Goal: Task Accomplishment & Management: Use online tool/utility

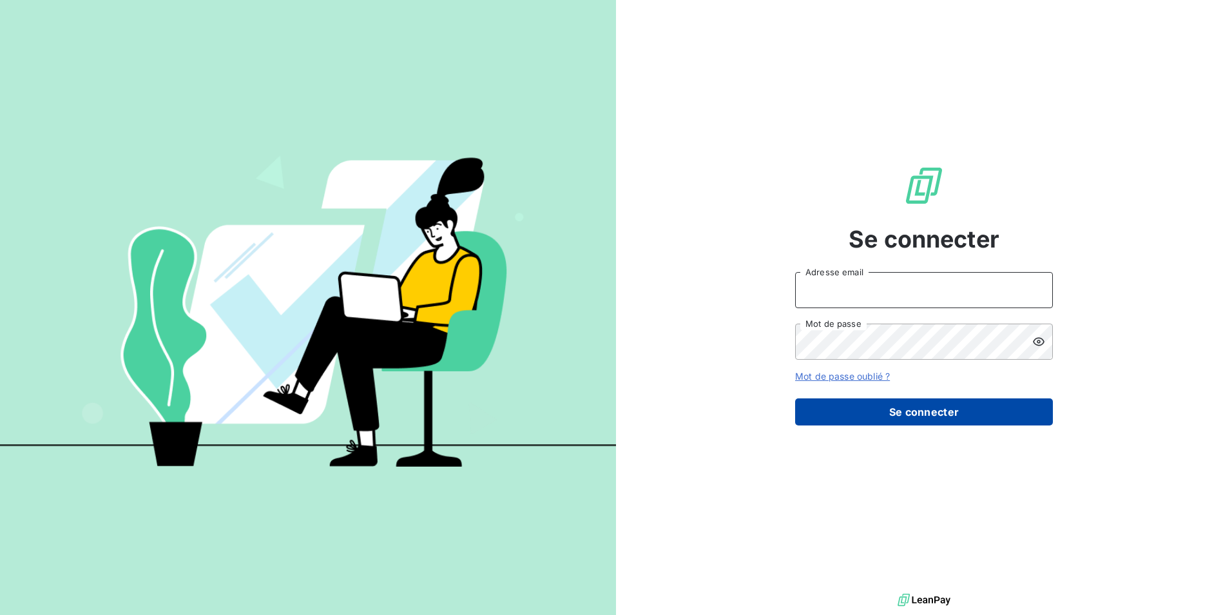
type input "mariem.benkhalifa@stti.fr"
click at [953, 411] on button "Se connecter" at bounding box center [924, 411] width 258 height 27
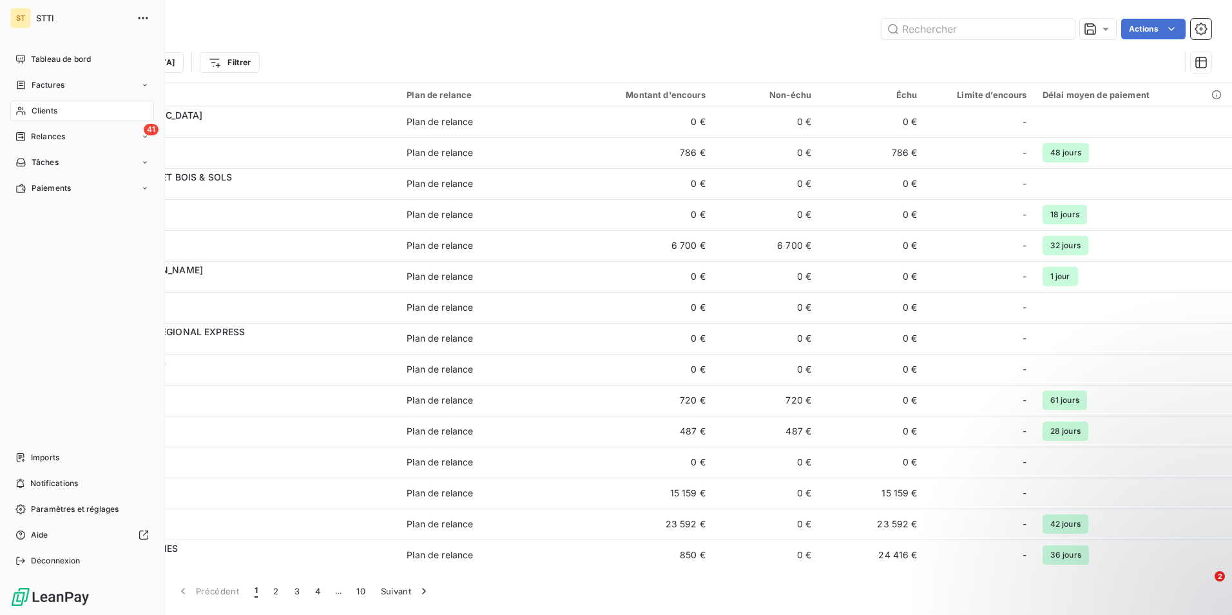
click at [25, 110] on icon at bounding box center [20, 111] width 11 height 10
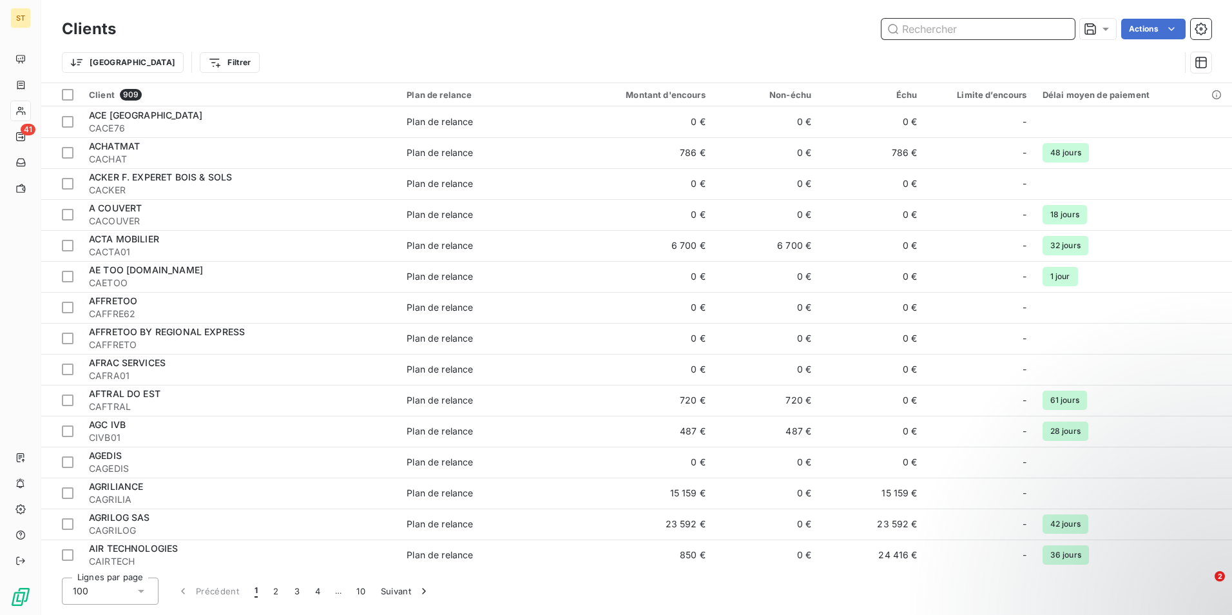
click at [959, 30] on input "text" at bounding box center [978, 29] width 193 height 21
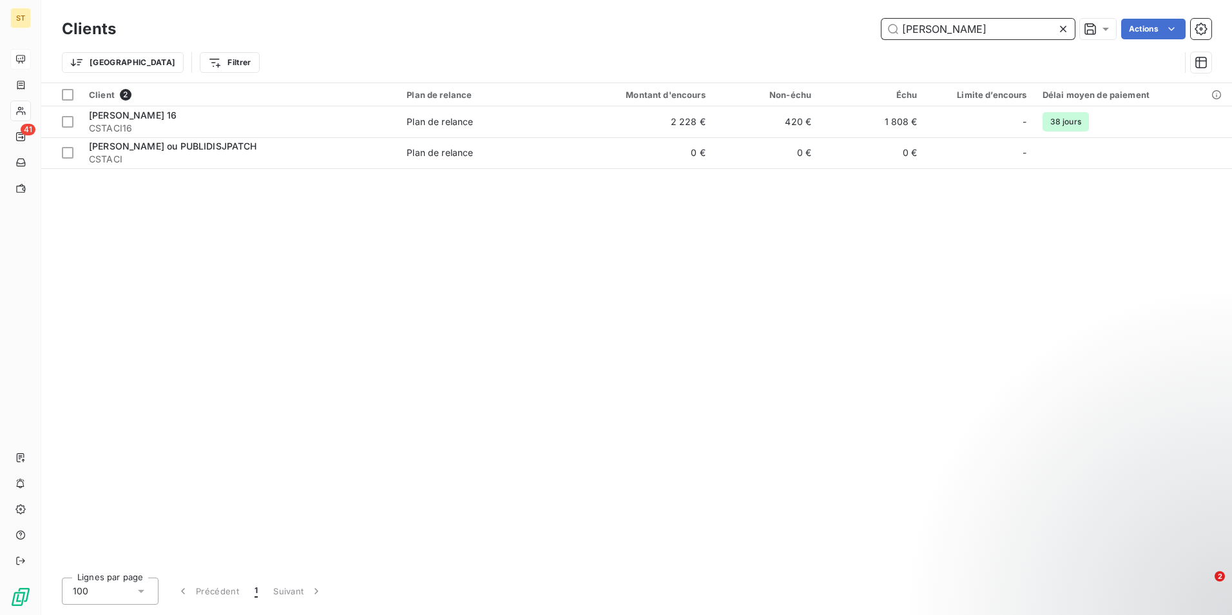
type input "staci"
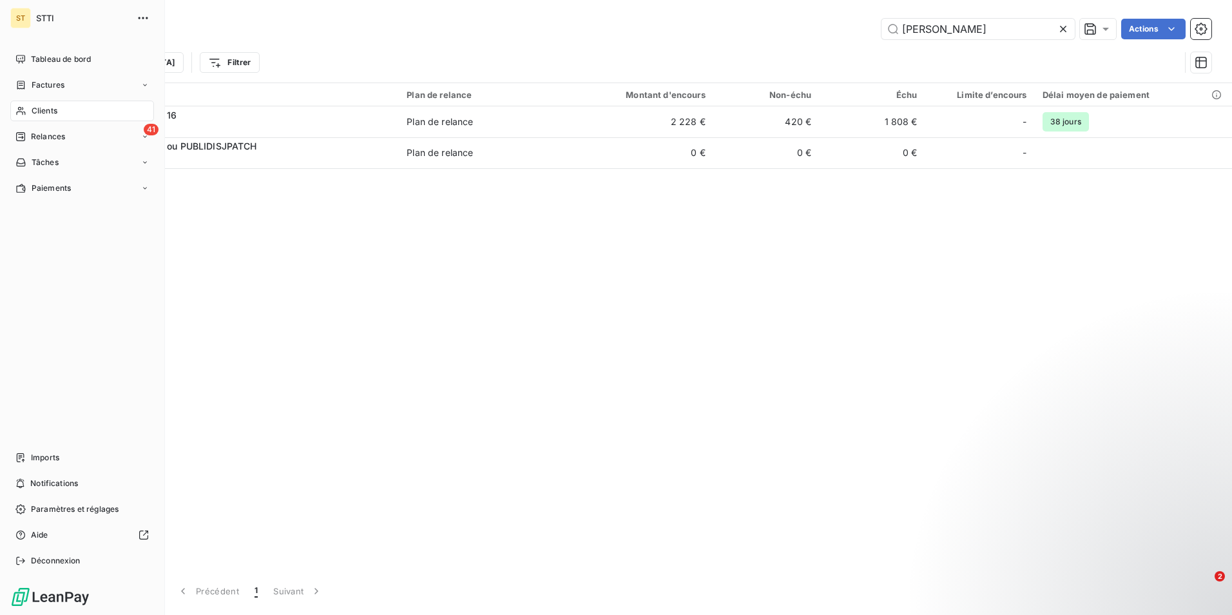
click at [29, 110] on div "Clients" at bounding box center [82, 111] width 144 height 21
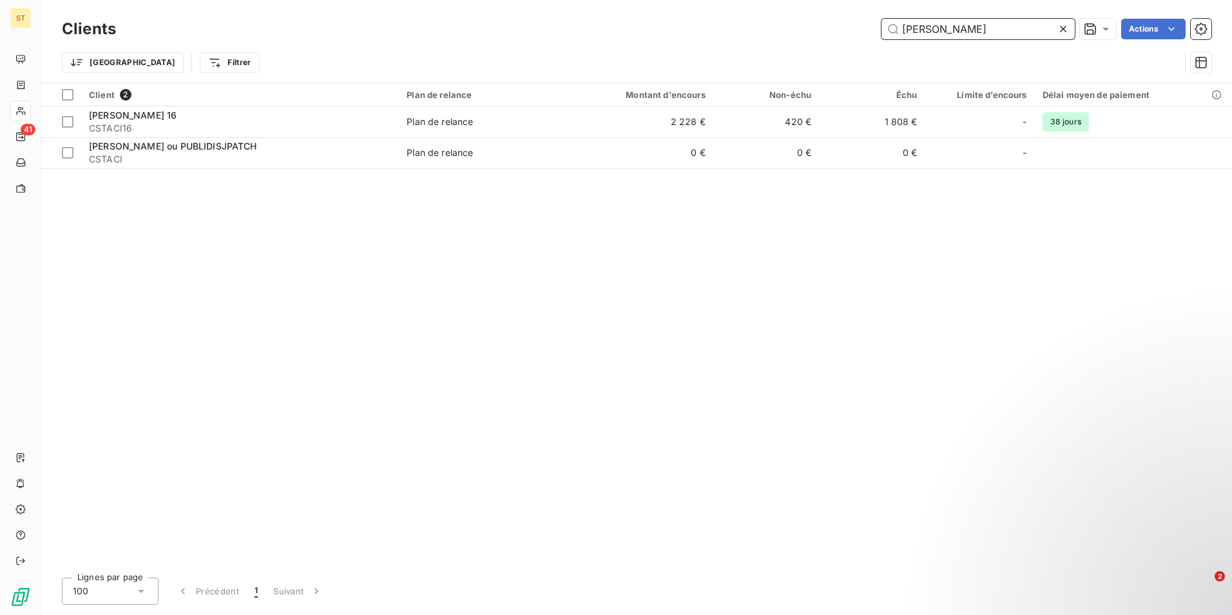
drag, startPoint x: 967, startPoint y: 28, endPoint x: 808, endPoint y: 29, distance: 159.8
click at [808, 29] on div "staci Actions" at bounding box center [671, 29] width 1080 height 21
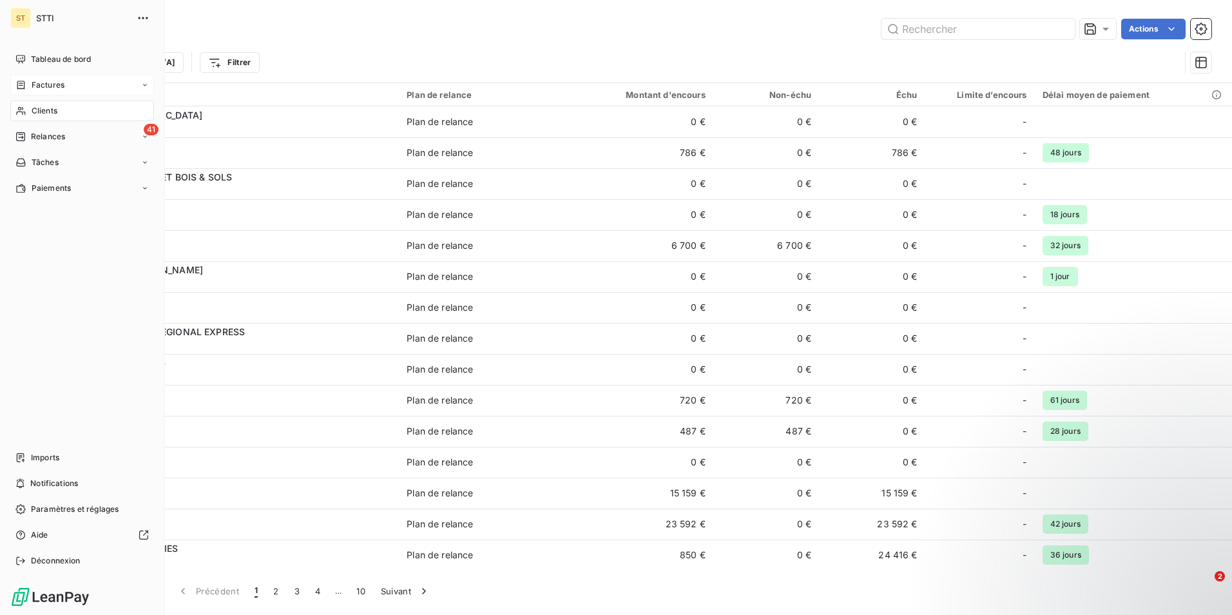
click at [50, 76] on div "Factures" at bounding box center [82, 85] width 144 height 21
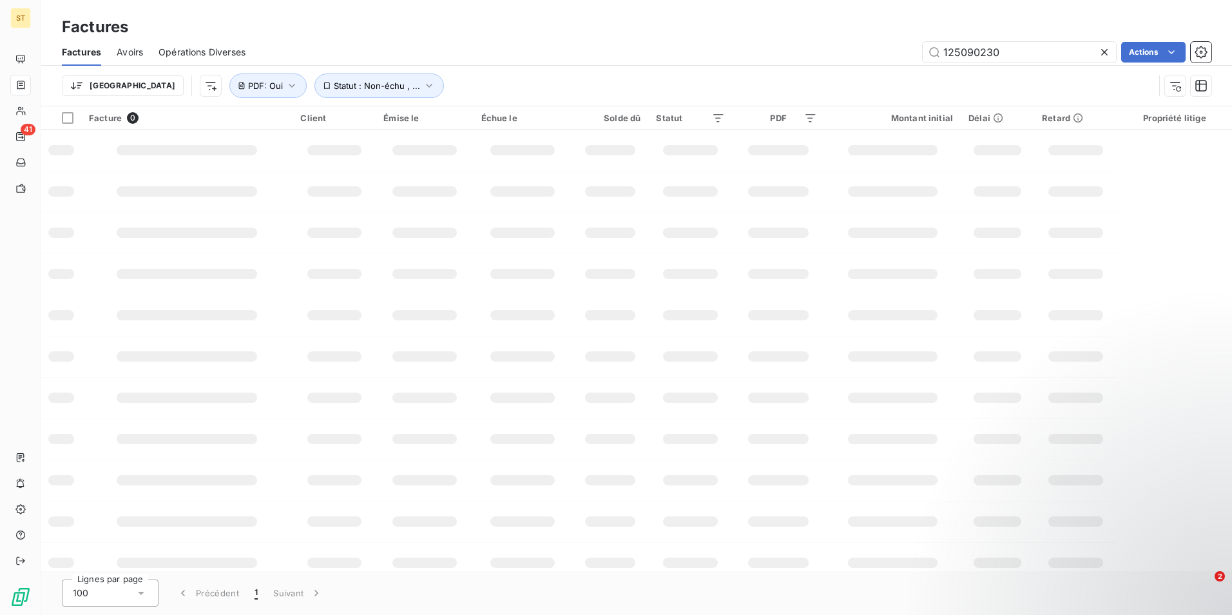
click at [927, 21] on div "Factures" at bounding box center [636, 26] width 1191 height 23
drag, startPoint x: 1031, startPoint y: 51, endPoint x: 900, endPoint y: 50, distance: 130.8
click at [900, 50] on div "125090230 Actions" at bounding box center [736, 52] width 951 height 21
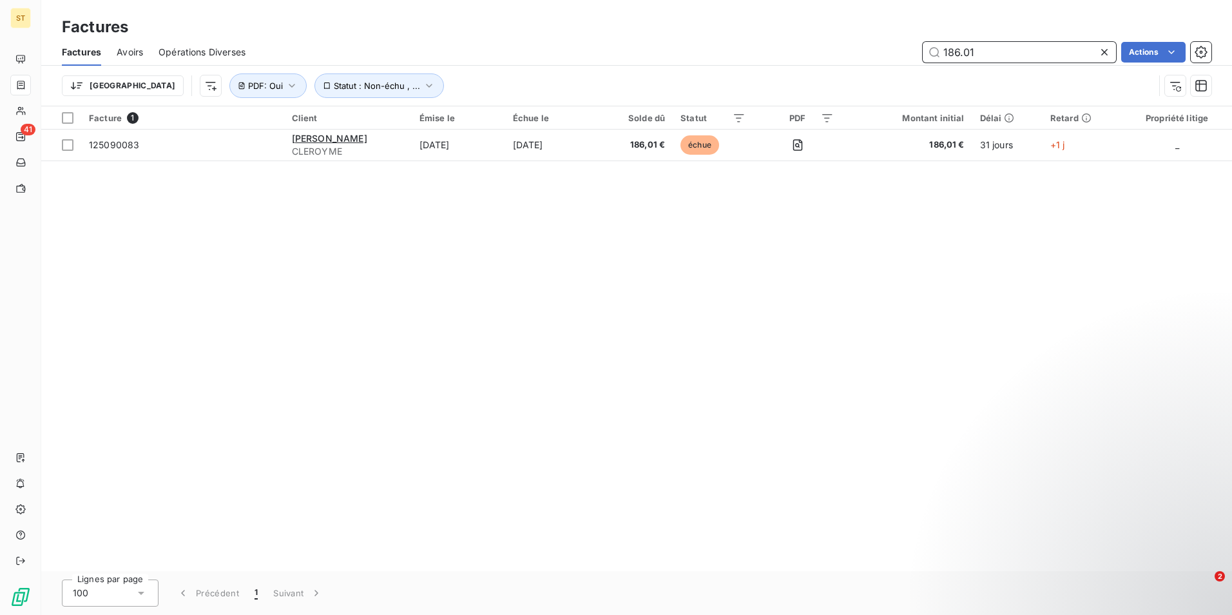
type input "186.01"
drag, startPoint x: 984, startPoint y: 50, endPoint x: 900, endPoint y: 48, distance: 84.5
click at [900, 48] on div "186.01 Actions" at bounding box center [736, 52] width 951 height 21
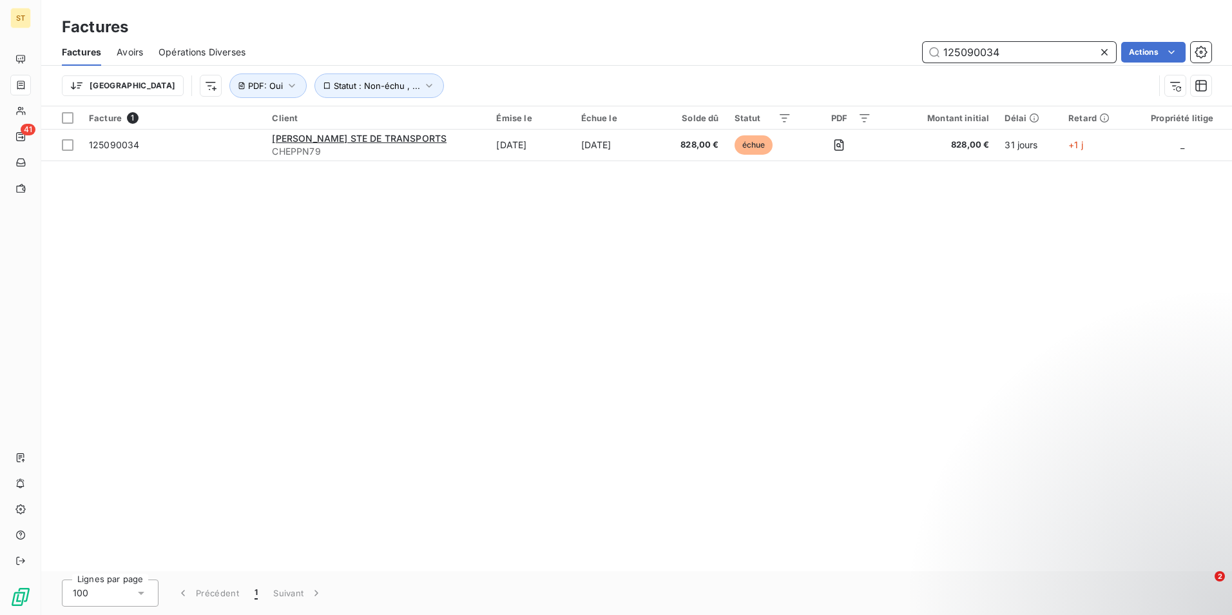
type input "125090034"
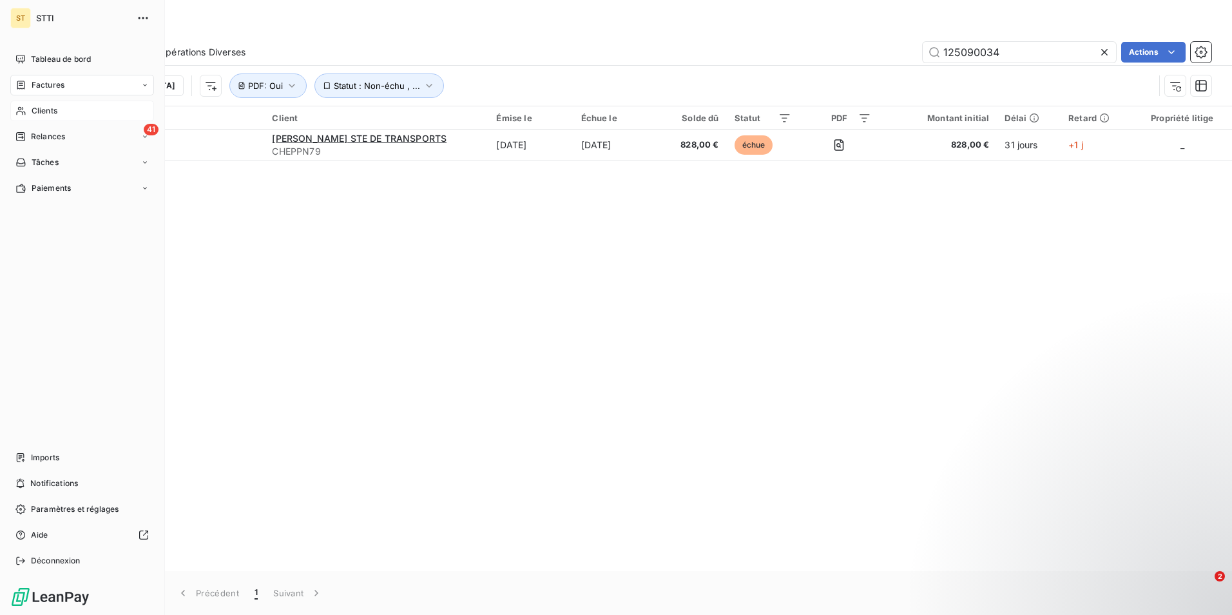
click at [53, 109] on span "Clients" at bounding box center [45, 111] width 26 height 12
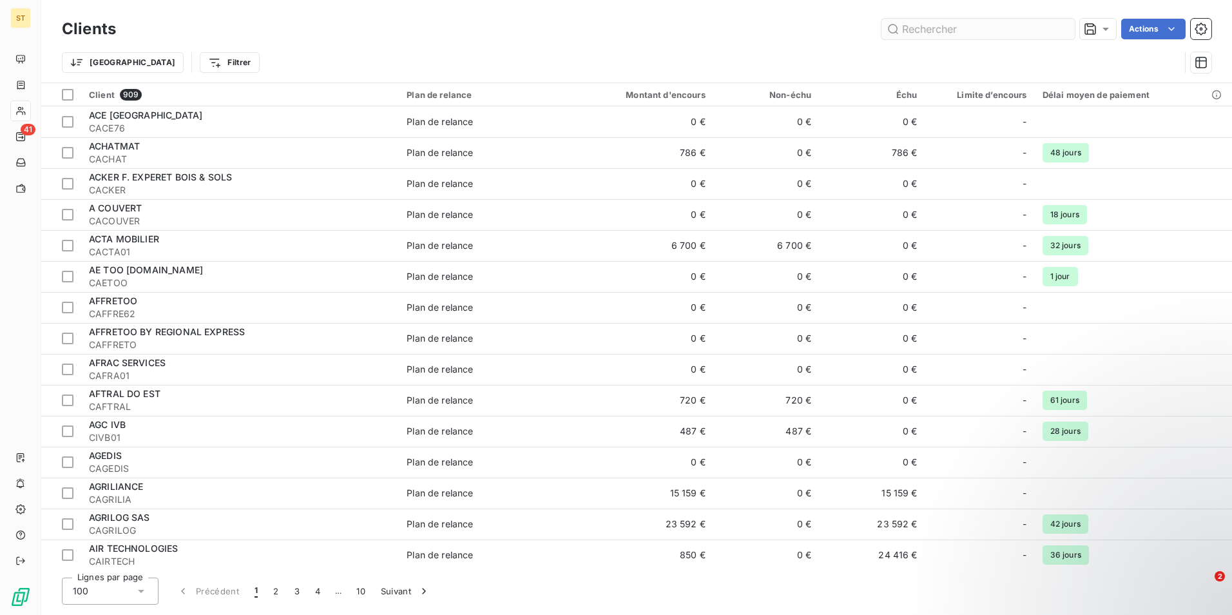
click at [957, 29] on input "text" at bounding box center [978, 29] width 193 height 21
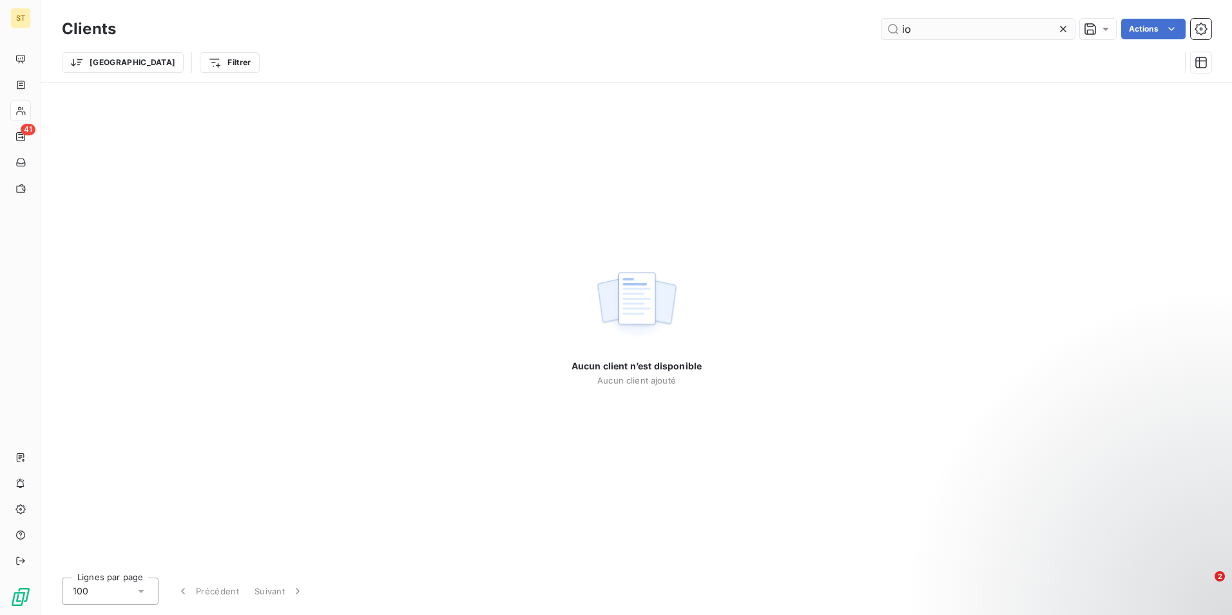
type input "i"
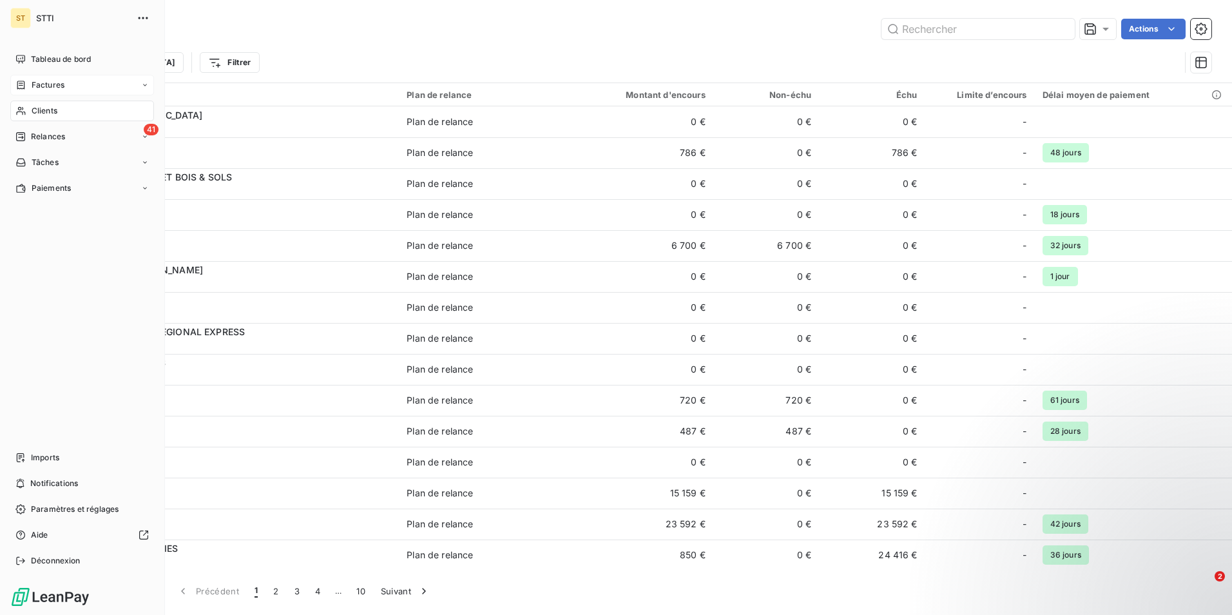
click at [59, 86] on span "Factures" at bounding box center [48, 85] width 33 height 12
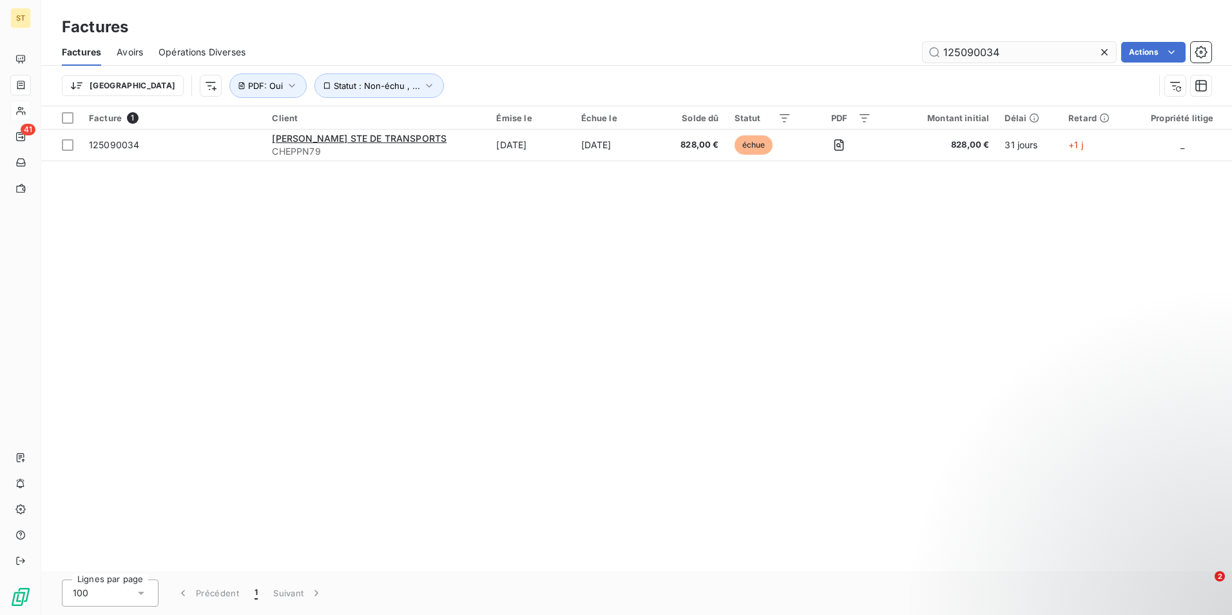
drag, startPoint x: 1010, startPoint y: 58, endPoint x: 934, endPoint y: 61, distance: 76.1
click at [934, 61] on input "125090034" at bounding box center [1019, 52] width 193 height 21
type input "125080151"
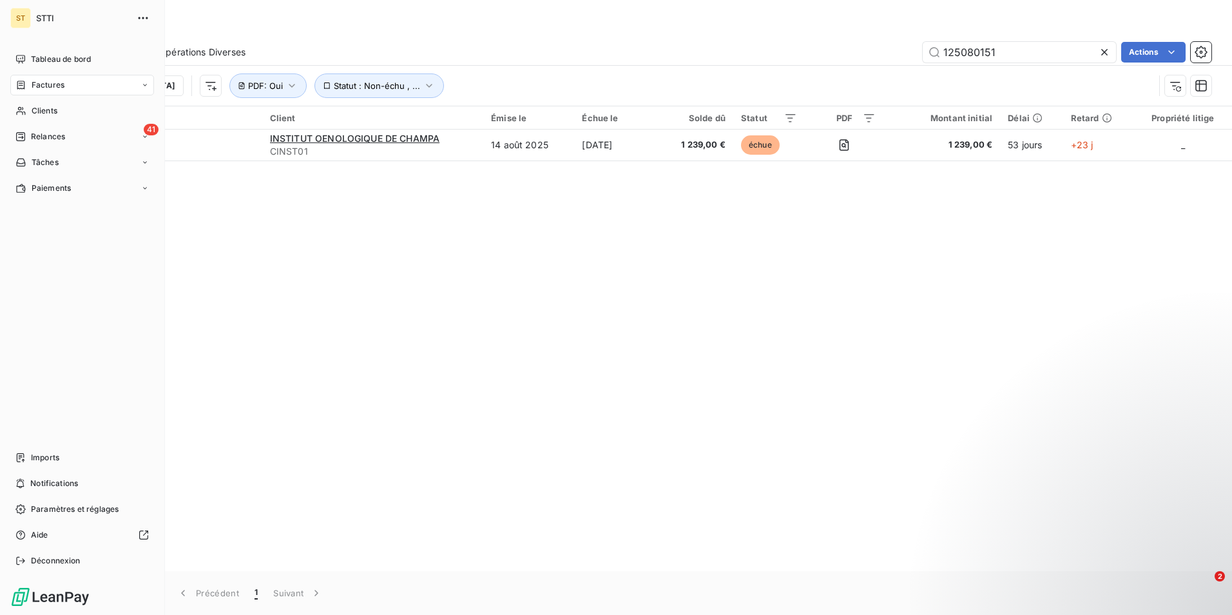
click at [96, 84] on div "Factures" at bounding box center [82, 85] width 144 height 21
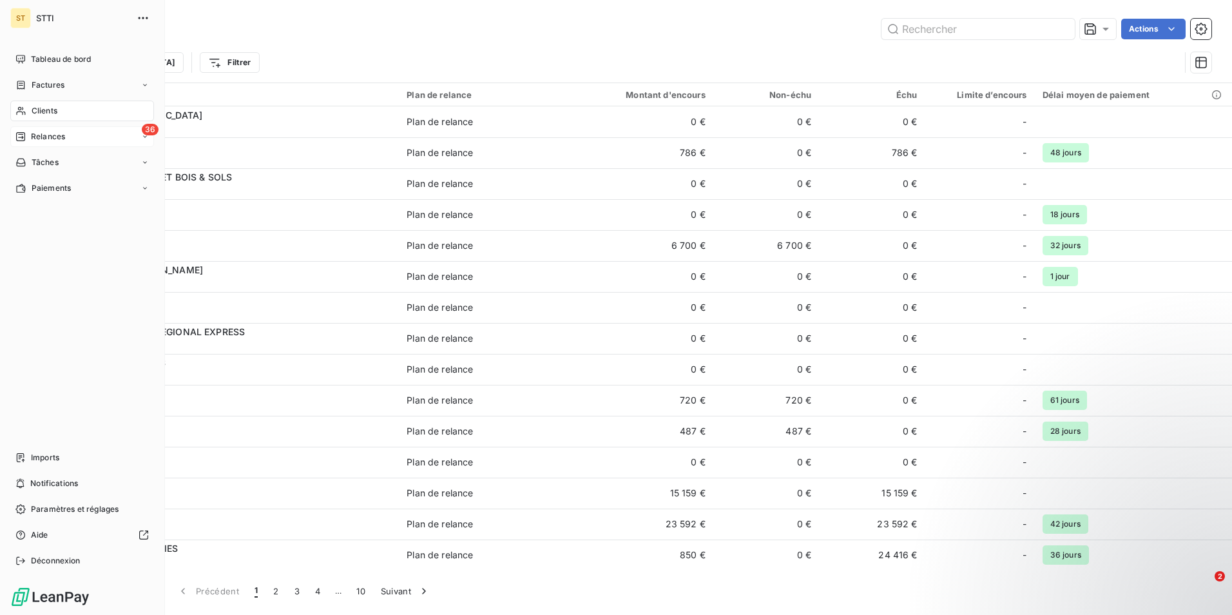
click at [41, 135] on span "Relances" at bounding box center [48, 137] width 34 height 12
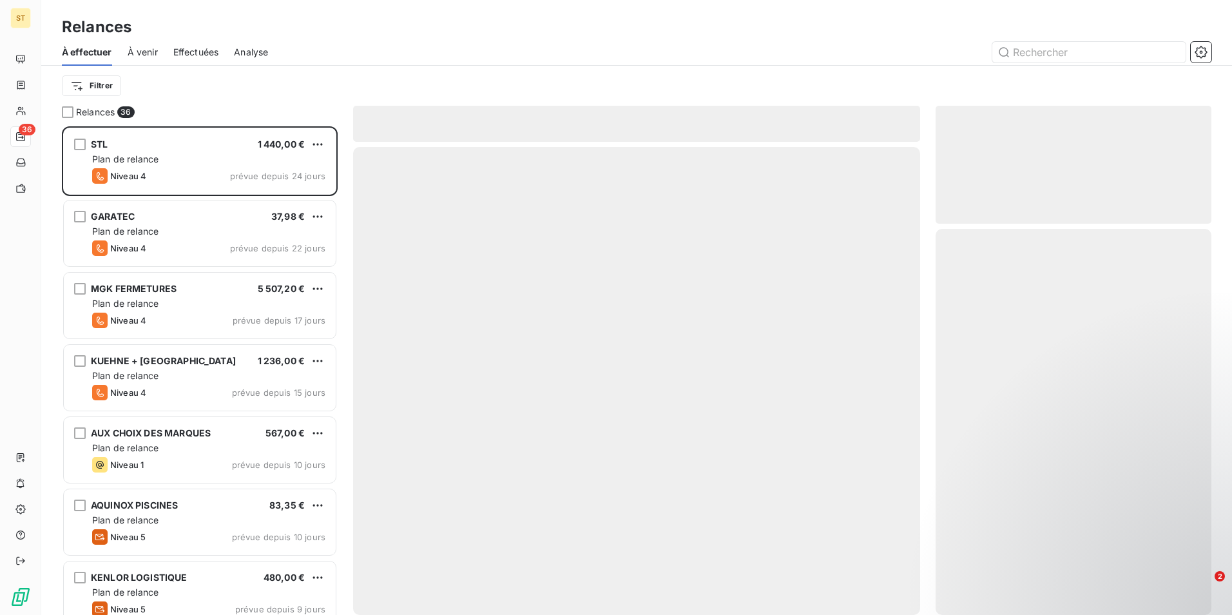
scroll to position [479, 266]
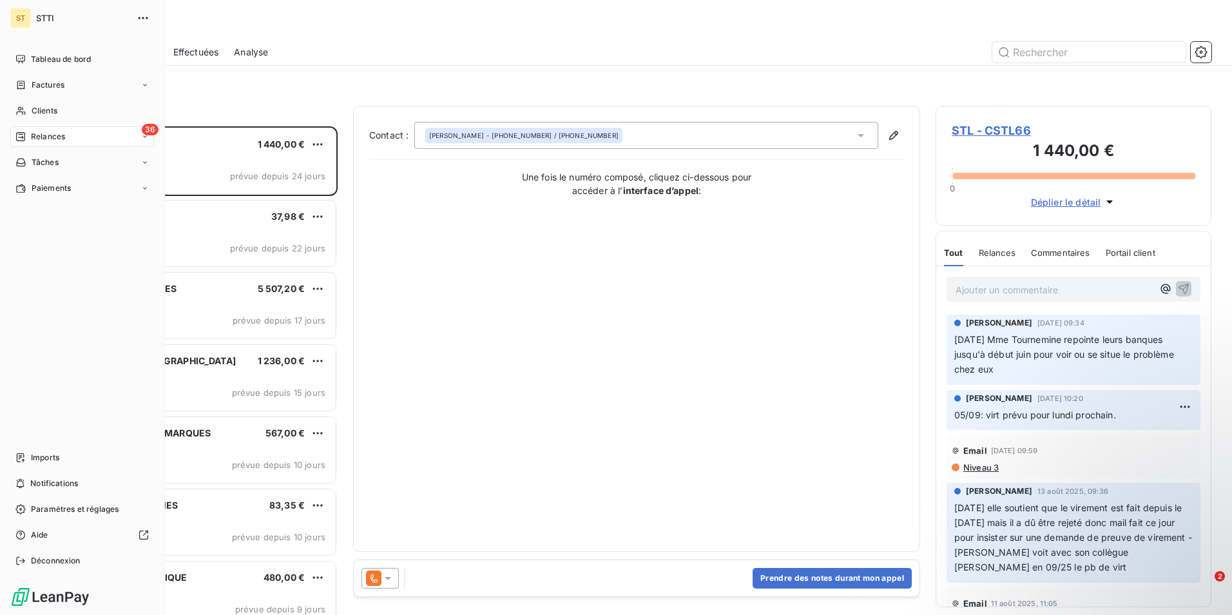
drag, startPoint x: 40, startPoint y: 136, endPoint x: 32, endPoint y: 135, distance: 7.8
click at [32, 135] on span "Relances" at bounding box center [48, 137] width 34 height 12
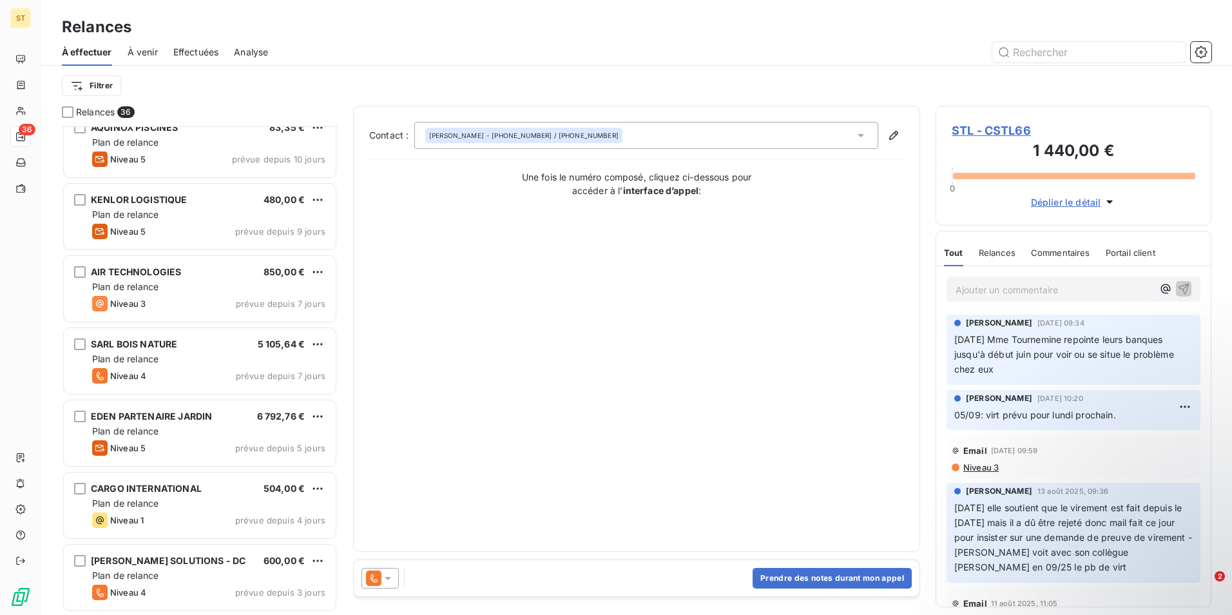
scroll to position [387, 0]
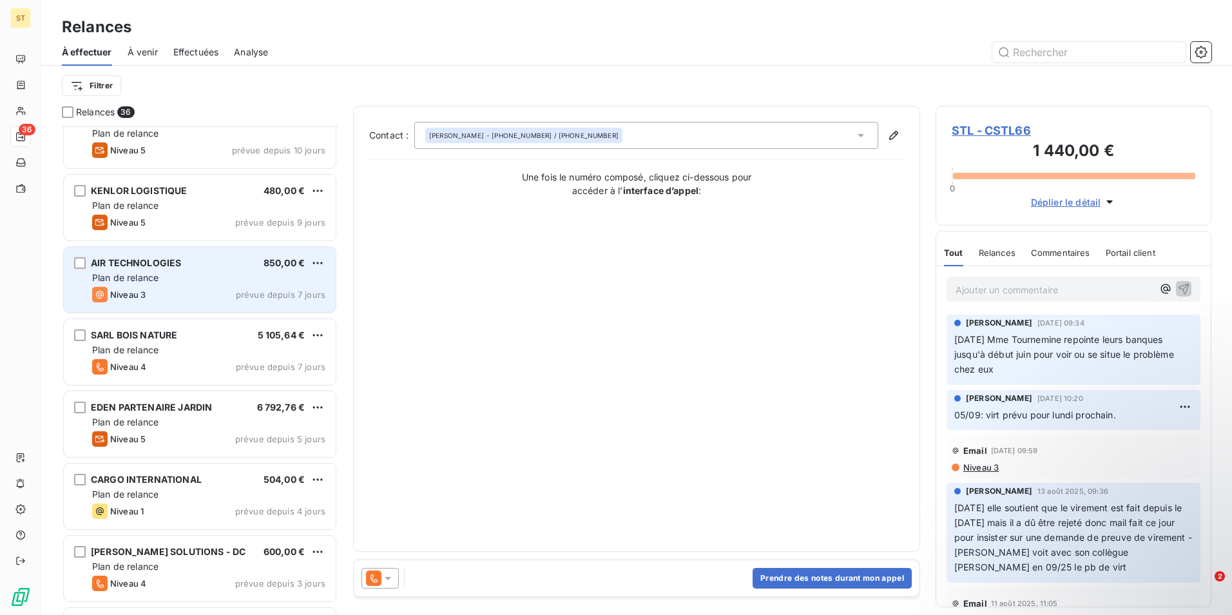
click at [173, 291] on div "Niveau 3 prévue depuis 7 jours" at bounding box center [208, 294] width 233 height 15
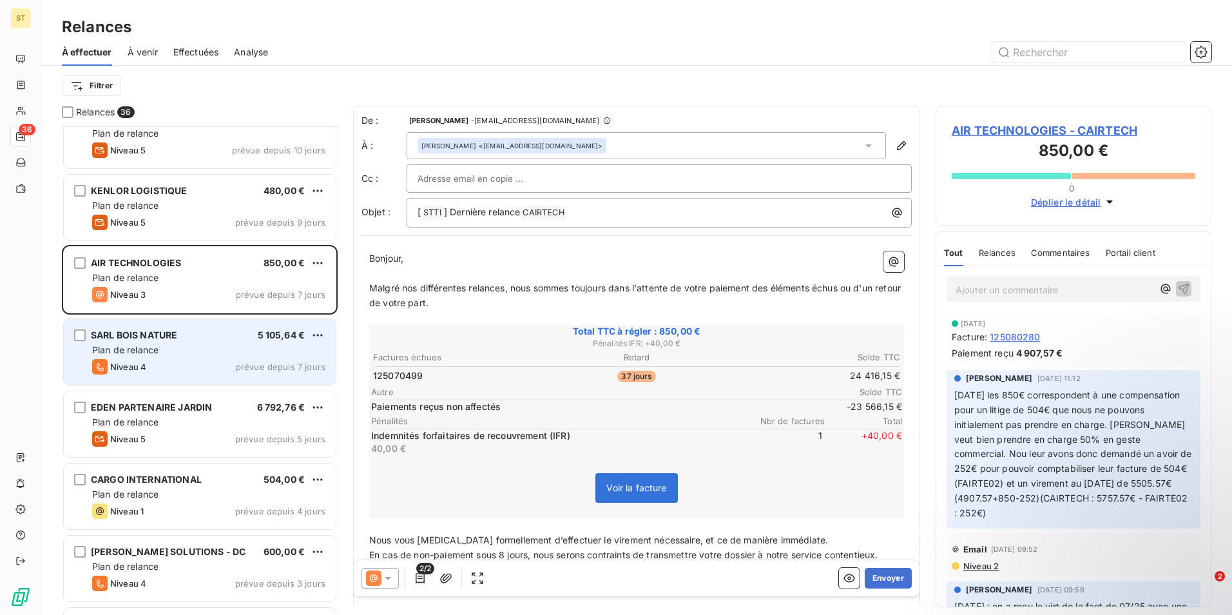
click at [188, 365] on div "Niveau 4 prévue depuis 7 jours" at bounding box center [208, 366] width 233 height 15
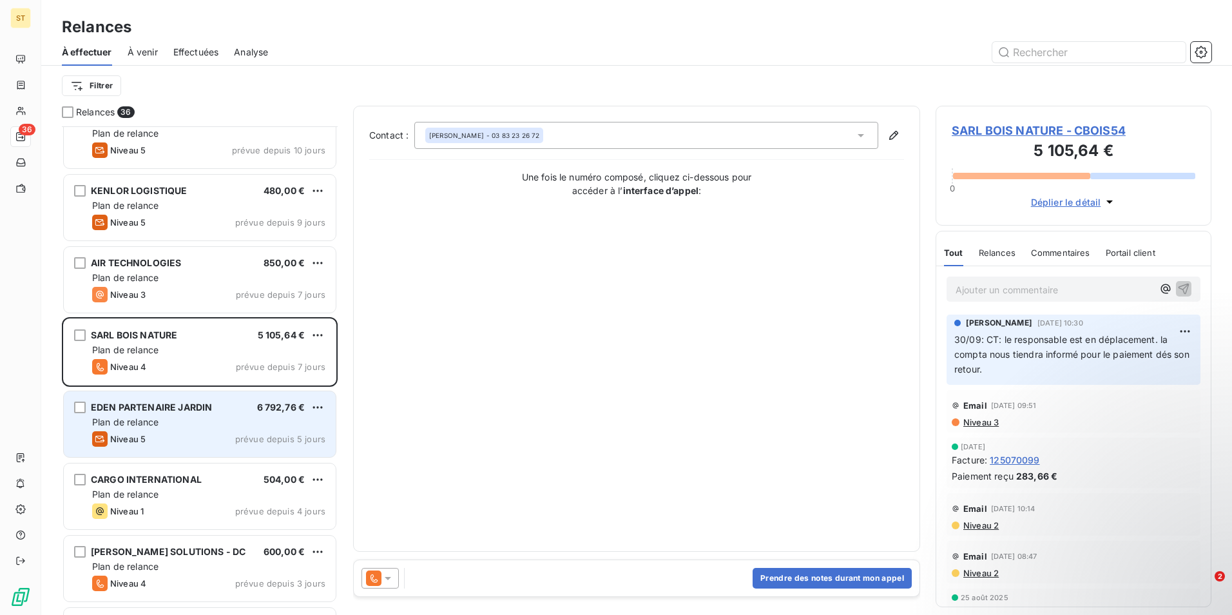
click at [161, 413] on div "EDEN PARTENAIRE JARDIN" at bounding box center [151, 407] width 121 height 13
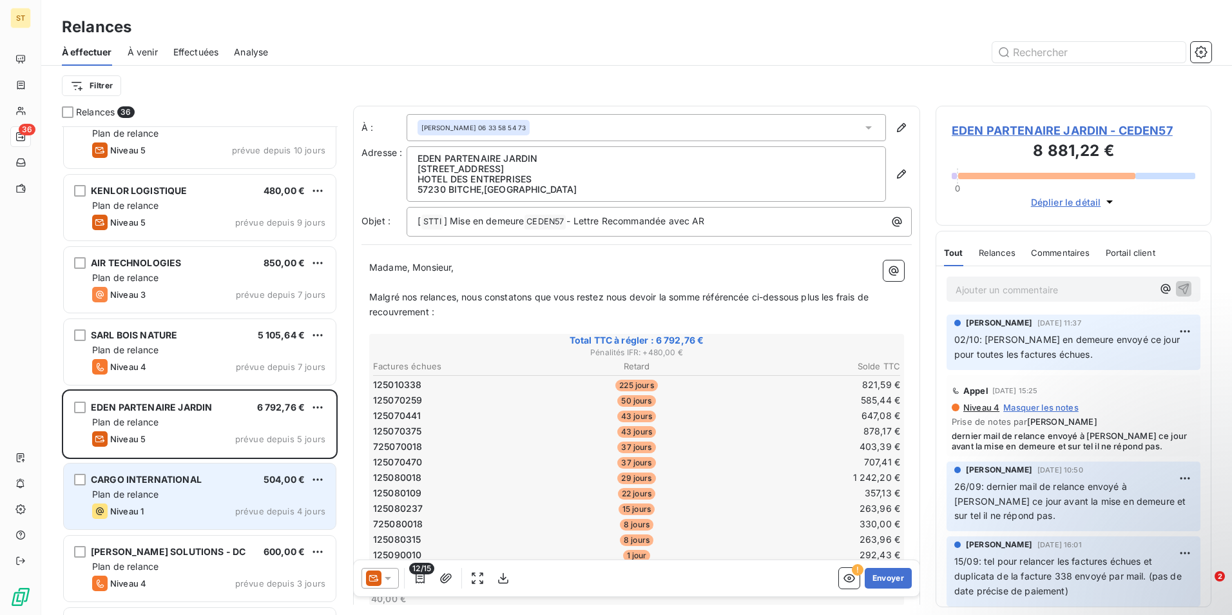
click at [179, 500] on div "Plan de relance" at bounding box center [208, 494] width 233 height 13
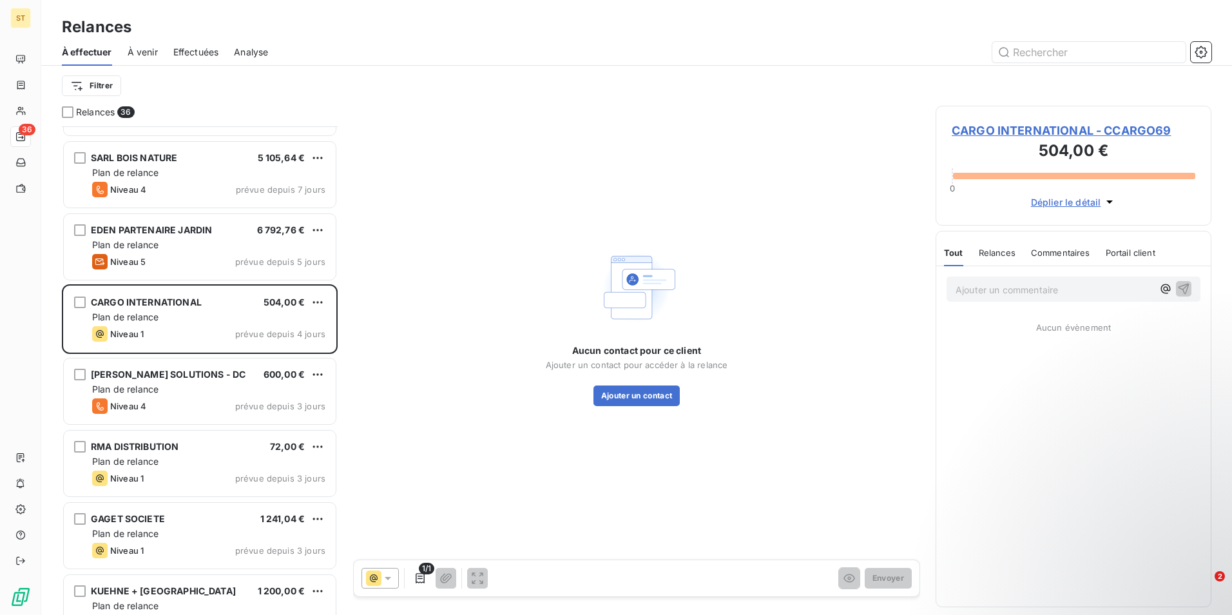
scroll to position [581, 0]
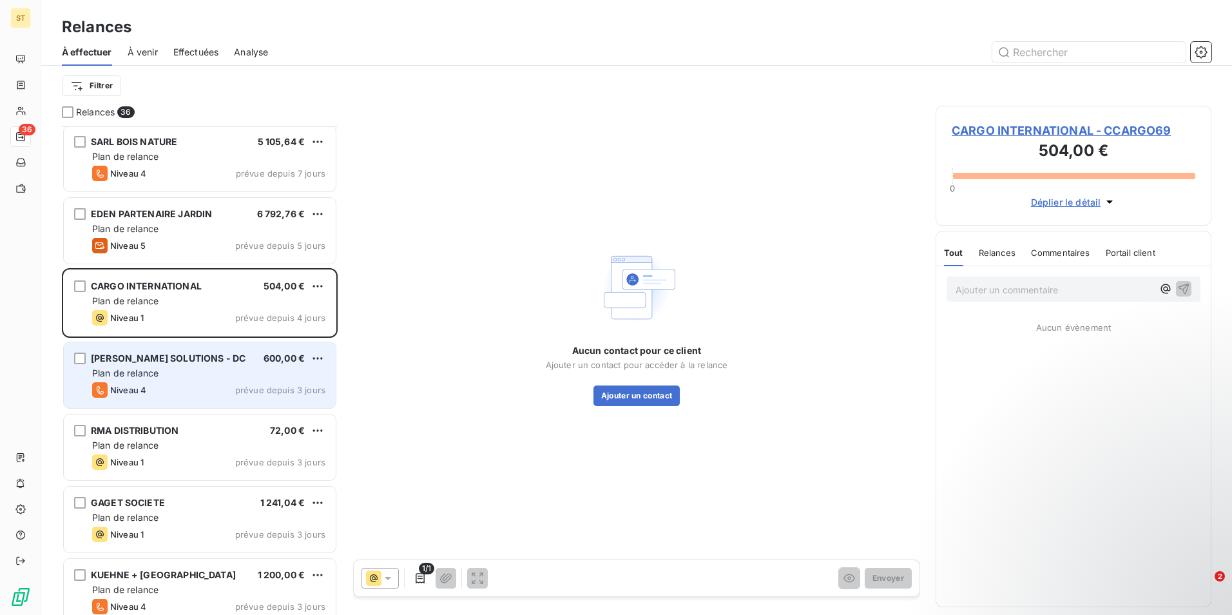
click at [159, 394] on div "Niveau 4 prévue depuis 3 jours" at bounding box center [208, 389] width 233 height 15
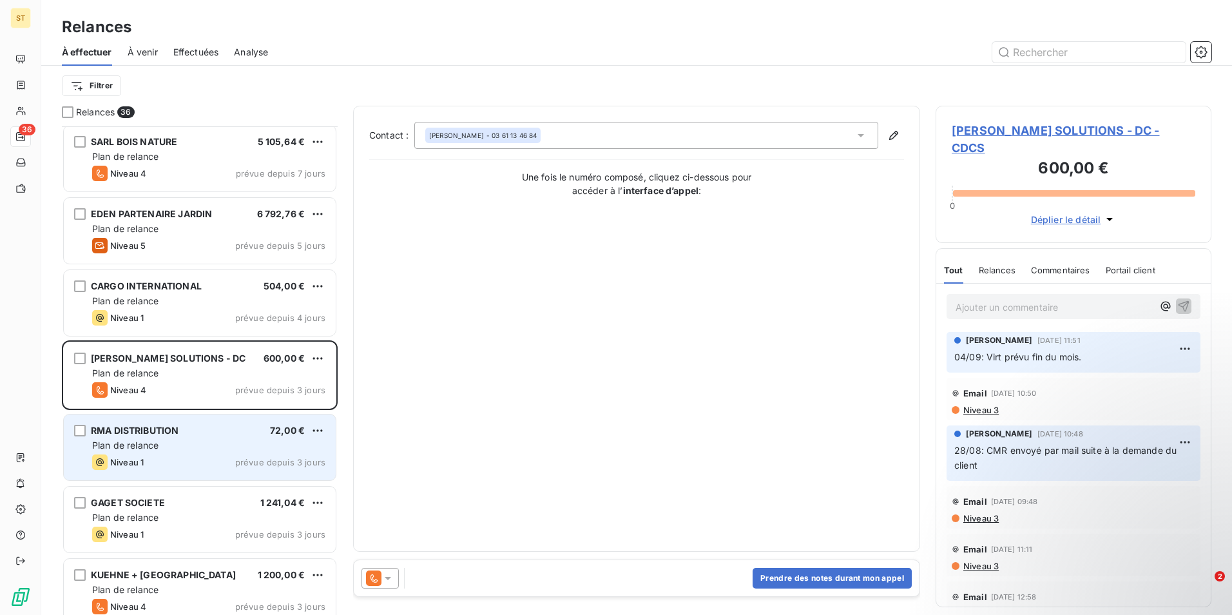
click at [164, 430] on span "RMA DISTRIBUTION" at bounding box center [135, 430] width 88 height 11
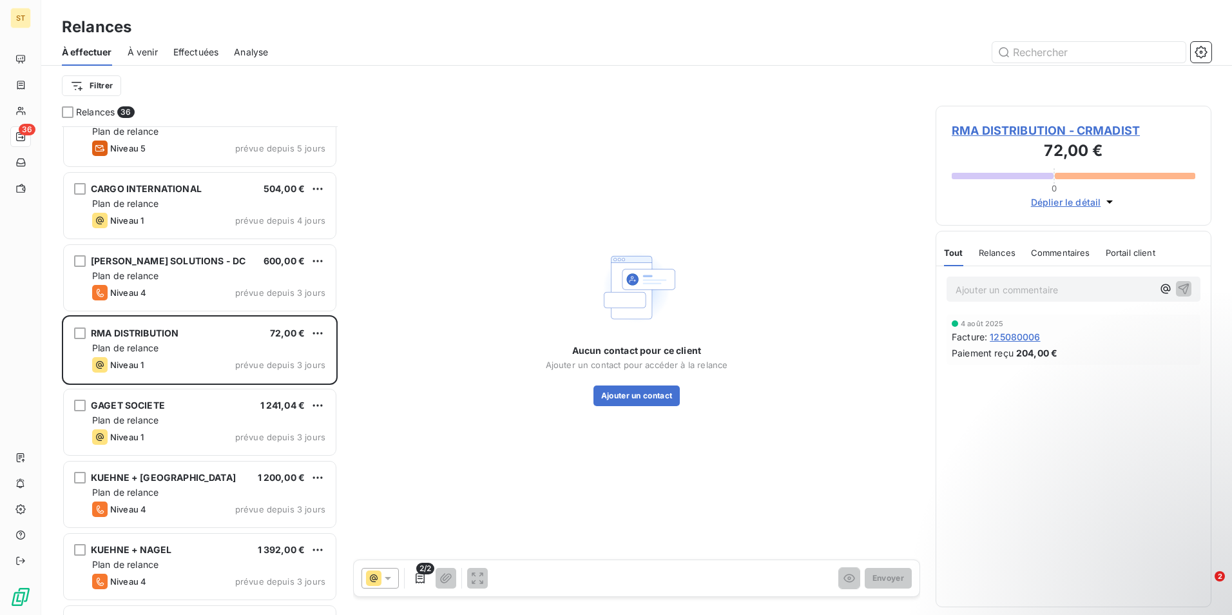
scroll to position [710, 0]
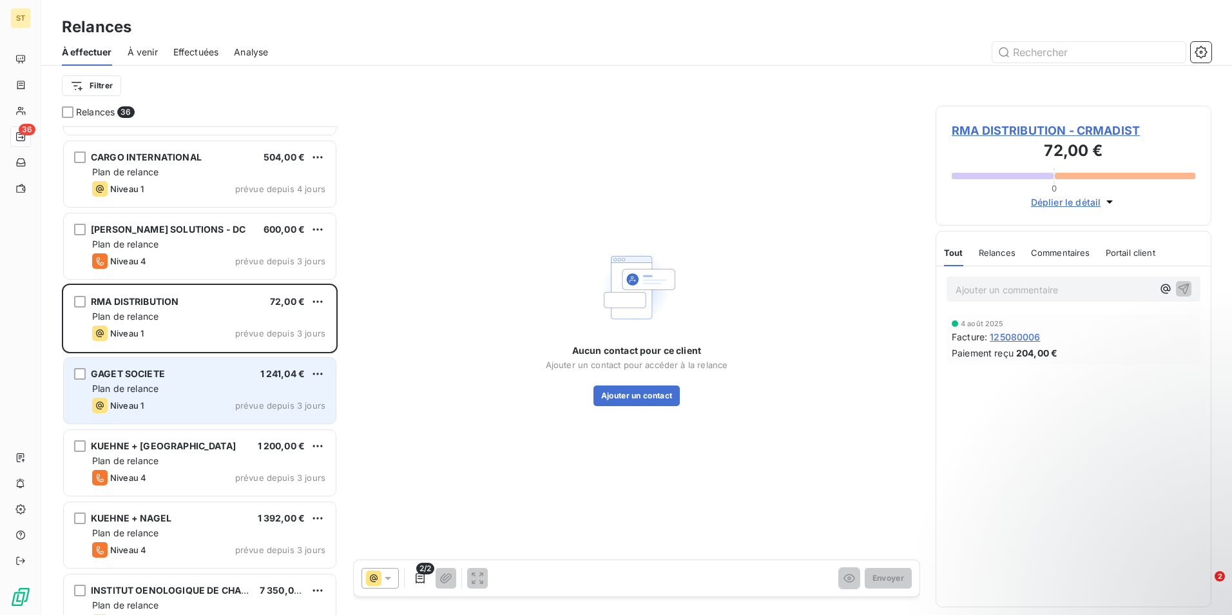
click at [161, 389] on div "Plan de relance" at bounding box center [208, 388] width 233 height 13
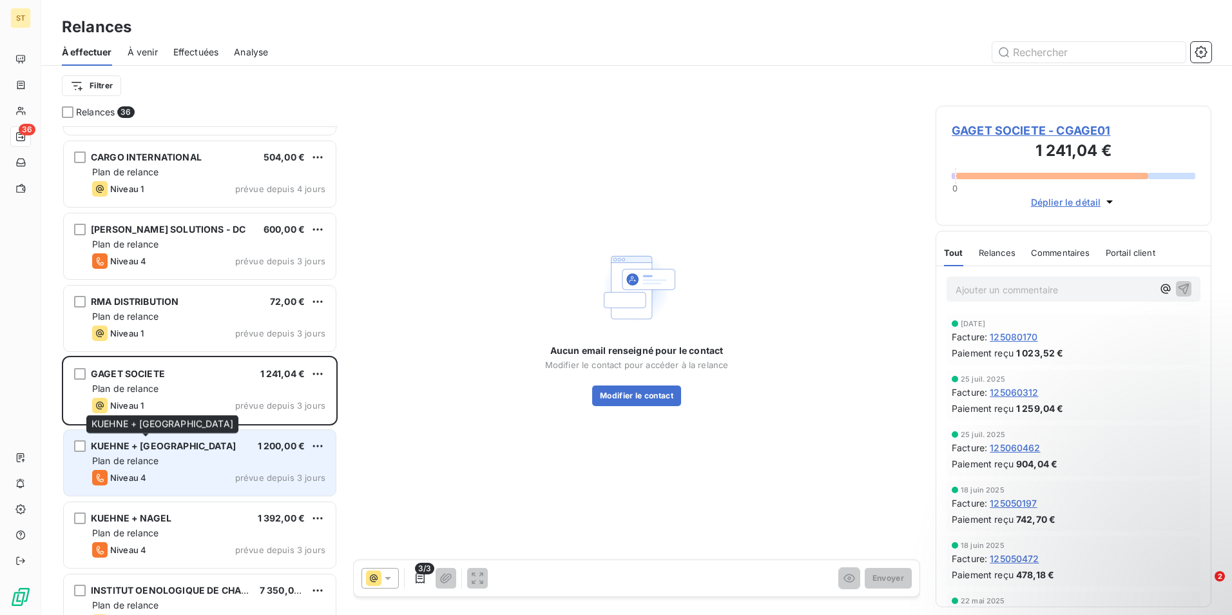
click at [170, 452] on div "KUEHNE + [GEOGRAPHIC_DATA]" at bounding box center [163, 446] width 145 height 13
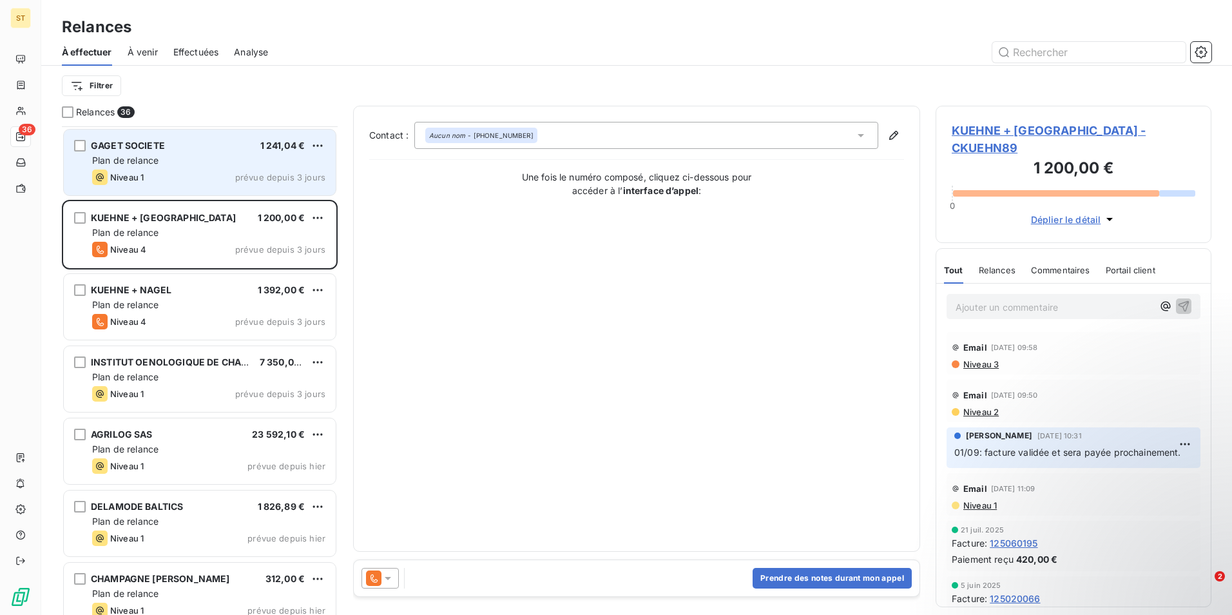
scroll to position [967, 0]
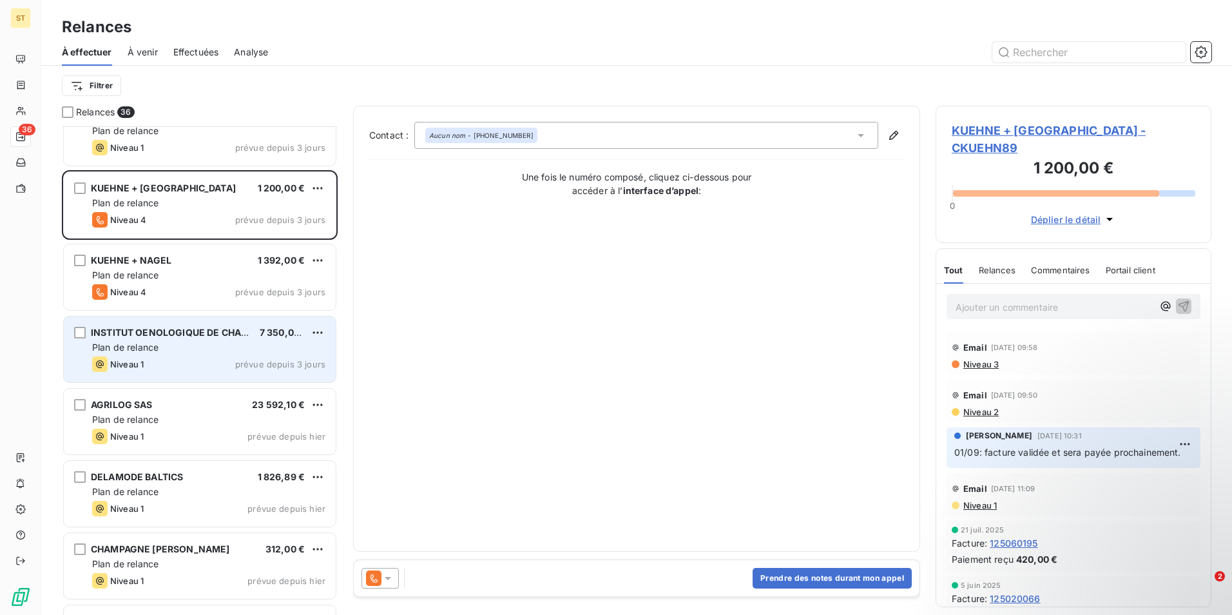
click at [174, 338] on div "INSTITUT OENOLOGIQUE DE CHAMPA" at bounding box center [170, 332] width 159 height 13
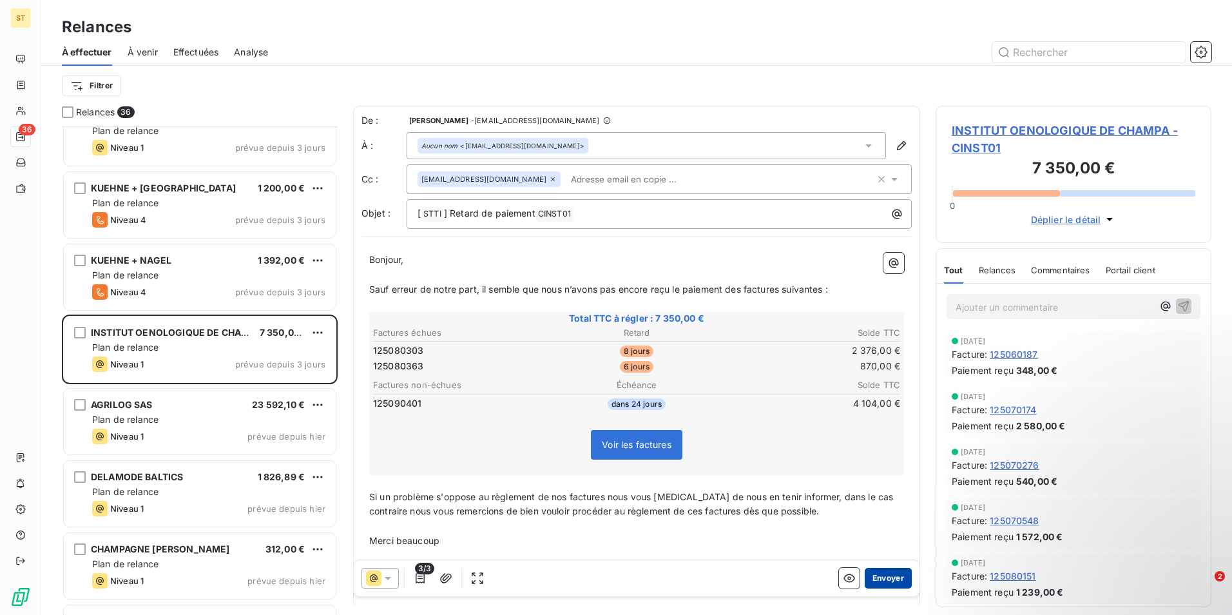
click at [875, 579] on button "Envoyer" at bounding box center [888, 578] width 47 height 21
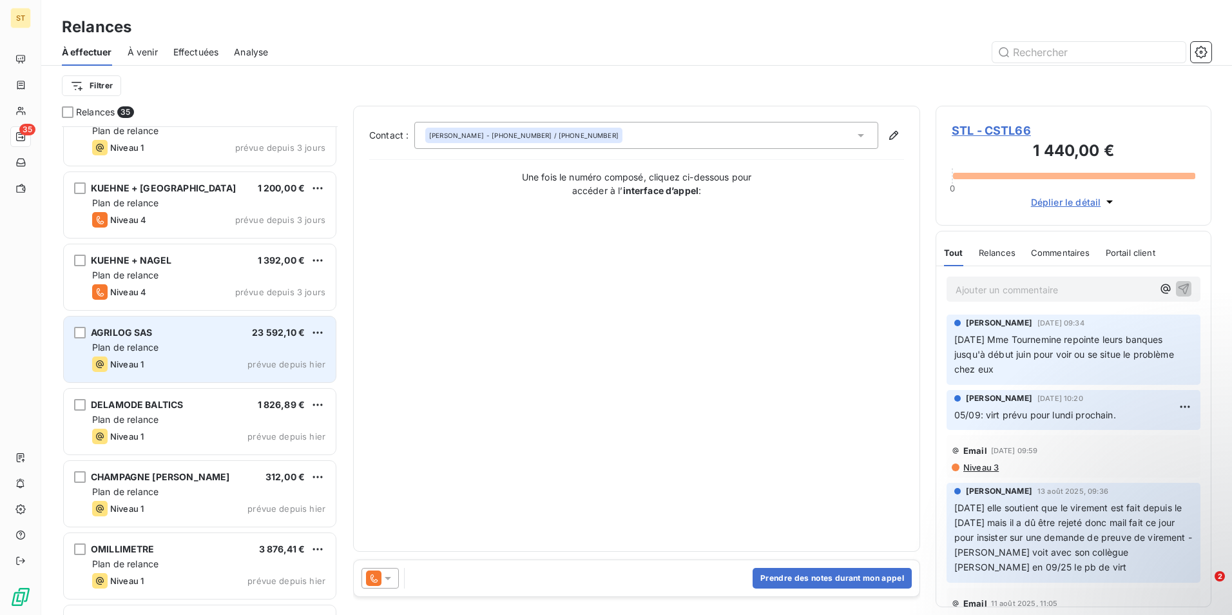
click at [135, 336] on span "AGRILOG SAS" at bounding box center [122, 332] width 62 height 11
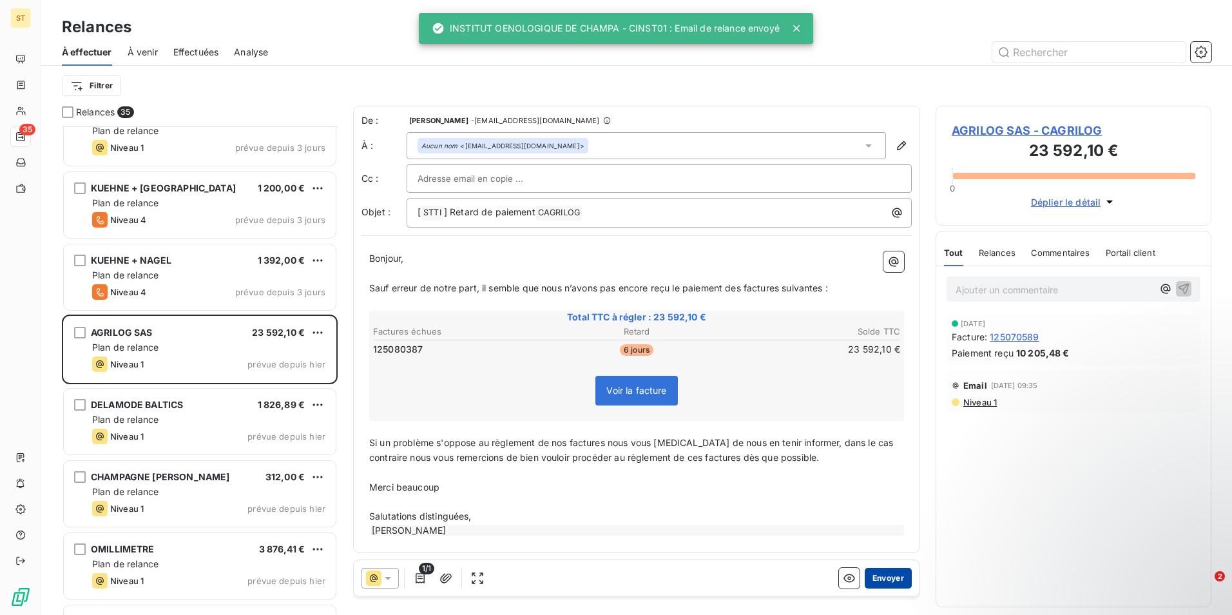
click at [882, 579] on button "Envoyer" at bounding box center [888, 578] width 47 height 21
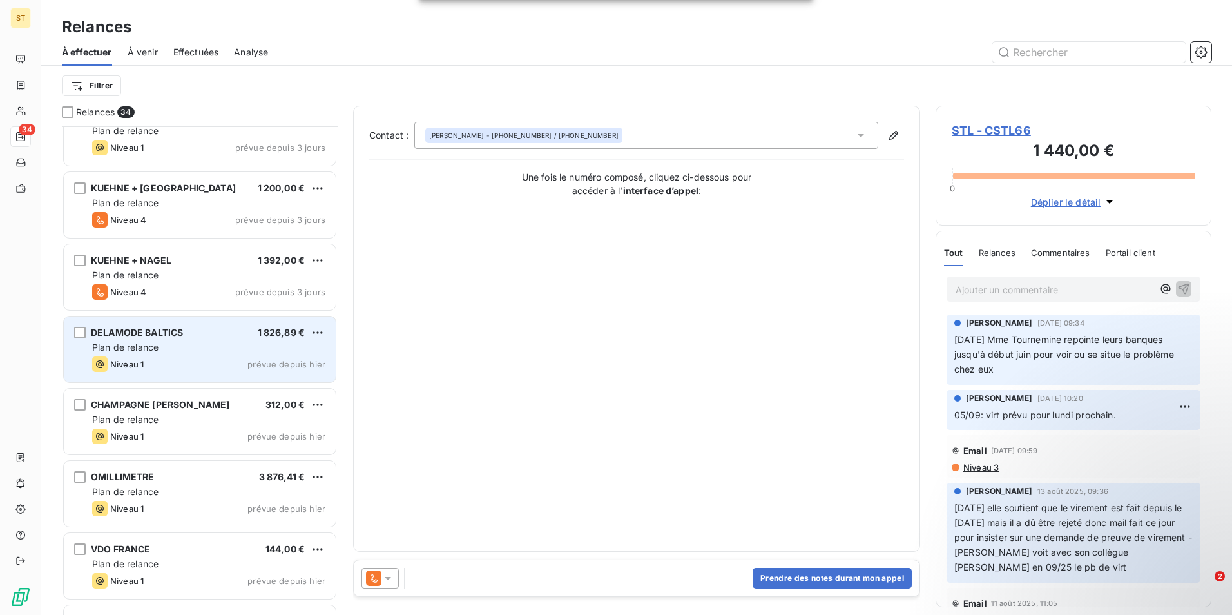
click at [180, 355] on div "DELAMODE BALTICS 1 826,89 € Plan de relance Niveau 1 prévue depuis [DATE]" at bounding box center [200, 349] width 272 height 66
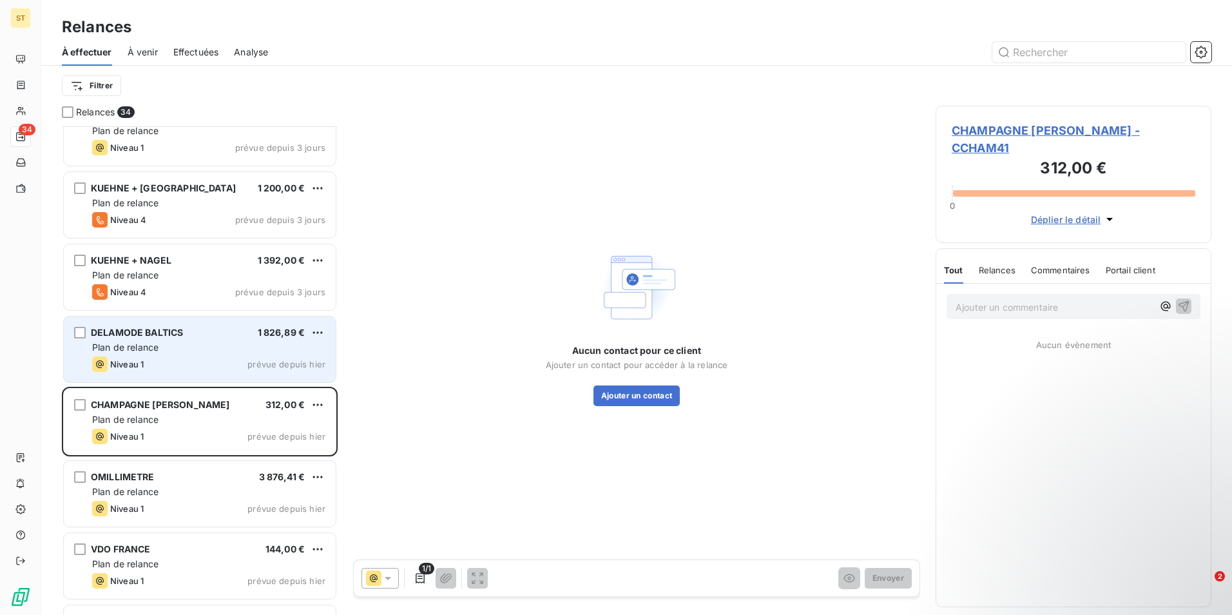
click at [202, 346] on div "Plan de relance" at bounding box center [208, 347] width 233 height 13
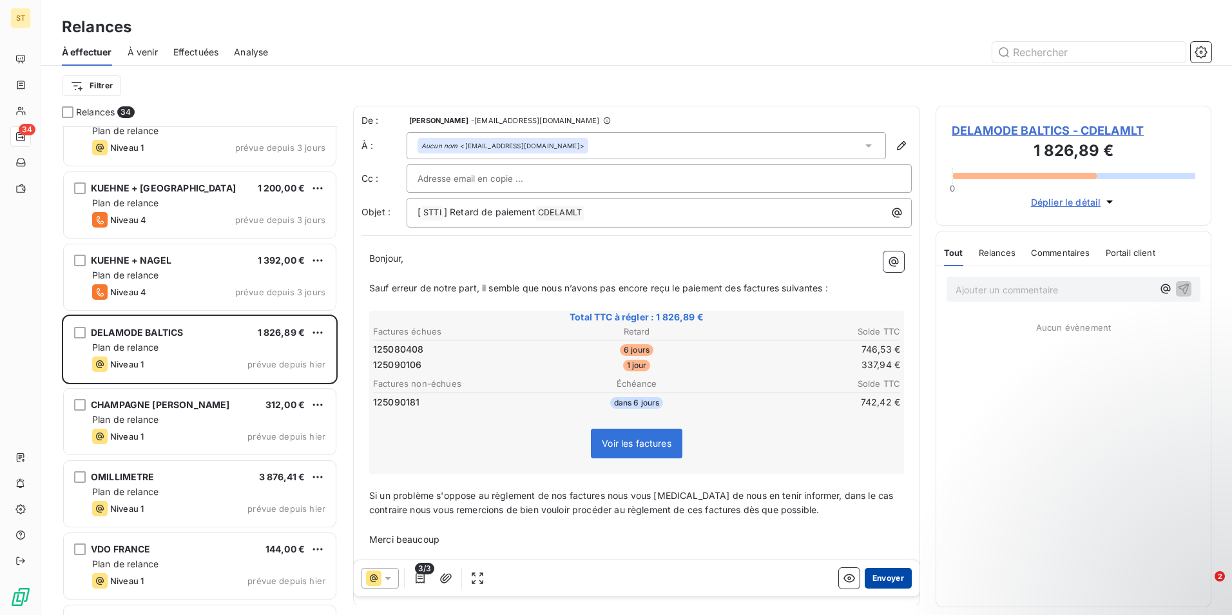
click at [884, 580] on button "Envoyer" at bounding box center [888, 578] width 47 height 21
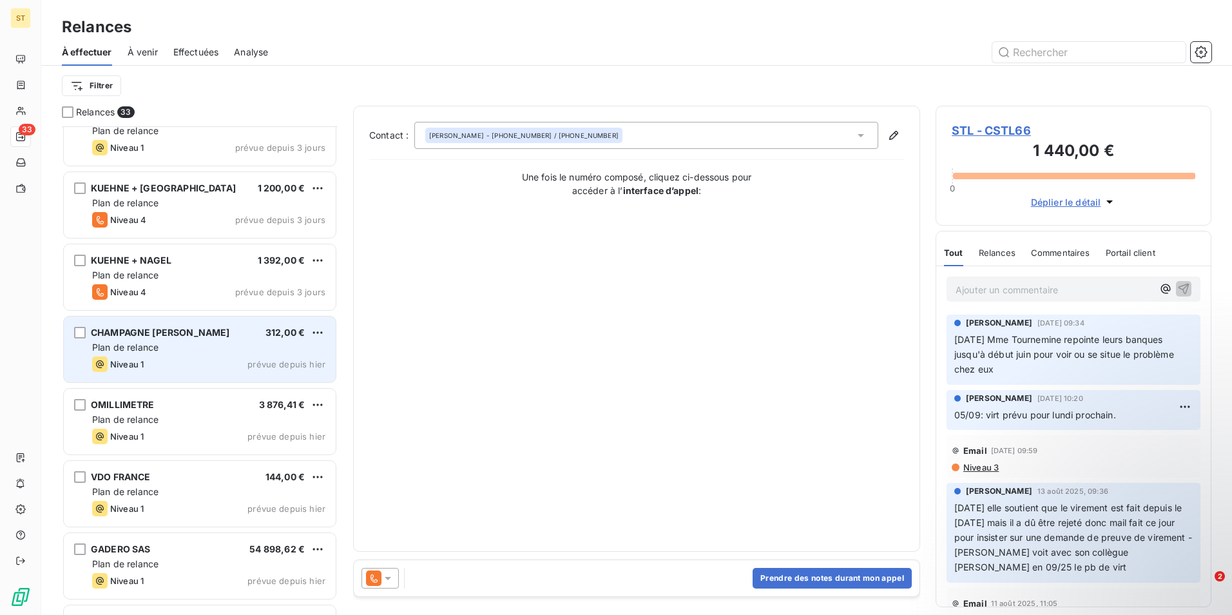
click at [155, 349] on span "Plan de relance" at bounding box center [125, 347] width 66 height 11
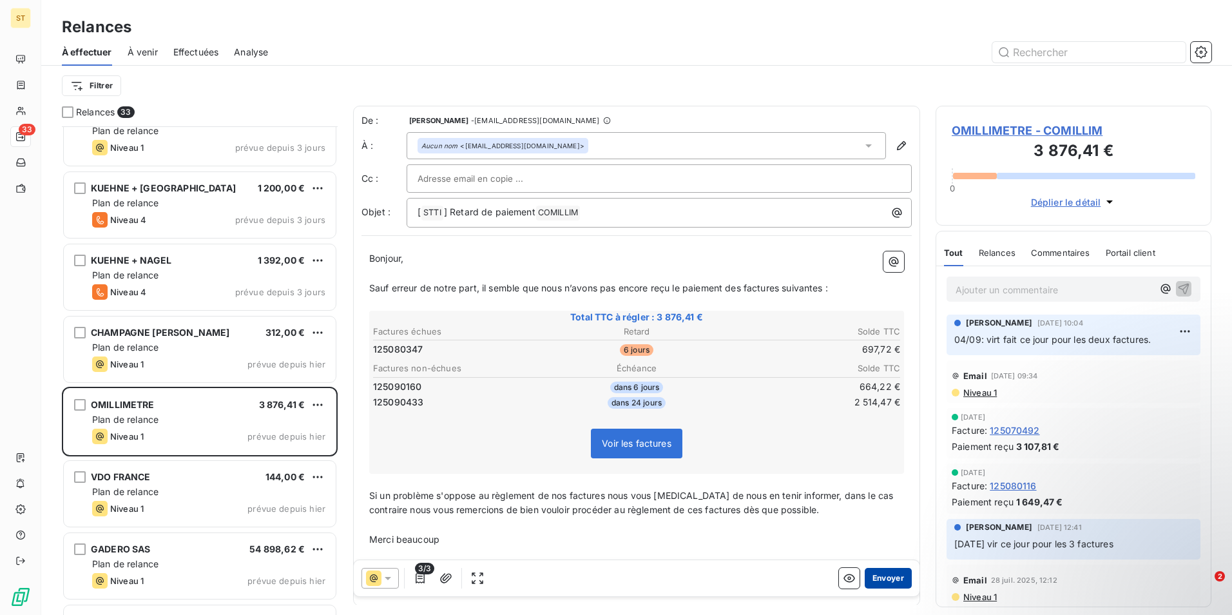
click at [880, 579] on button "Envoyer" at bounding box center [888, 578] width 47 height 21
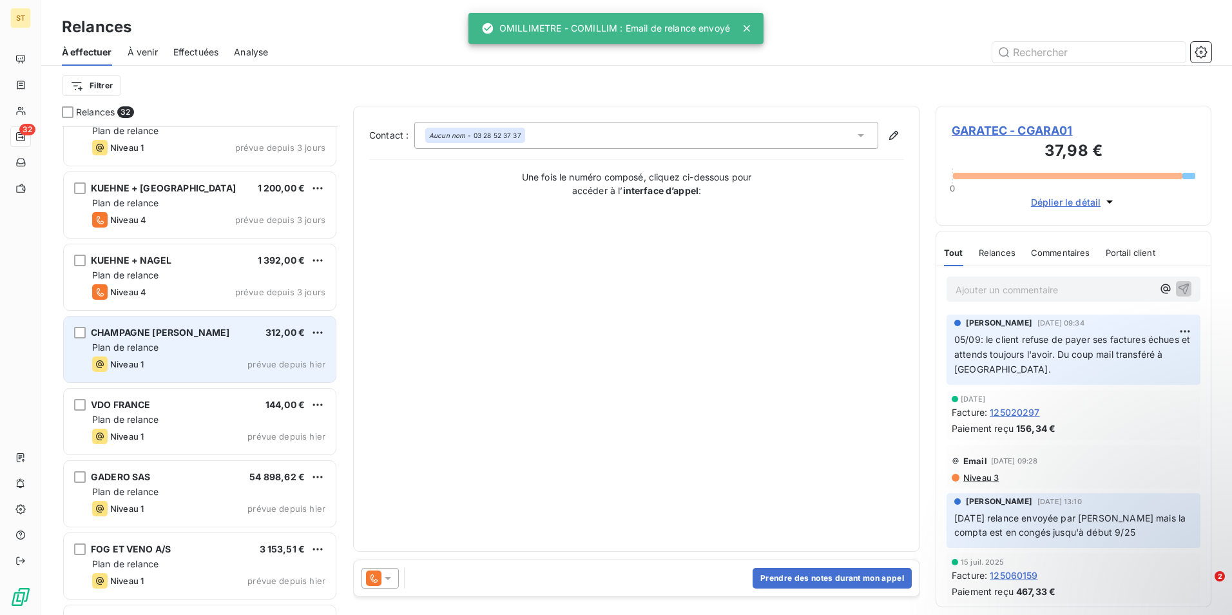
click at [181, 353] on div "Plan de relance" at bounding box center [208, 347] width 233 height 13
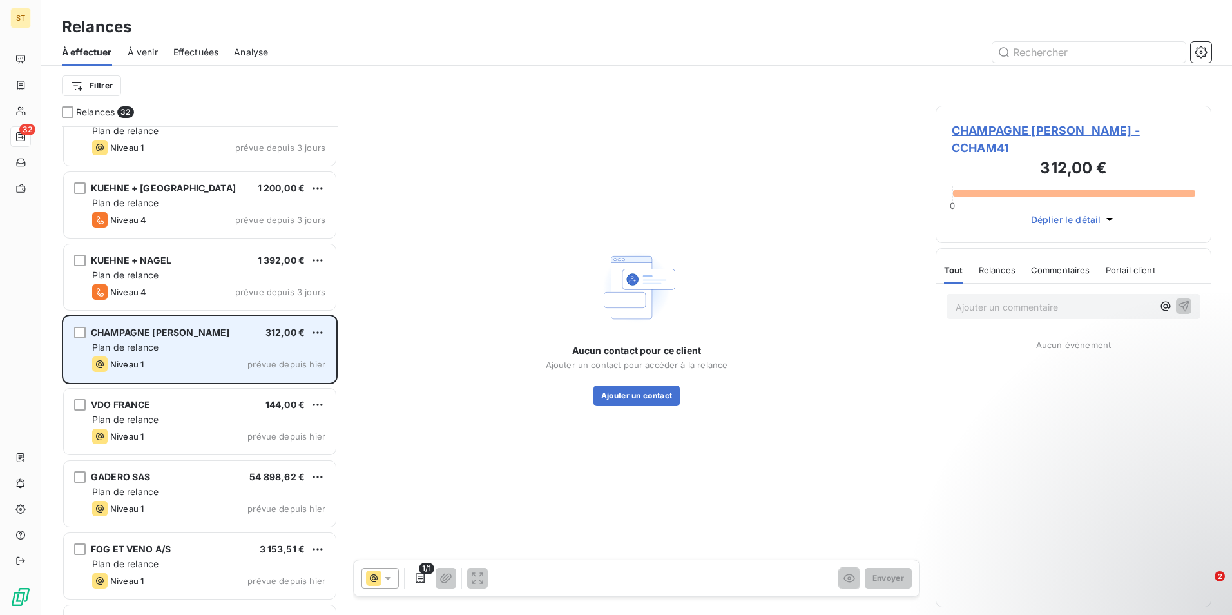
click at [167, 364] on div "Niveau 1 prévue depuis hier" at bounding box center [208, 363] width 233 height 15
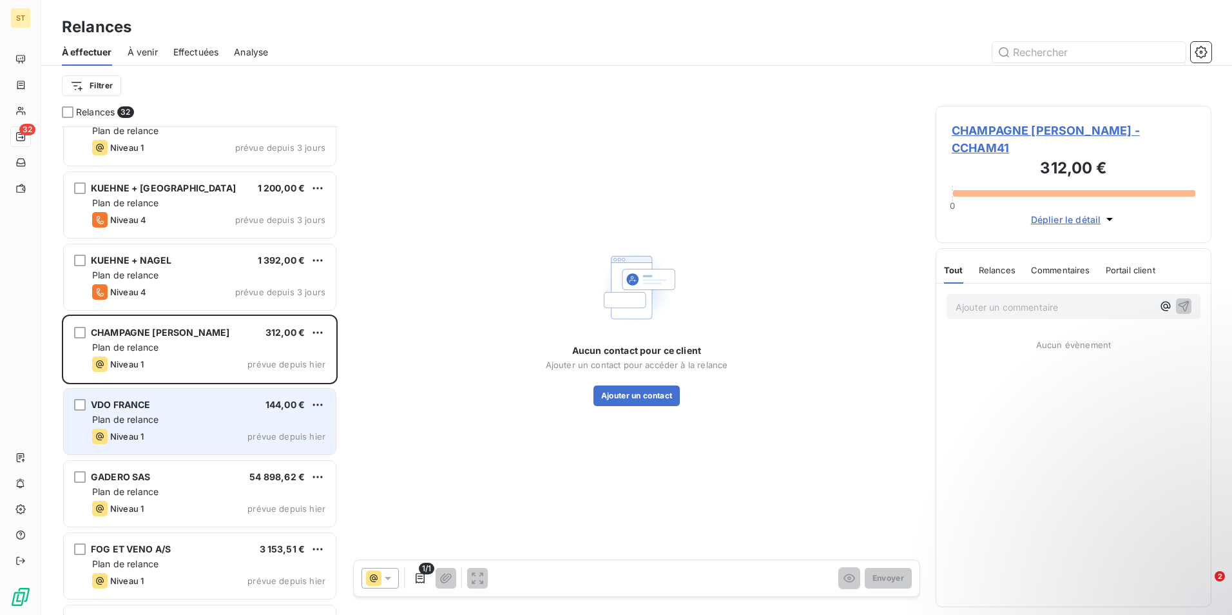
click at [173, 429] on div "Niveau 1 prévue depuis hier" at bounding box center [208, 436] width 233 height 15
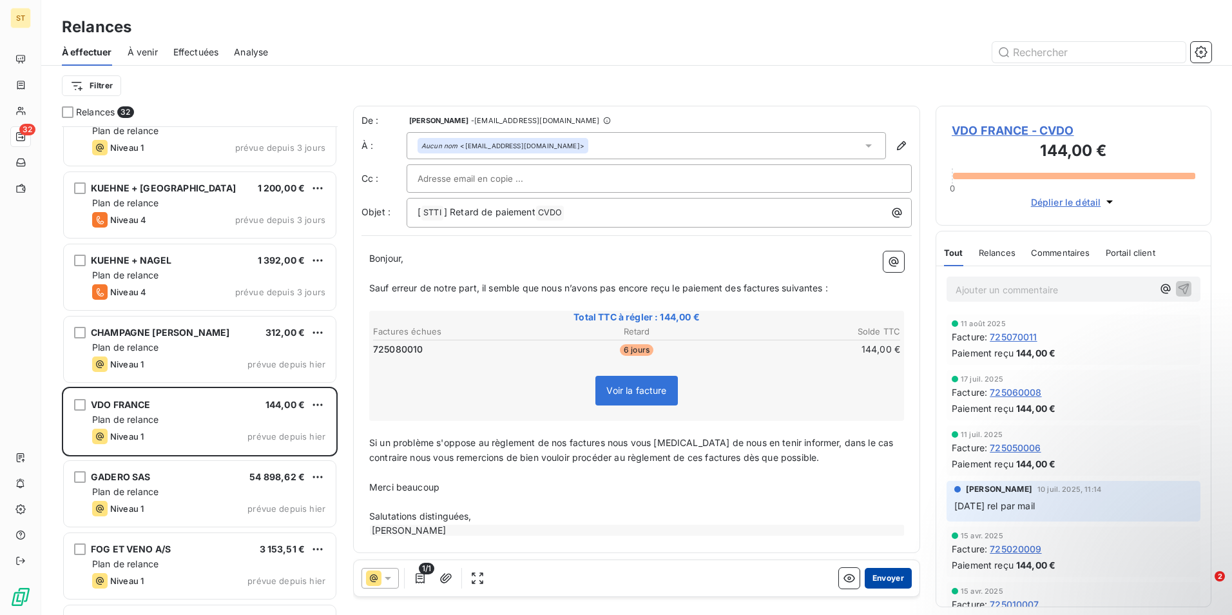
click at [876, 578] on button "Envoyer" at bounding box center [888, 578] width 47 height 21
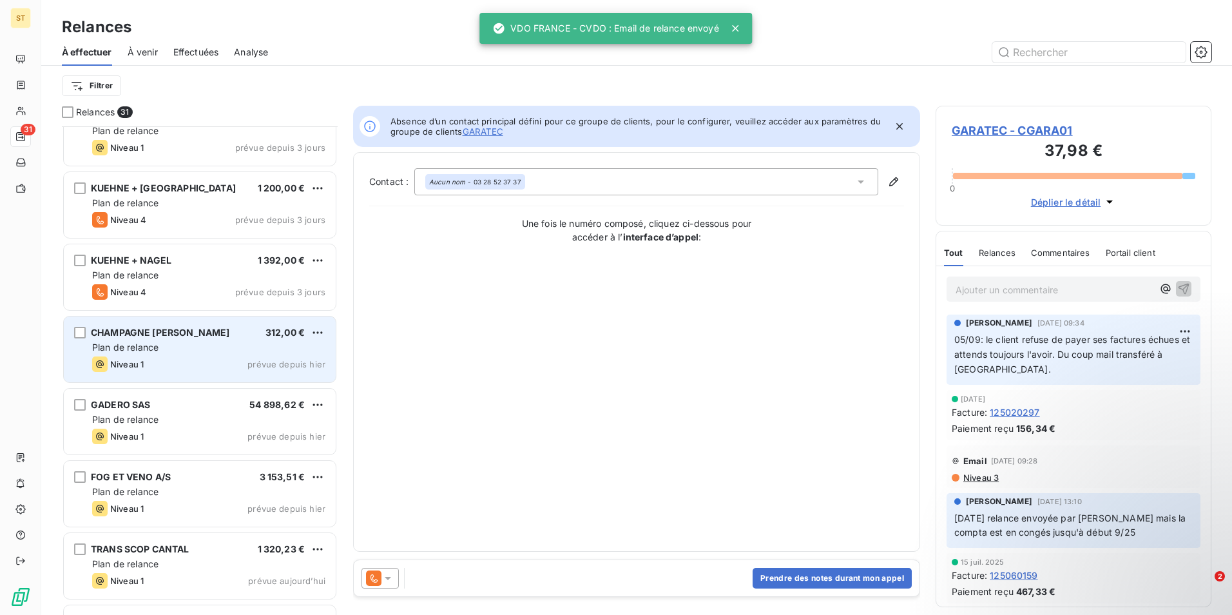
click at [211, 353] on div "Plan de relance" at bounding box center [208, 347] width 233 height 13
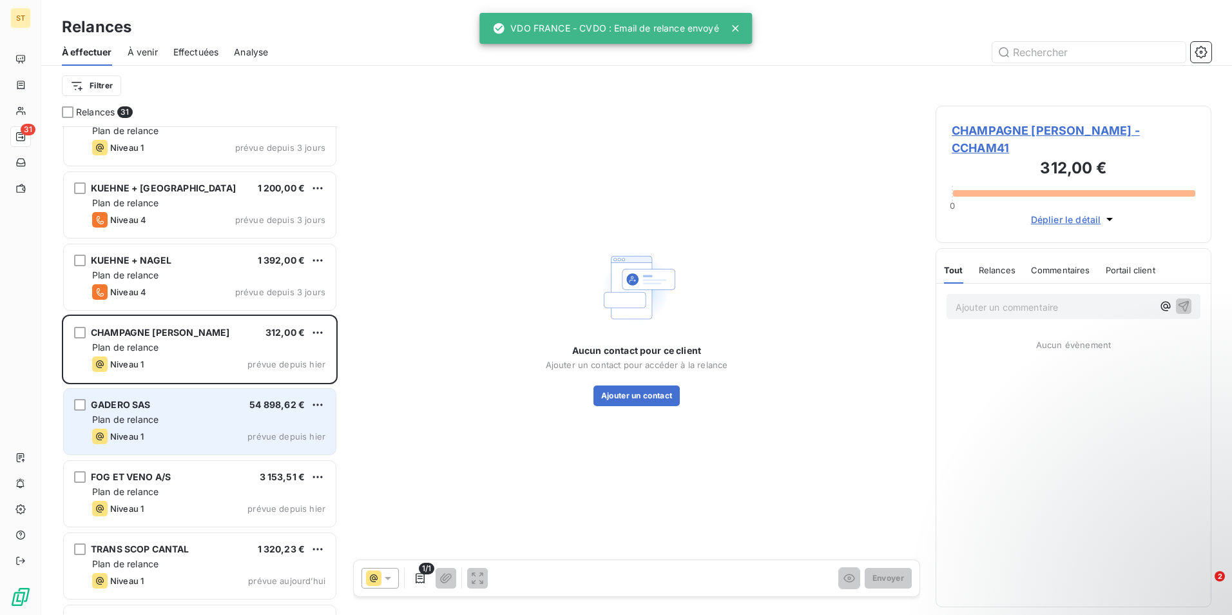
click at [143, 416] on span "Plan de relance" at bounding box center [125, 419] width 66 height 11
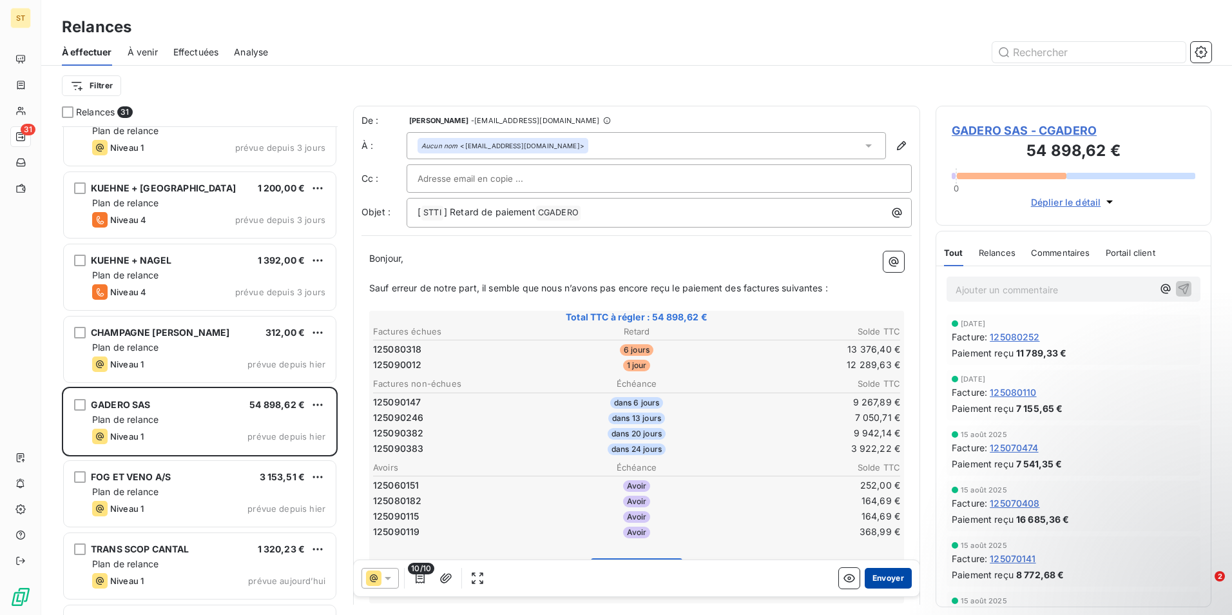
click at [880, 578] on button "Envoyer" at bounding box center [888, 578] width 47 height 21
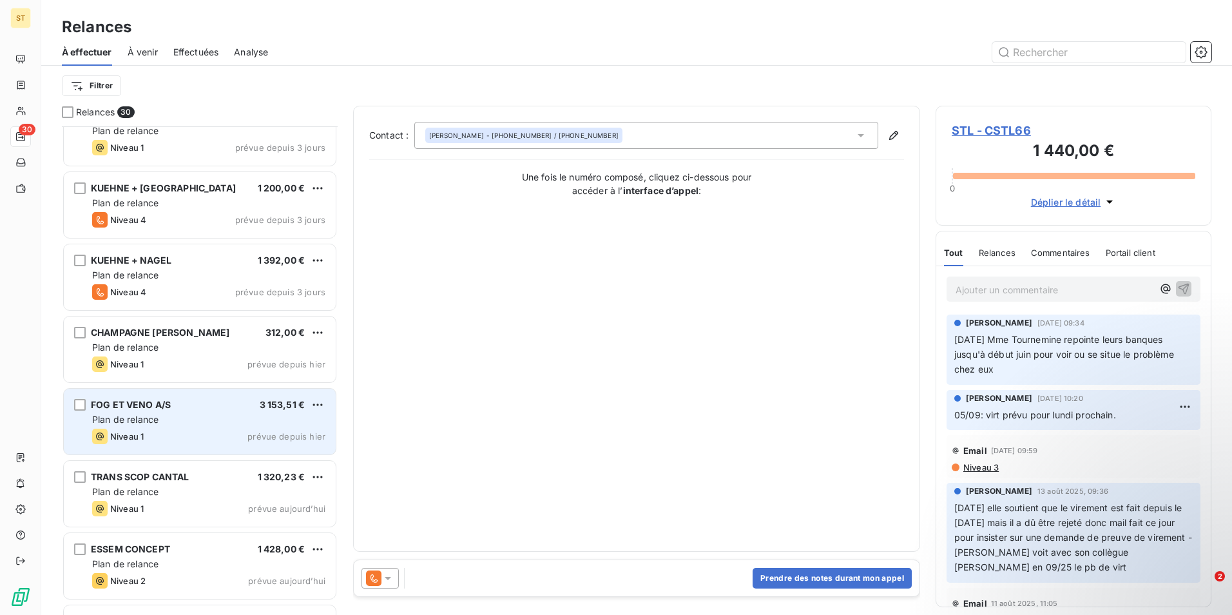
click at [139, 422] on span "Plan de relance" at bounding box center [125, 419] width 66 height 11
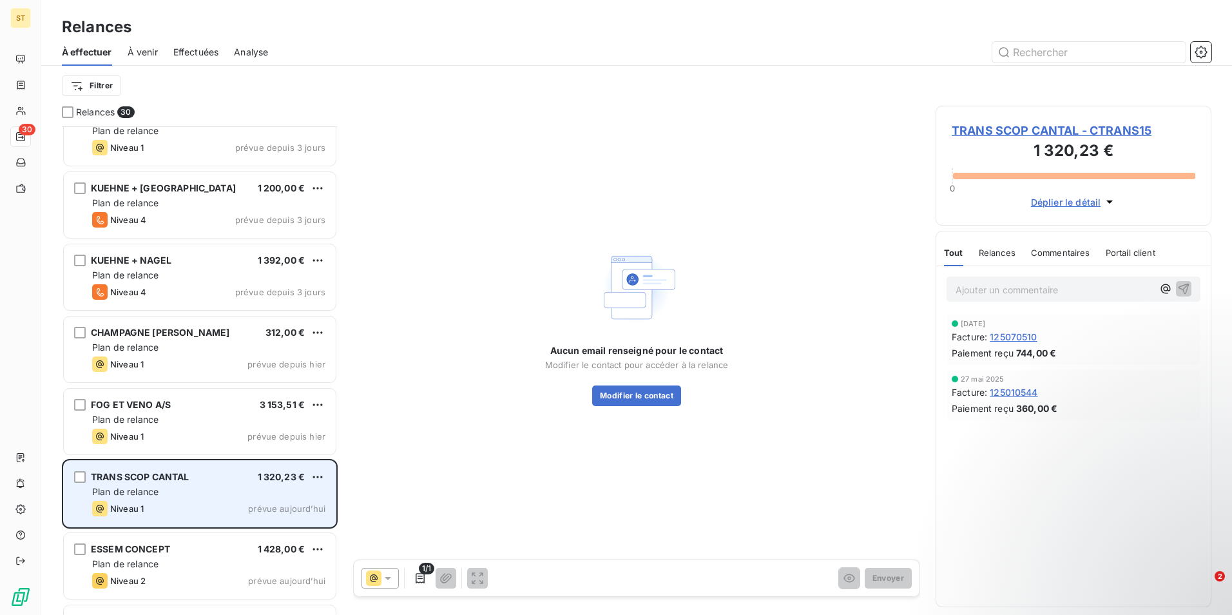
click at [138, 489] on span "Plan de relance" at bounding box center [125, 491] width 66 height 11
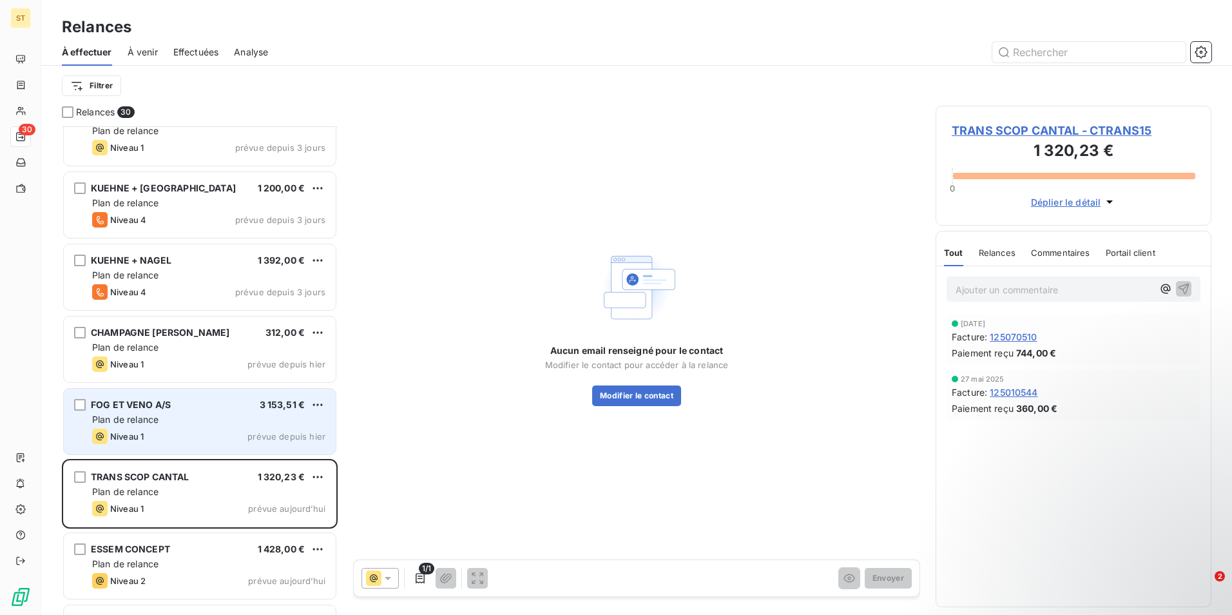
click at [182, 427] on div "FOG ET VENO A/S 3 153,51 € Plan de relance Niveau 1 prévue depuis [DATE]" at bounding box center [200, 422] width 272 height 66
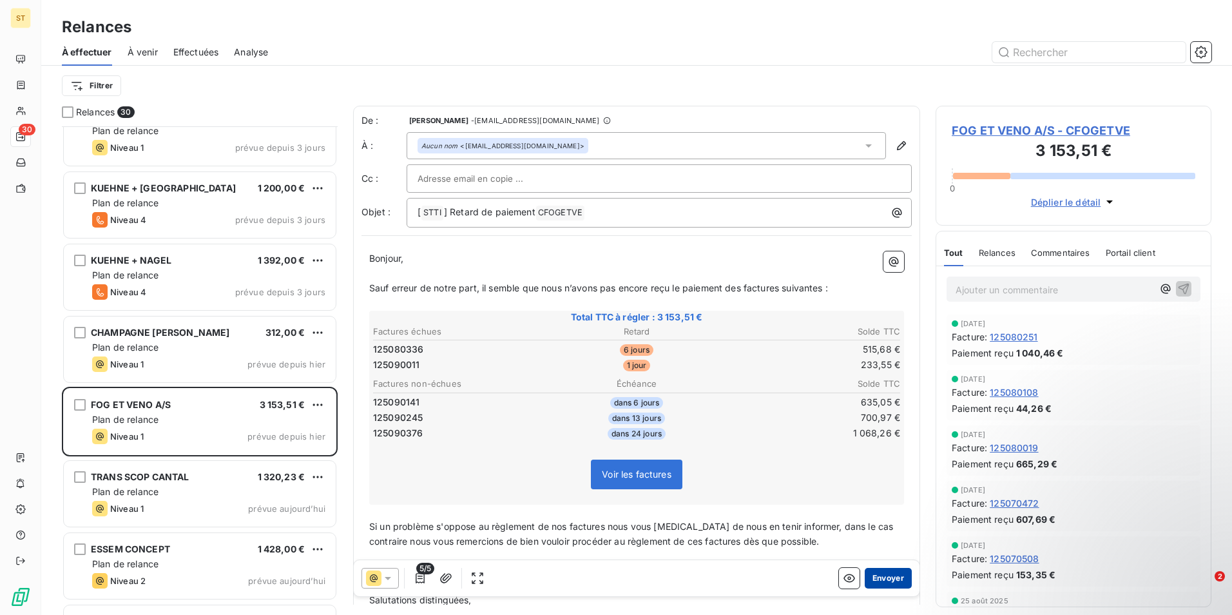
click at [880, 578] on button "Envoyer" at bounding box center [888, 578] width 47 height 21
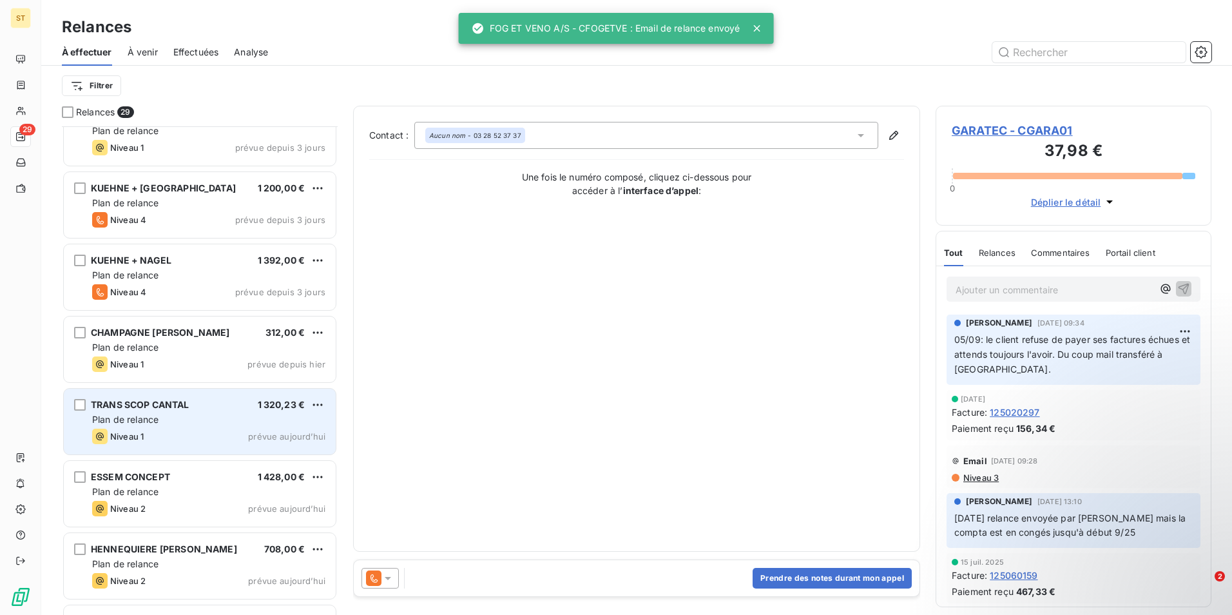
click at [179, 425] on div "Plan de relance" at bounding box center [208, 419] width 233 height 13
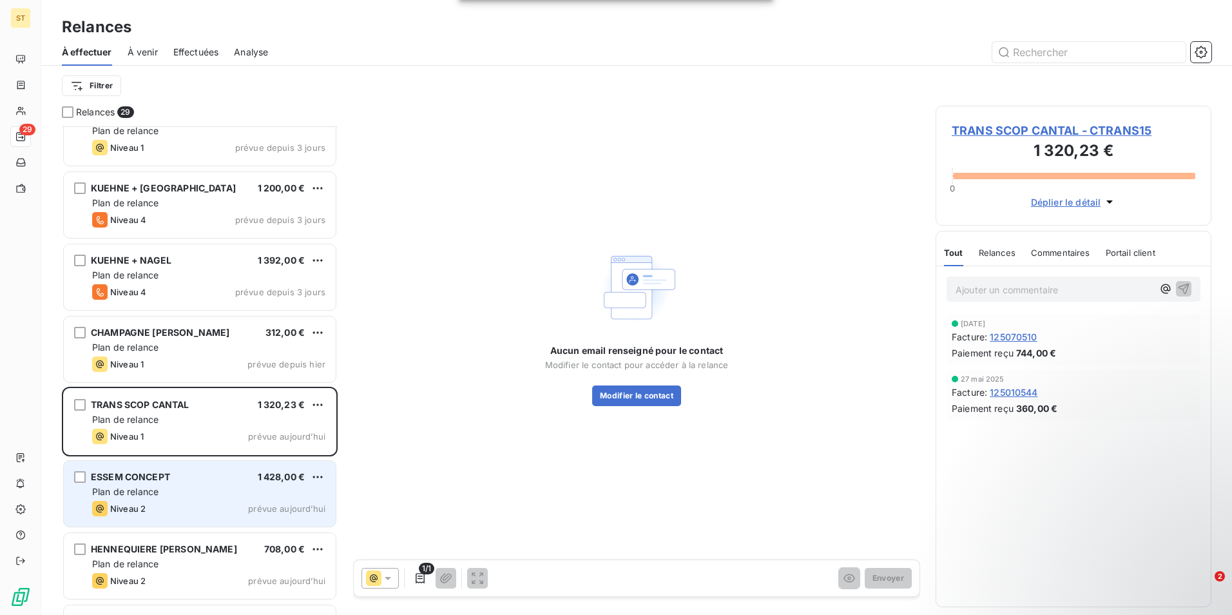
click at [175, 504] on div "Niveau 2 prévue aujourd’hui" at bounding box center [208, 508] width 233 height 15
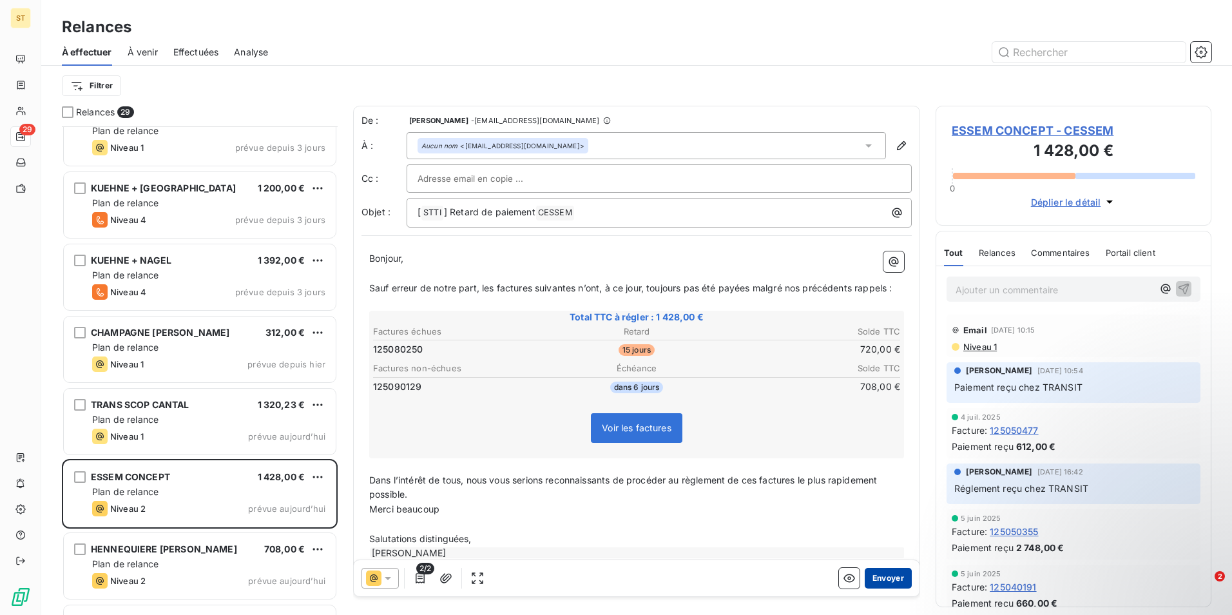
click at [881, 578] on button "Envoyer" at bounding box center [888, 578] width 47 height 21
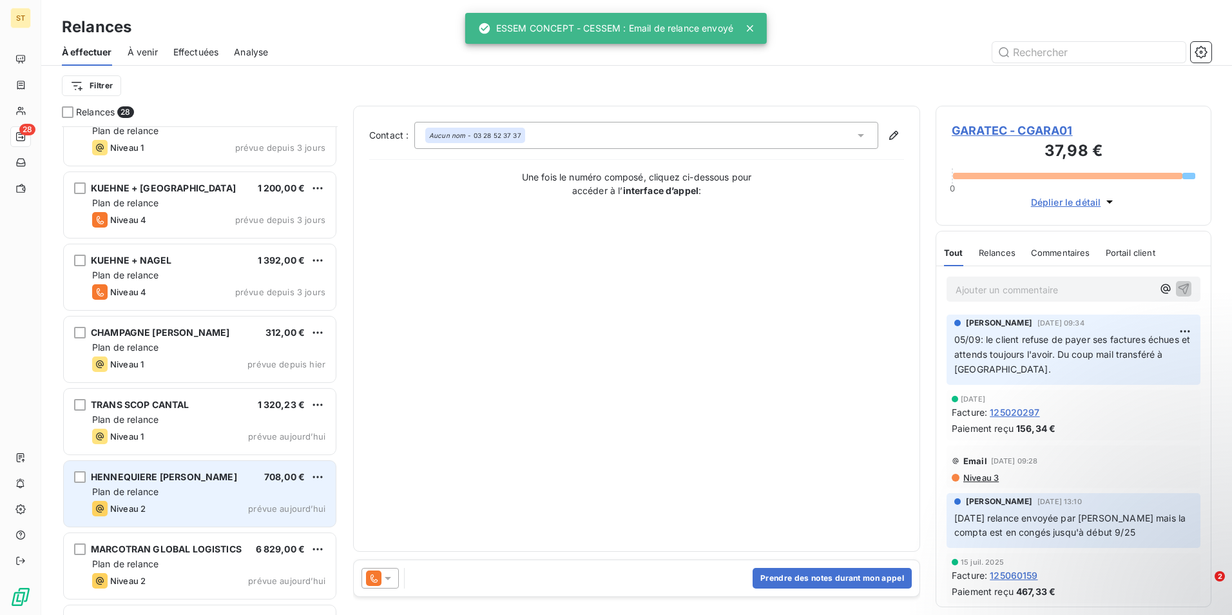
click at [137, 504] on span "Niveau 2" at bounding box center [127, 508] width 35 height 10
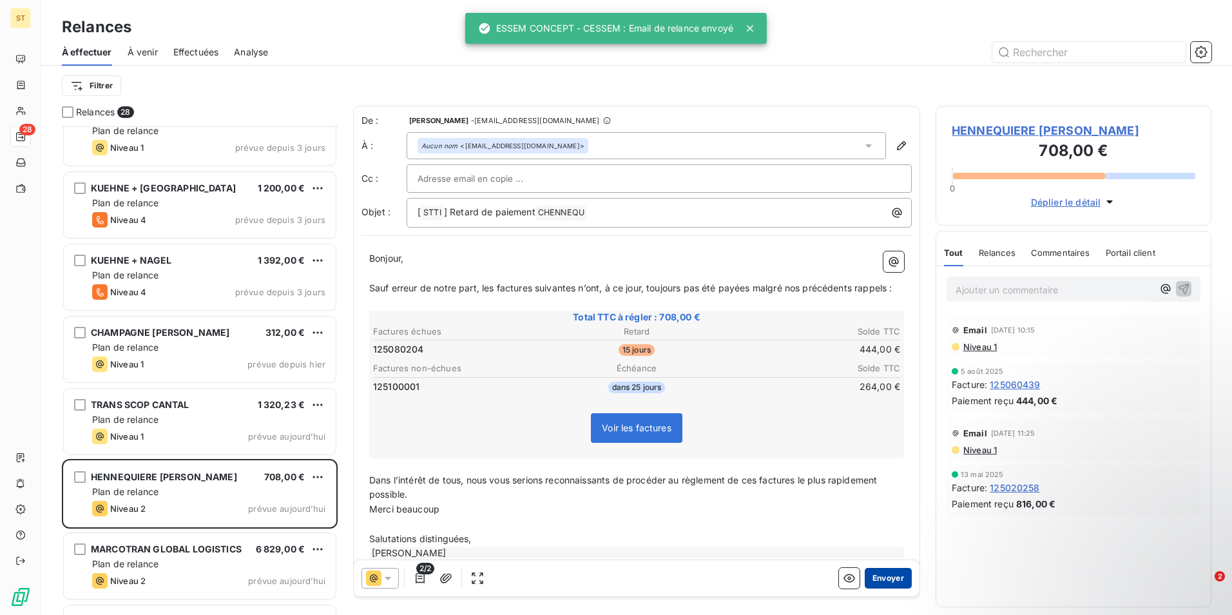
click at [877, 576] on button "Envoyer" at bounding box center [888, 578] width 47 height 21
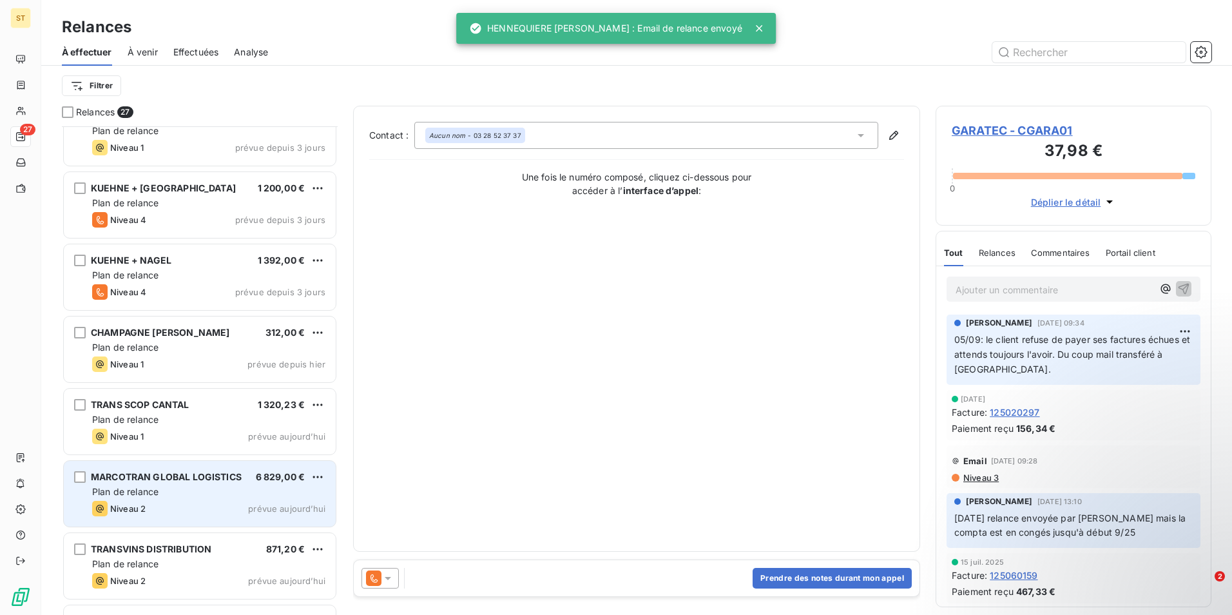
click at [150, 506] on div "Niveau 2 prévue aujourd’hui" at bounding box center [208, 508] width 233 height 15
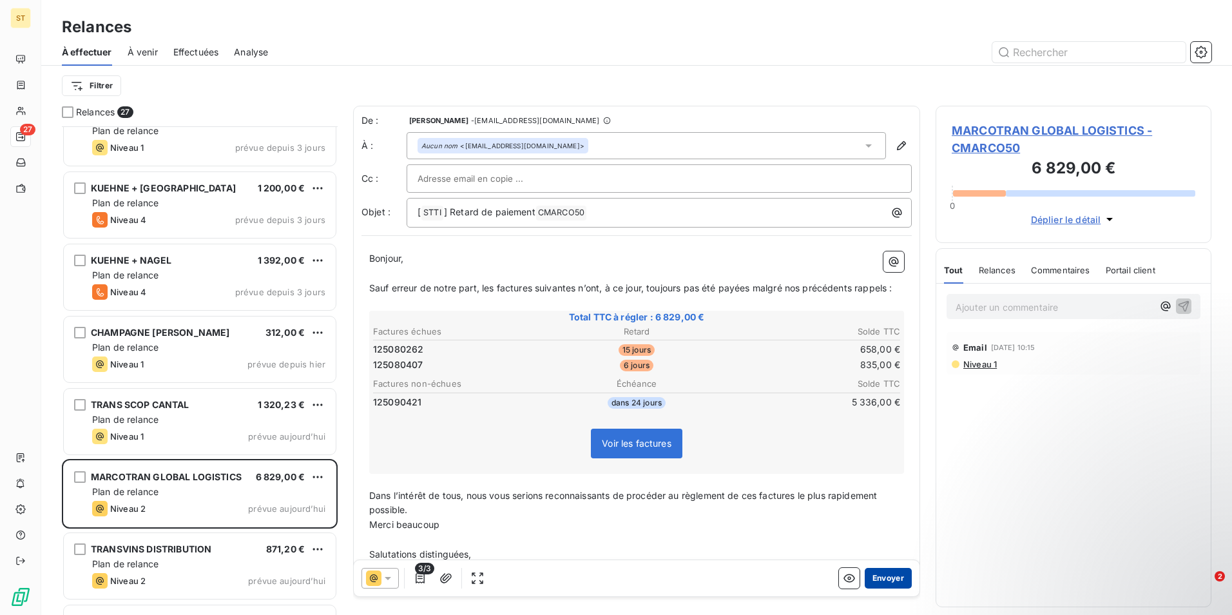
click at [883, 578] on button "Envoyer" at bounding box center [888, 578] width 47 height 21
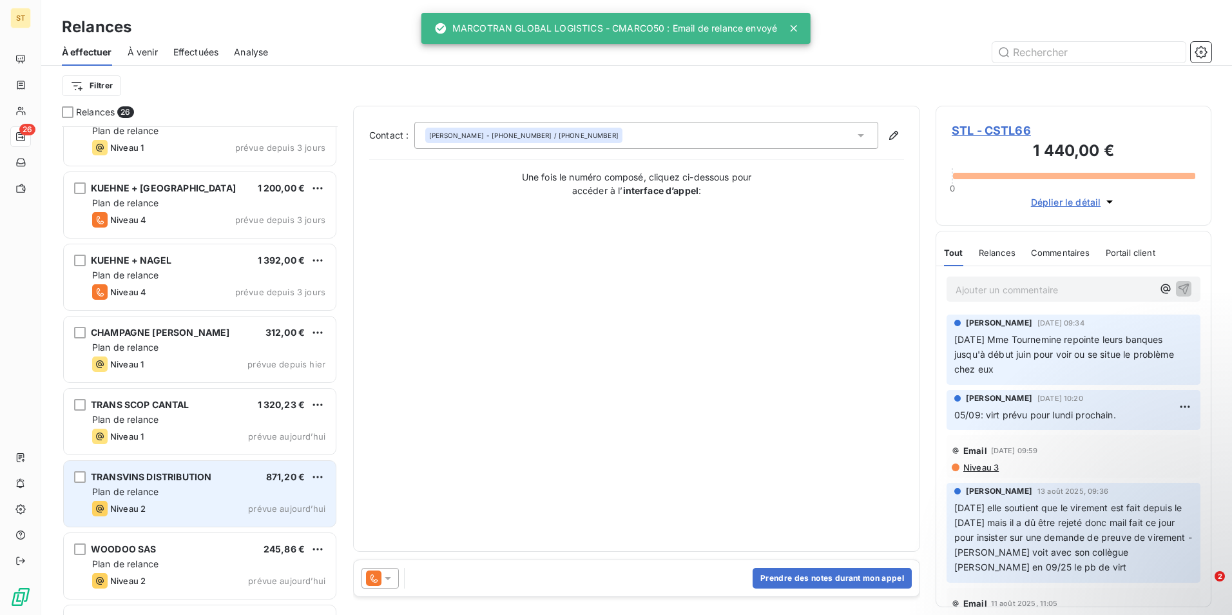
click at [133, 503] on span "Niveau 2" at bounding box center [127, 508] width 35 height 10
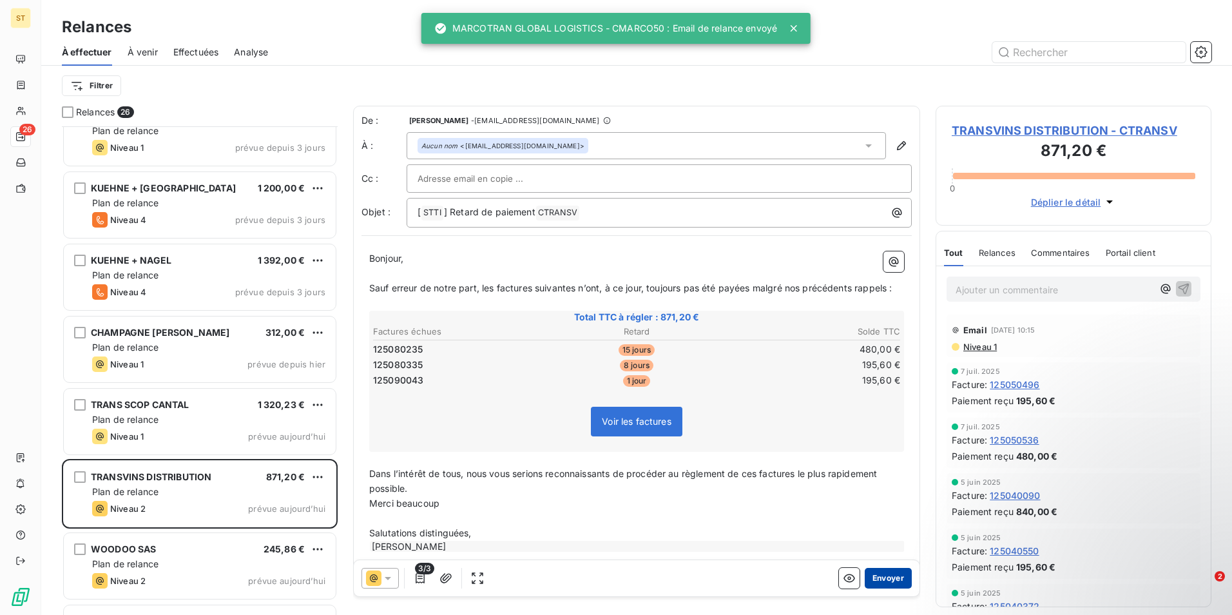
click at [879, 579] on button "Envoyer" at bounding box center [888, 578] width 47 height 21
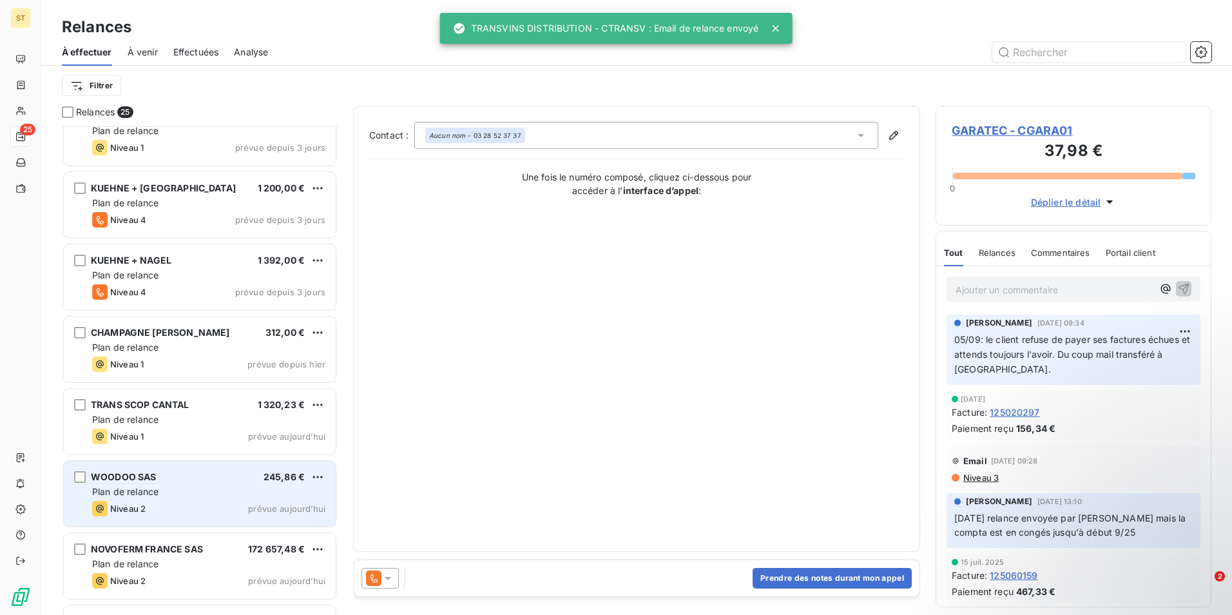
click at [172, 507] on div "Niveau 2 prévue aujourd’hui" at bounding box center [208, 508] width 233 height 15
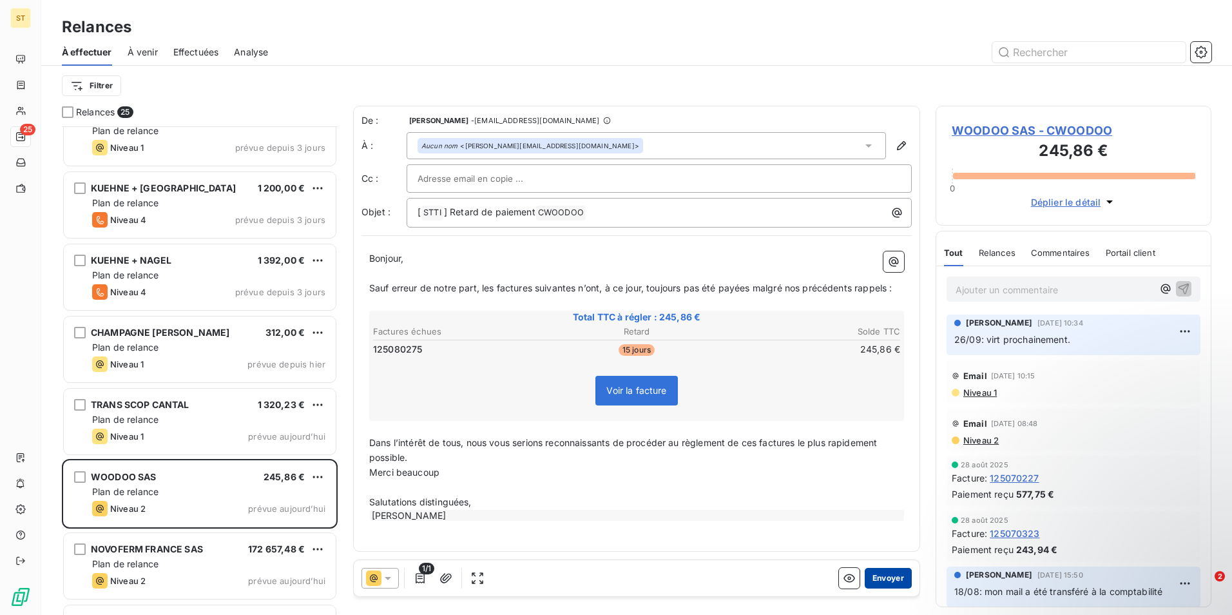
click at [886, 581] on button "Envoyer" at bounding box center [888, 578] width 47 height 21
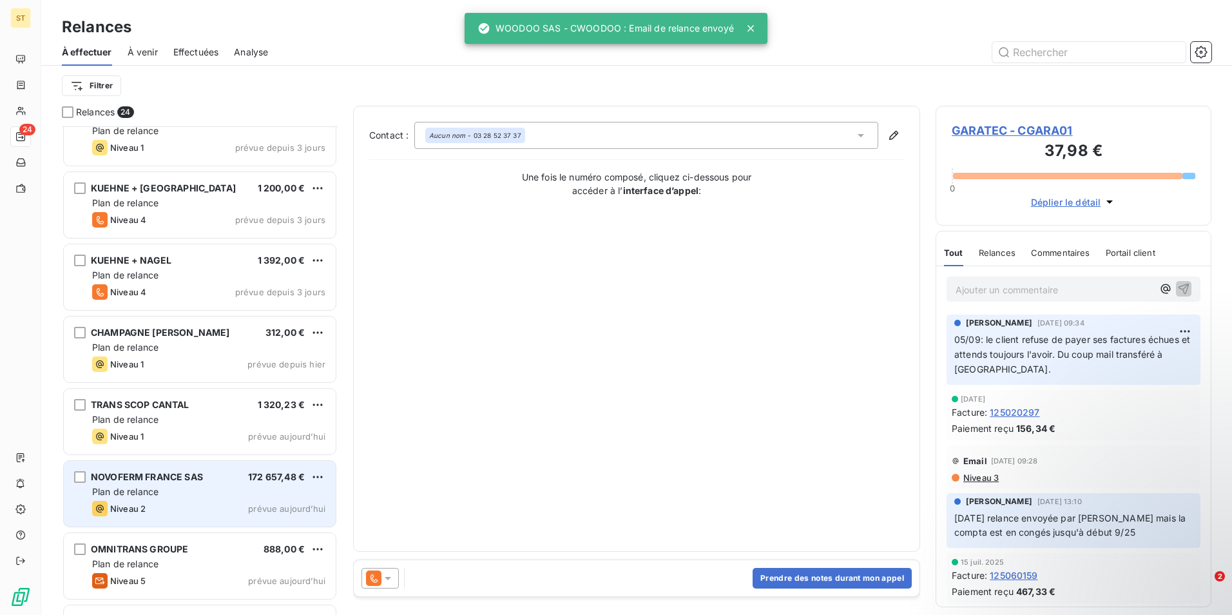
click at [183, 491] on div "Plan de relance" at bounding box center [208, 491] width 233 height 13
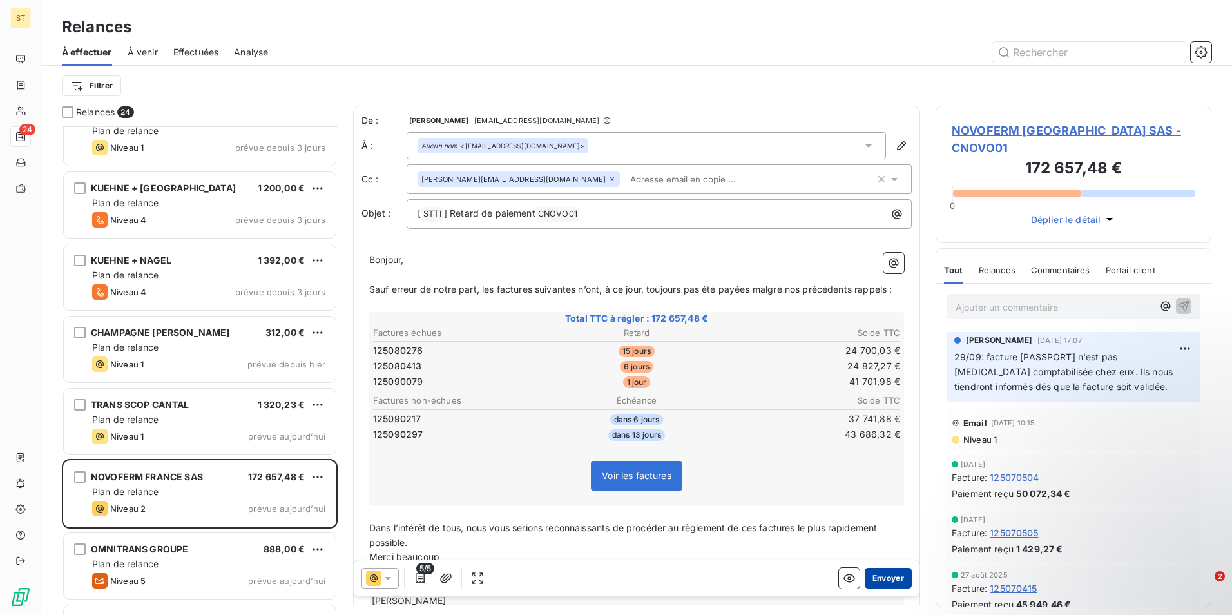
click at [876, 579] on button "Envoyer" at bounding box center [888, 578] width 47 height 21
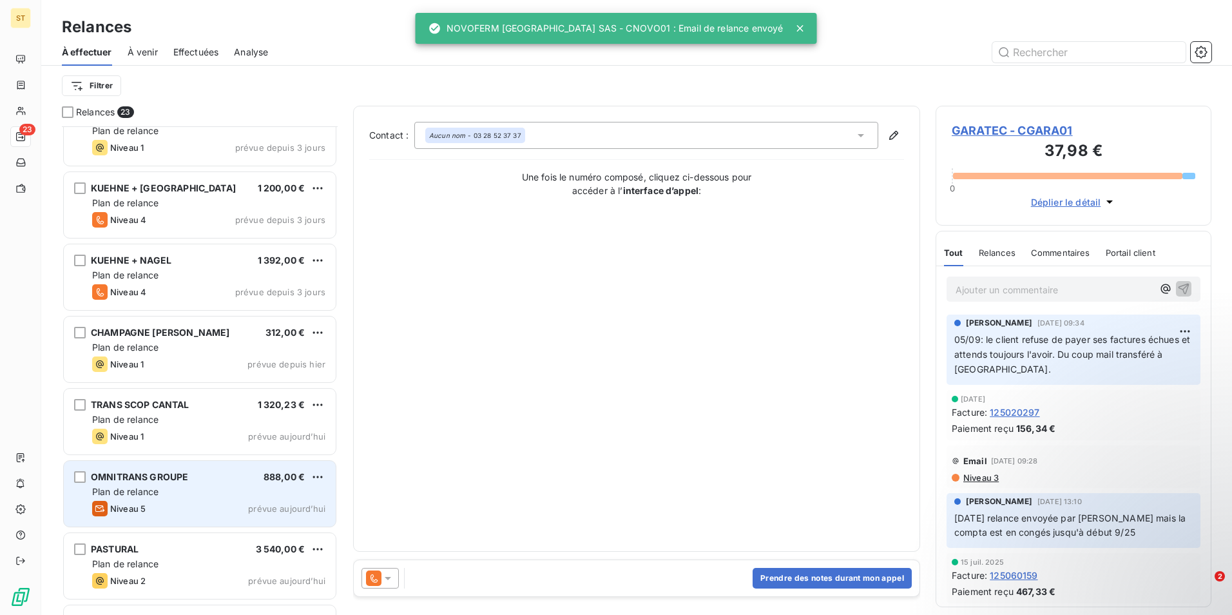
click at [177, 491] on div "Plan de relance" at bounding box center [208, 491] width 233 height 13
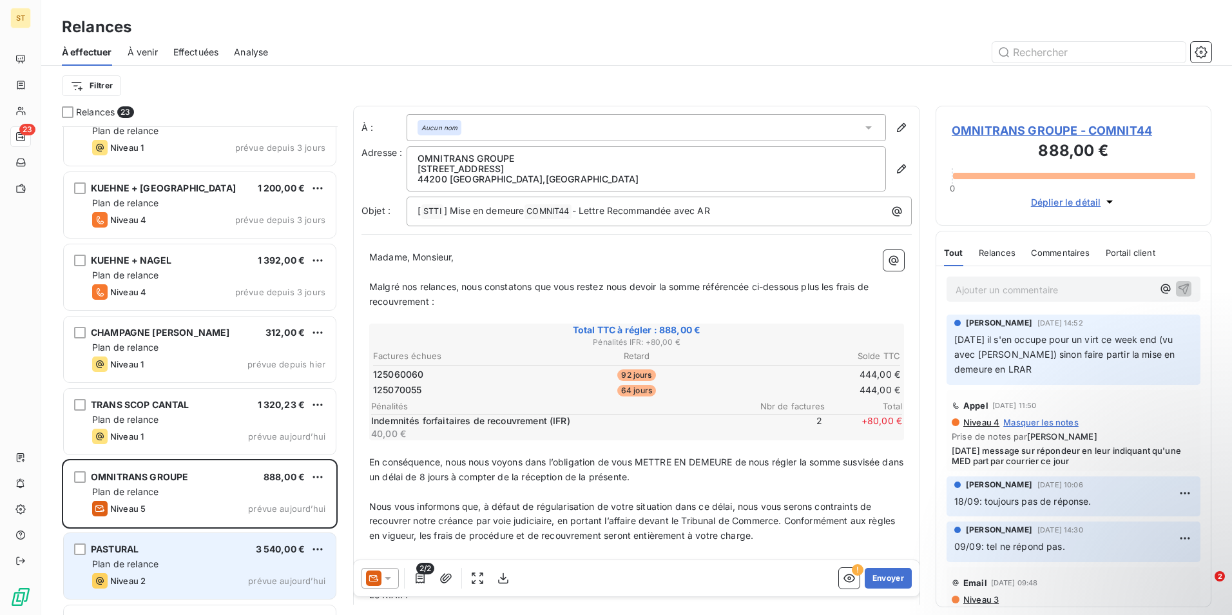
click at [177, 565] on div "Plan de relance" at bounding box center [208, 564] width 233 height 13
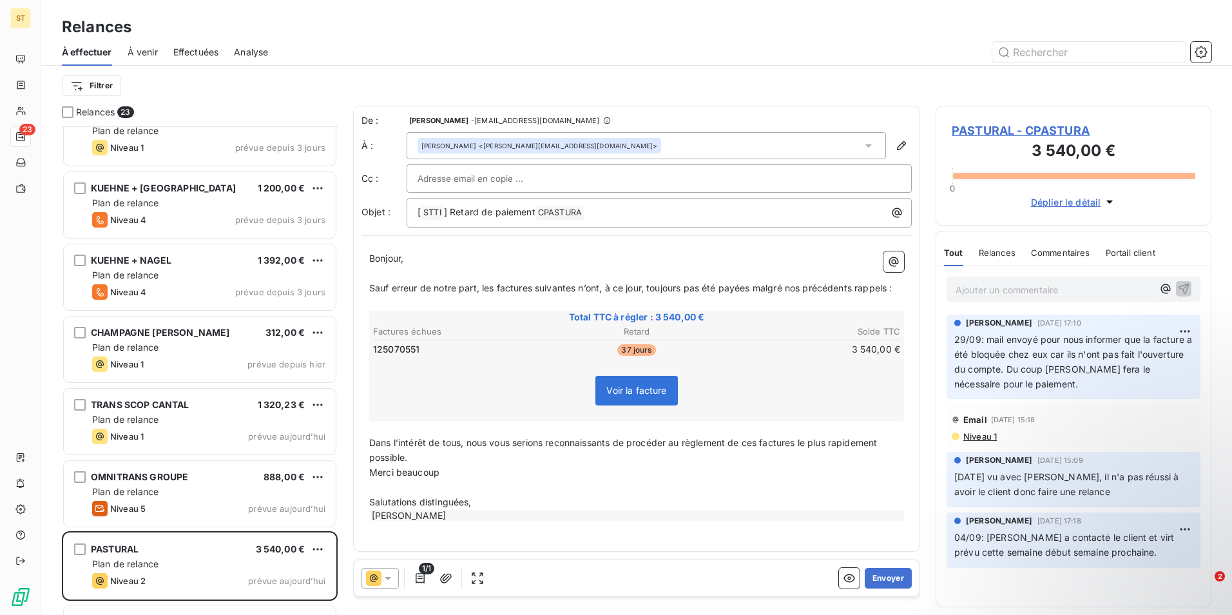
scroll to position [2, 0]
click at [883, 582] on button "Envoyer" at bounding box center [888, 578] width 47 height 21
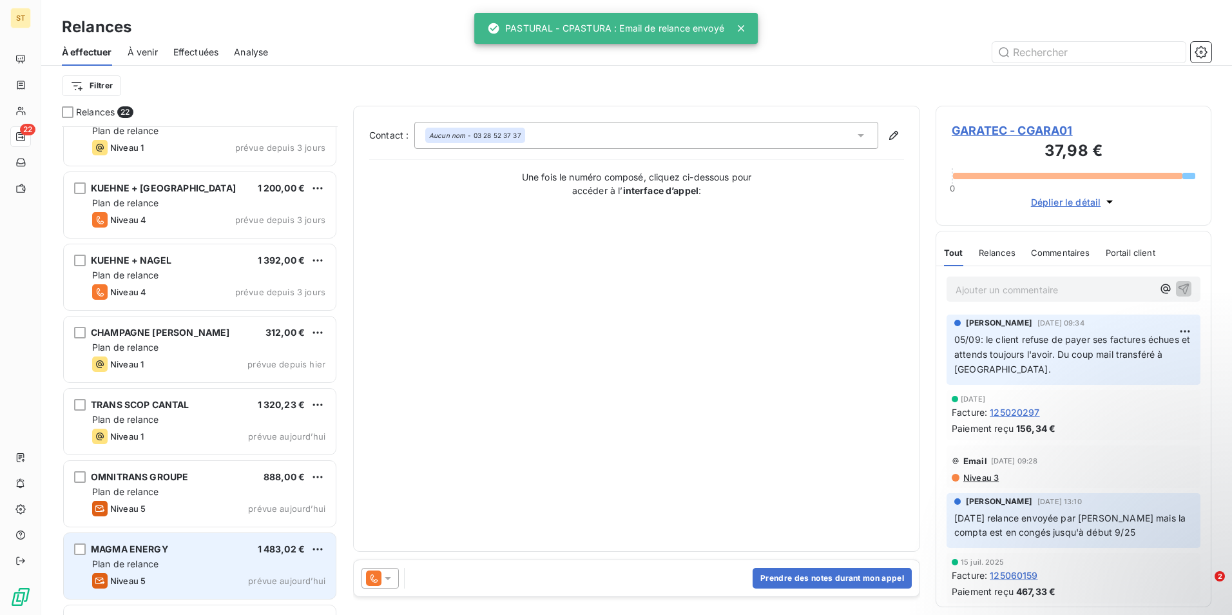
click at [175, 561] on div "Plan de relance" at bounding box center [208, 564] width 233 height 13
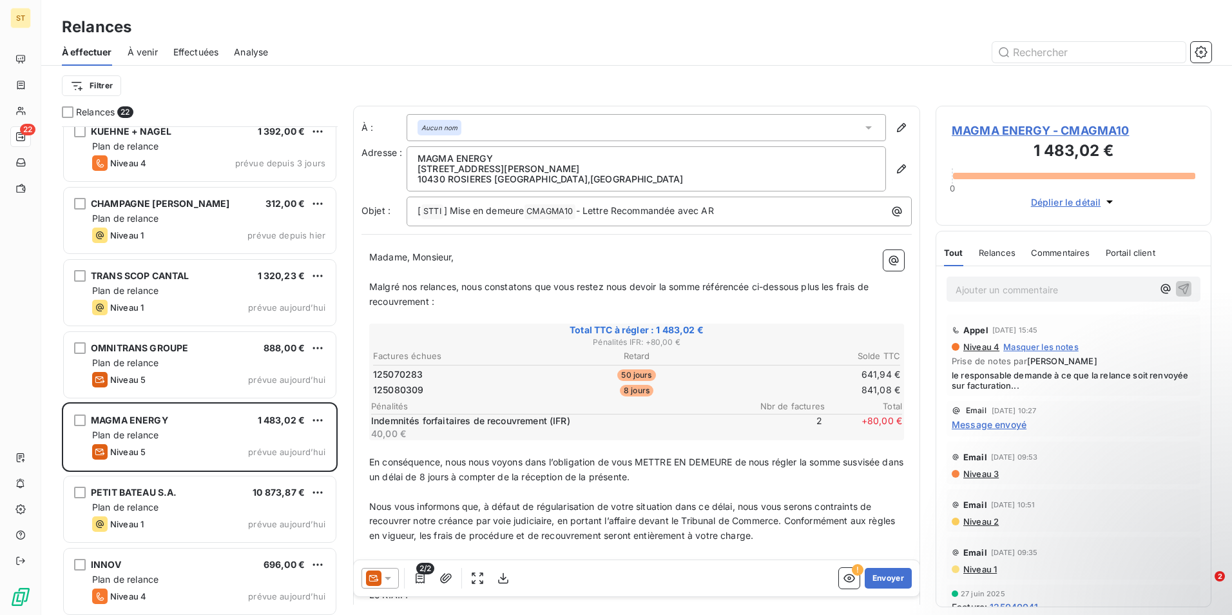
scroll to position [1100, 0]
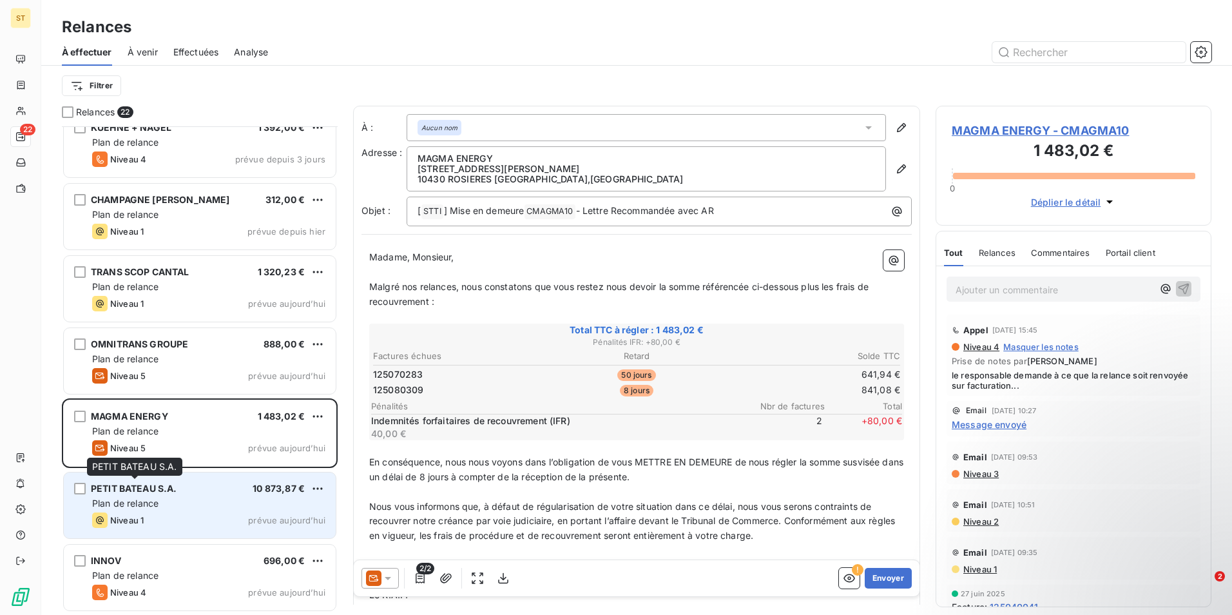
click at [124, 492] on span "PETIT BATEAU S.A." at bounding box center [134, 488] width 86 height 11
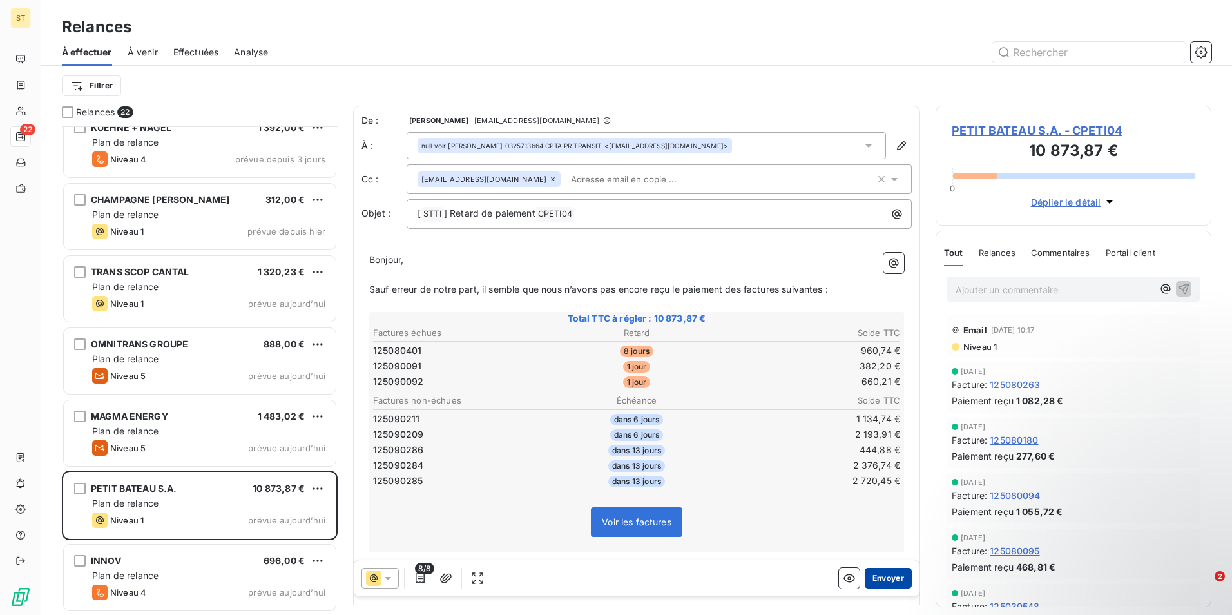
click at [875, 578] on button "Envoyer" at bounding box center [888, 578] width 47 height 21
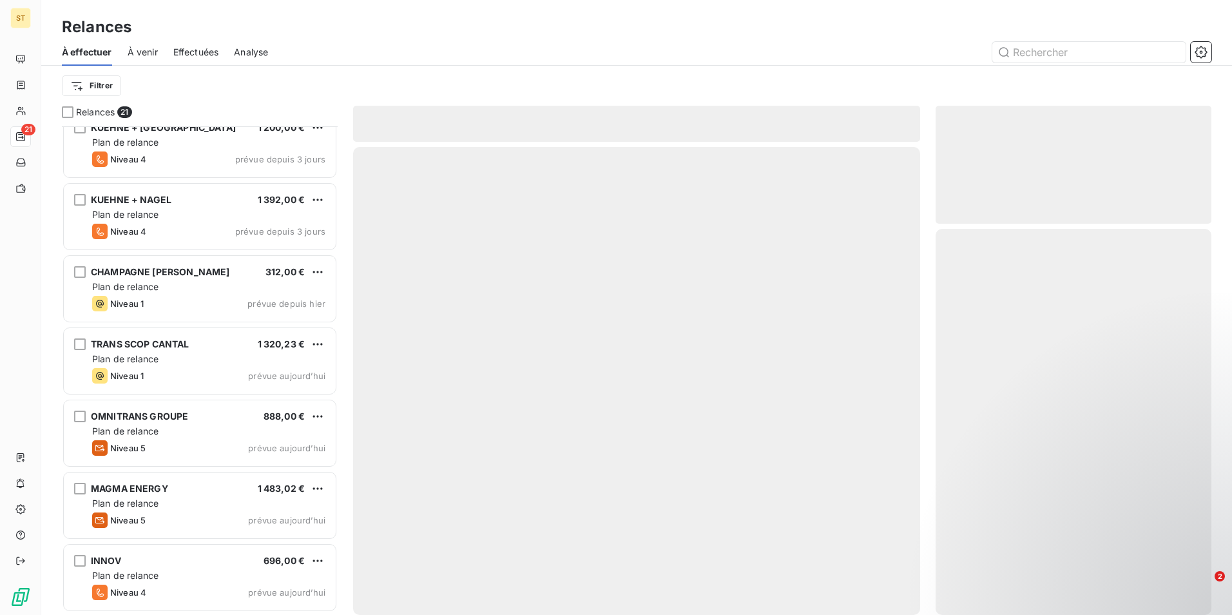
scroll to position [1027, 0]
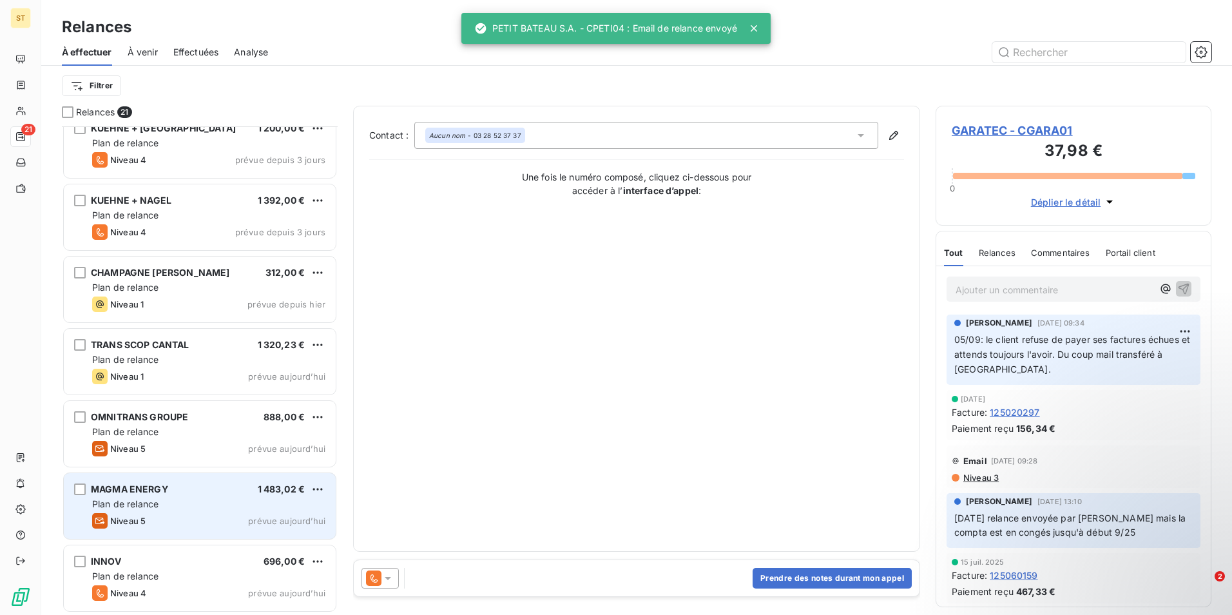
scroll to position [1028, 0]
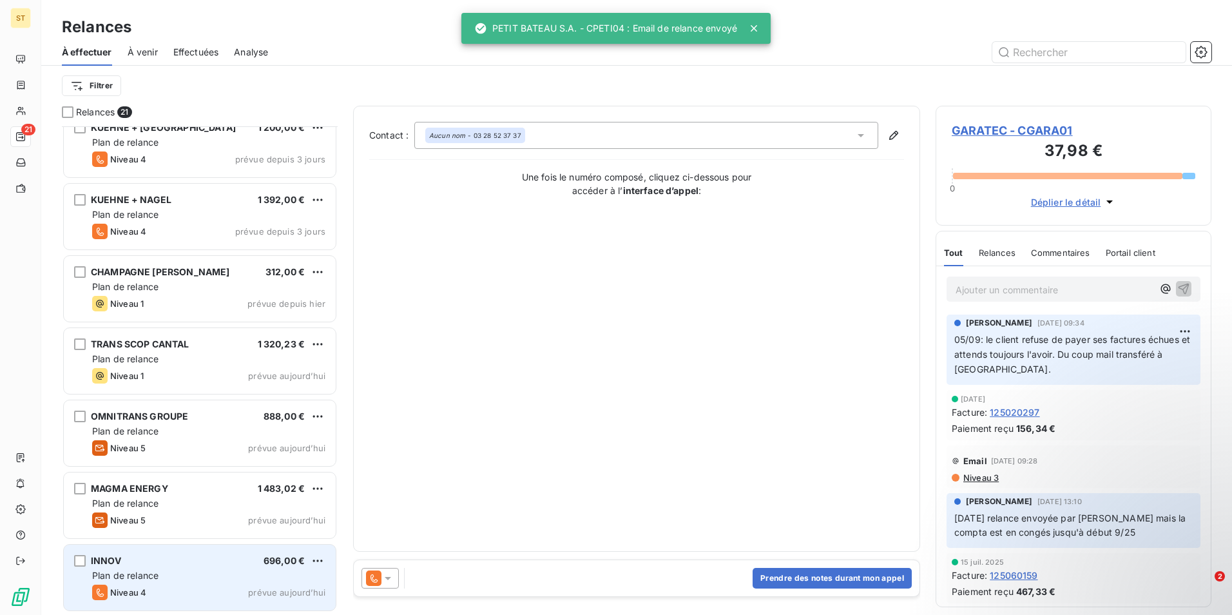
click at [160, 583] on div "INNOV 696,00 € Plan de relance Niveau 4 prévue [DATE]" at bounding box center [200, 578] width 272 height 66
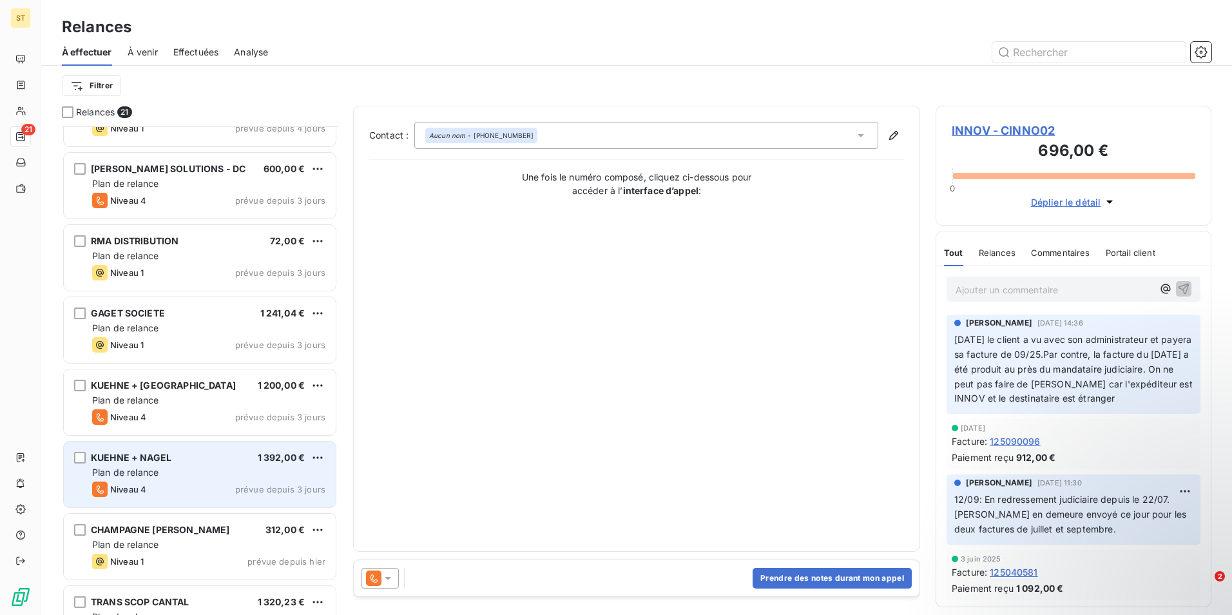
scroll to position [899, 0]
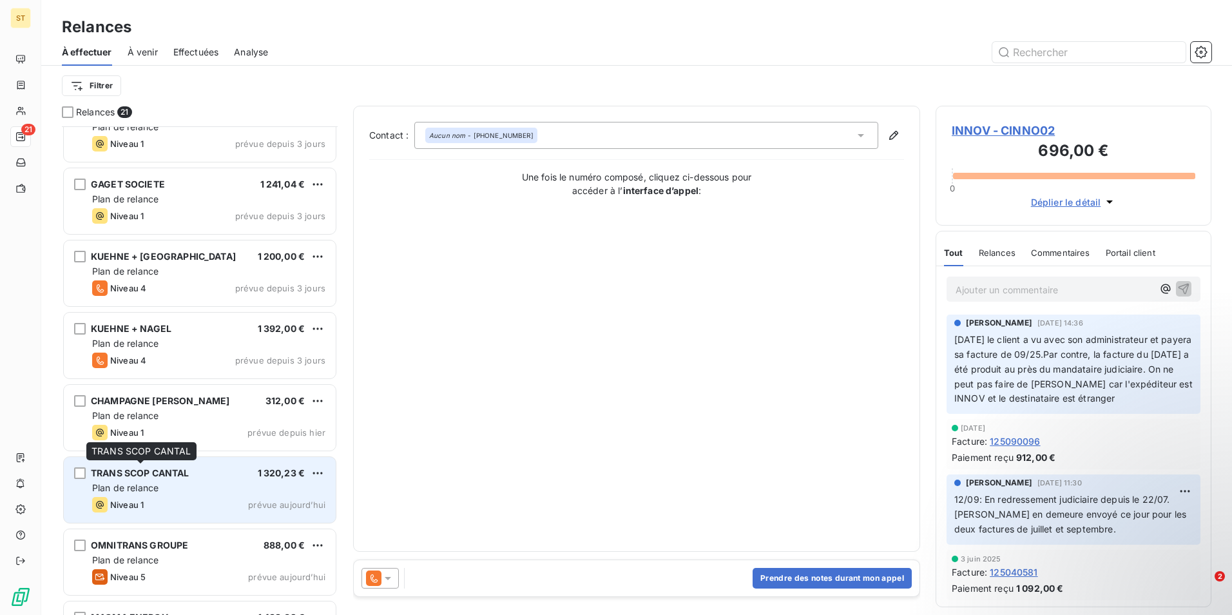
click at [139, 474] on span "TRANS SCOP CANTAL" at bounding box center [140, 472] width 99 height 11
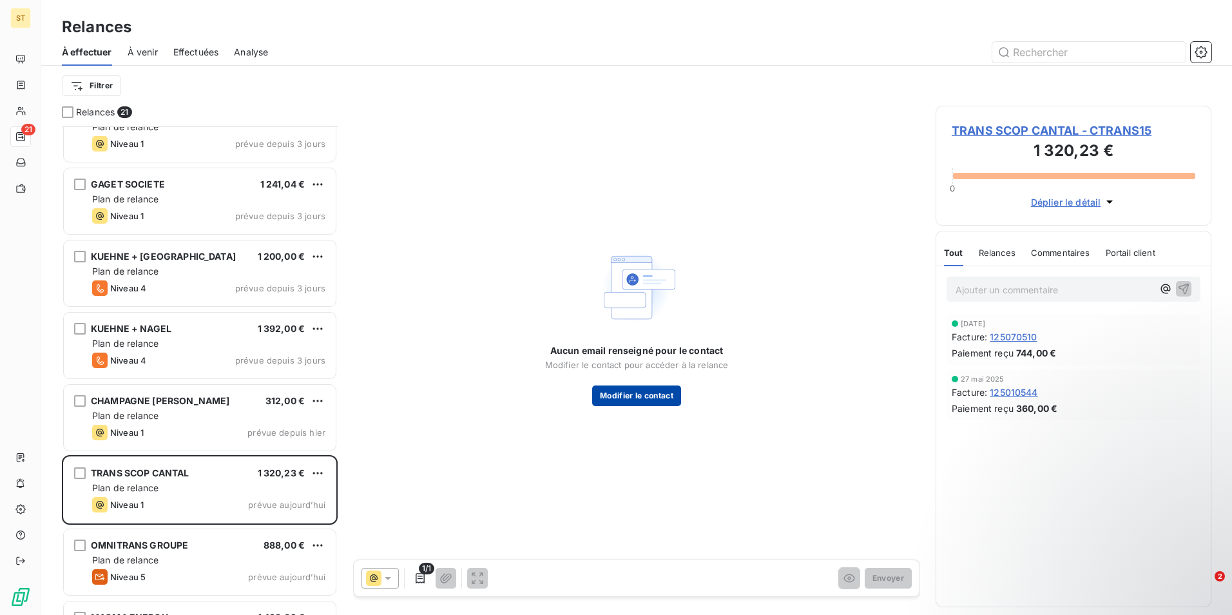
click at [648, 389] on button "Modifier le contact" at bounding box center [636, 395] width 89 height 21
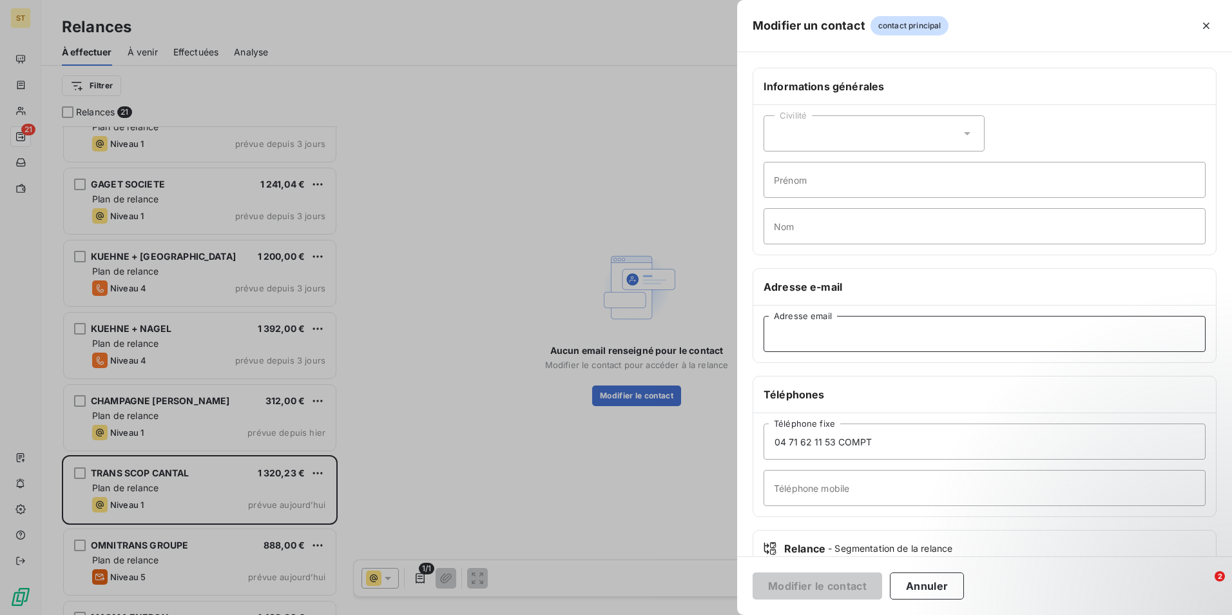
paste input "[EMAIL_ADDRESS][DOMAIN_NAME]"
type input "[EMAIL_ADDRESS][DOMAIN_NAME]"
click at [810, 588] on button "Modifier le contact" at bounding box center [818, 585] width 130 height 27
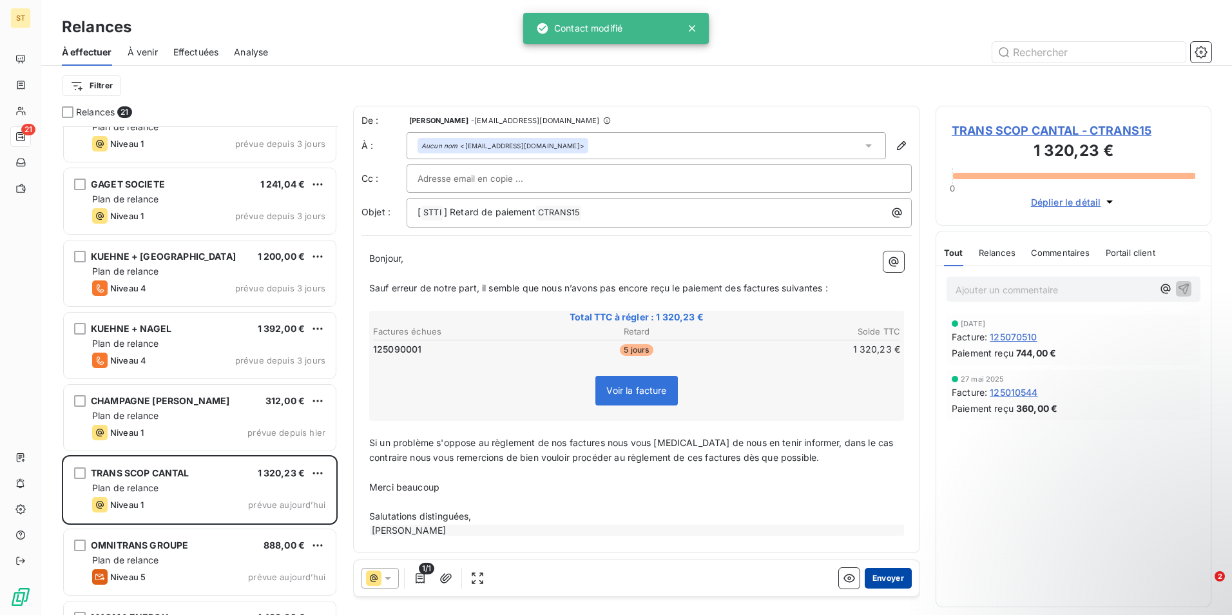
click at [873, 581] on button "Envoyer" at bounding box center [888, 578] width 47 height 21
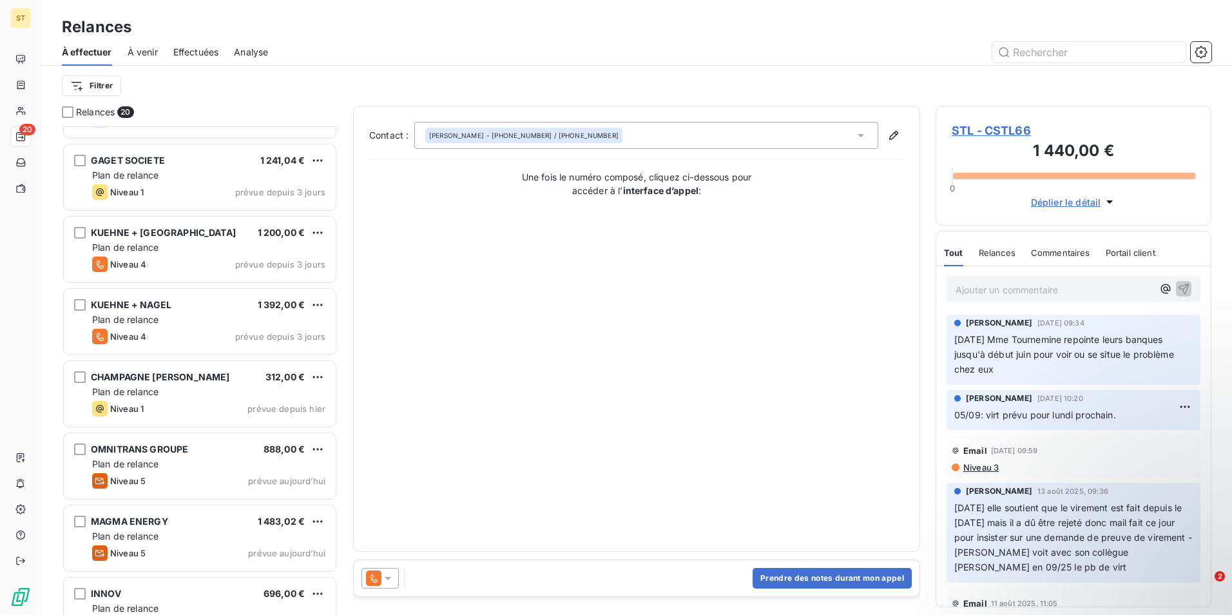
scroll to position [891, 0]
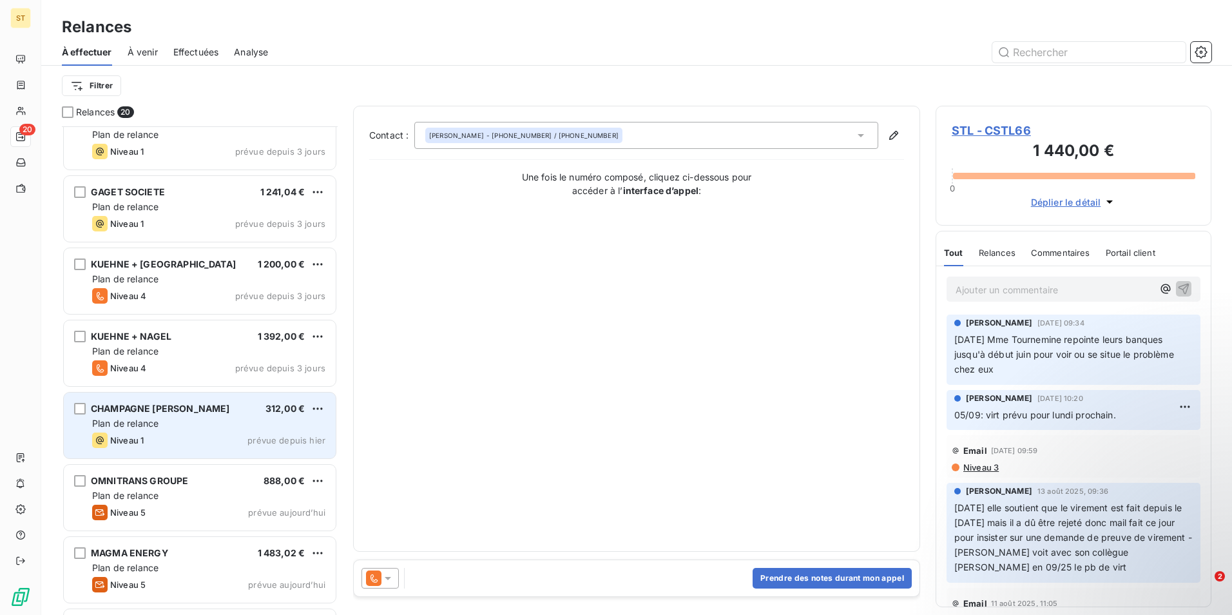
click at [200, 411] on span "CHAMPAGNE [PERSON_NAME]" at bounding box center [160, 408] width 139 height 11
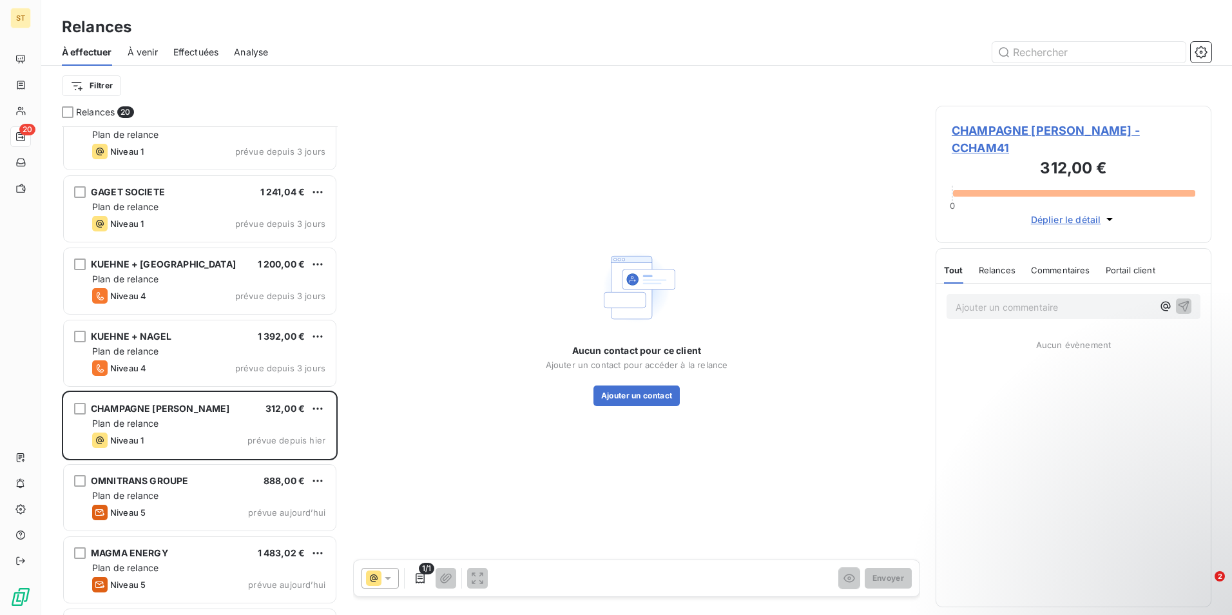
click at [1033, 130] on span "CHAMPAGNE [PERSON_NAME] - CCHAM41" at bounding box center [1074, 139] width 244 height 35
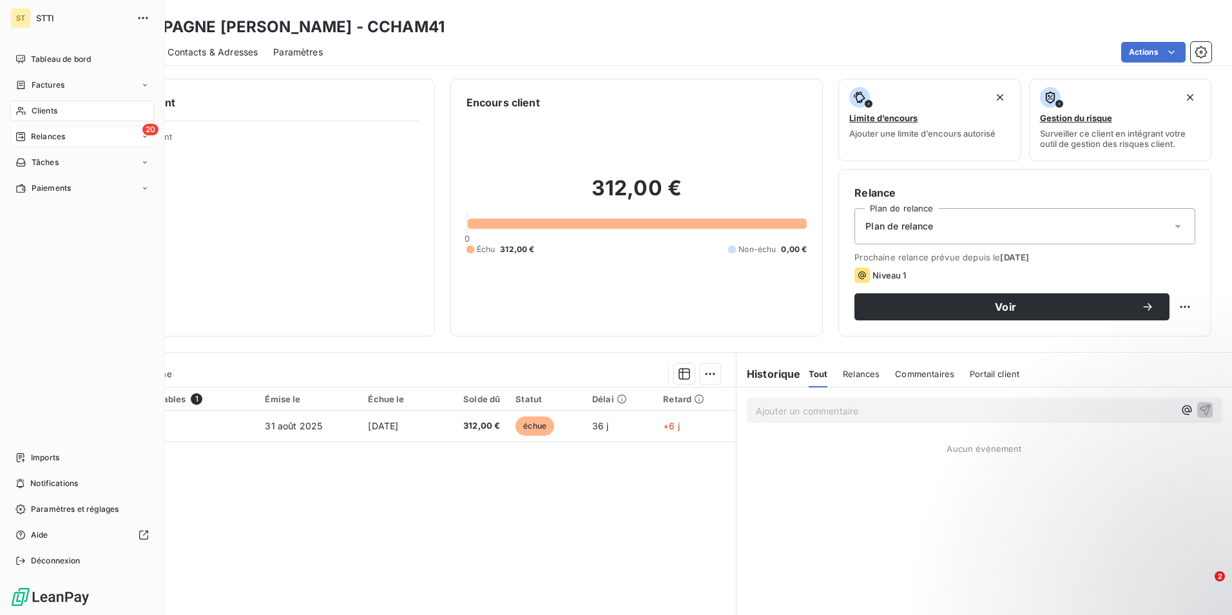
click at [50, 131] on span "Relances" at bounding box center [48, 137] width 34 height 12
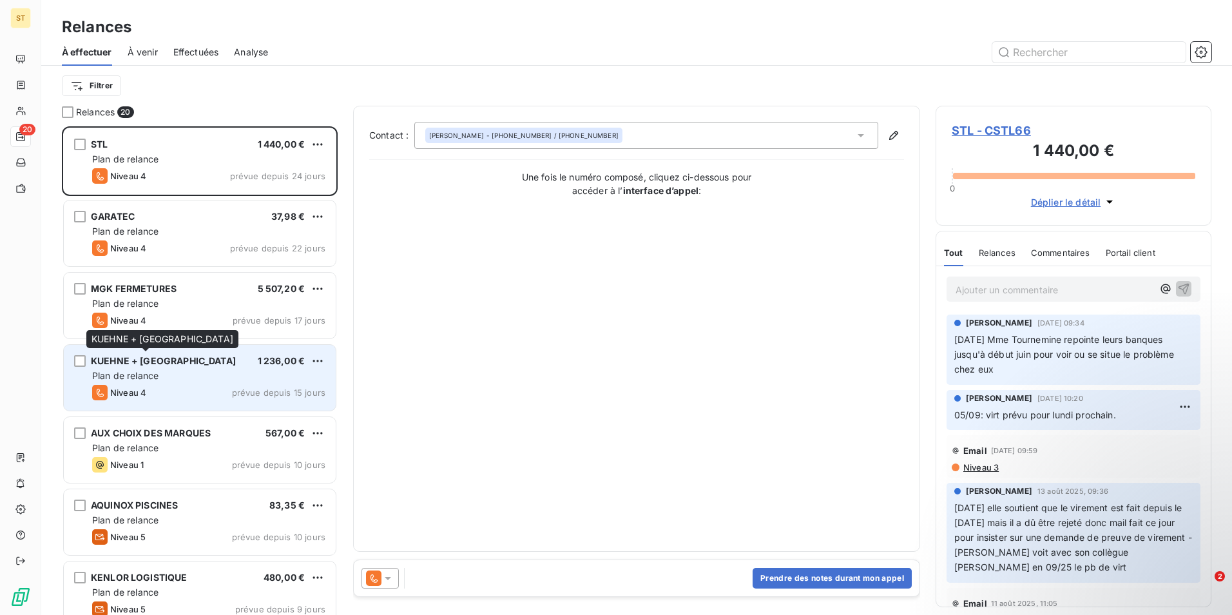
click at [139, 362] on span "KUEHNE + [GEOGRAPHIC_DATA]" at bounding box center [163, 360] width 145 height 11
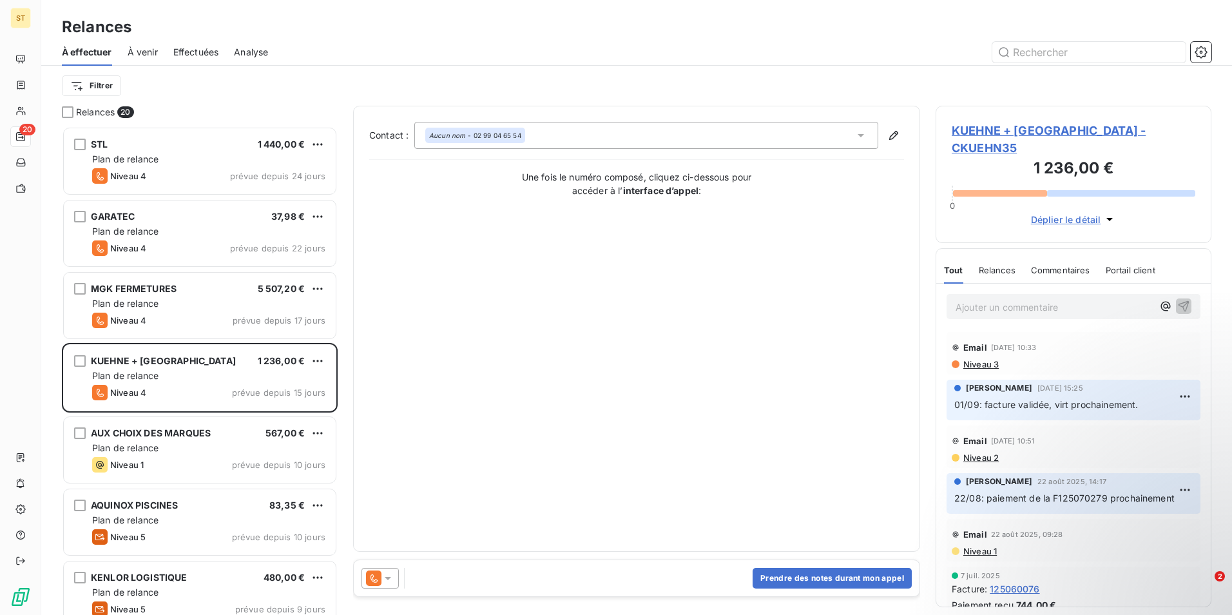
click at [1033, 131] on span "KUEHNE + [GEOGRAPHIC_DATA] - CKUEHN35" at bounding box center [1074, 139] width 244 height 35
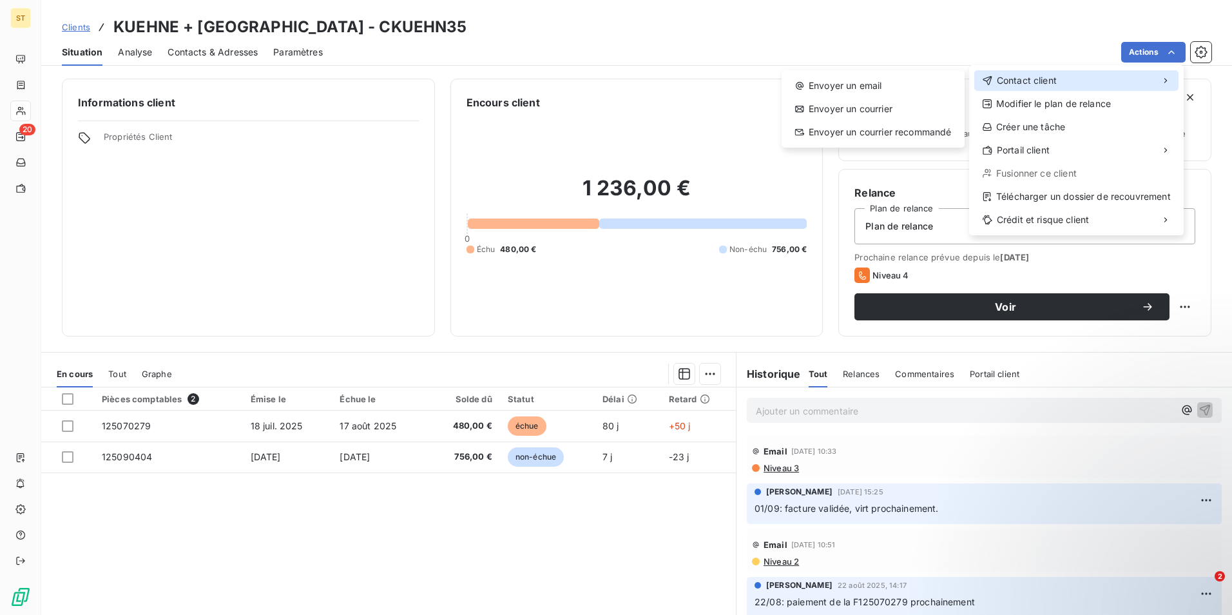
click at [1022, 77] on span "Contact client" at bounding box center [1027, 80] width 60 height 13
click at [868, 90] on div "Envoyer un email" at bounding box center [873, 85] width 173 height 21
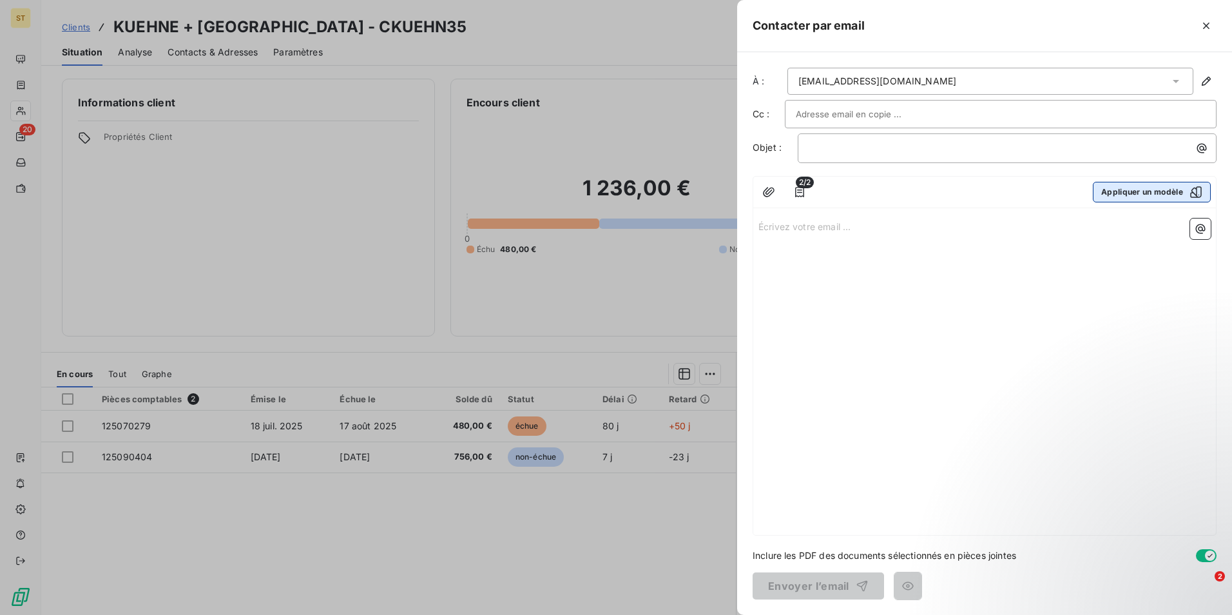
click at [1134, 191] on button "Appliquer un modèle" at bounding box center [1152, 192] width 118 height 21
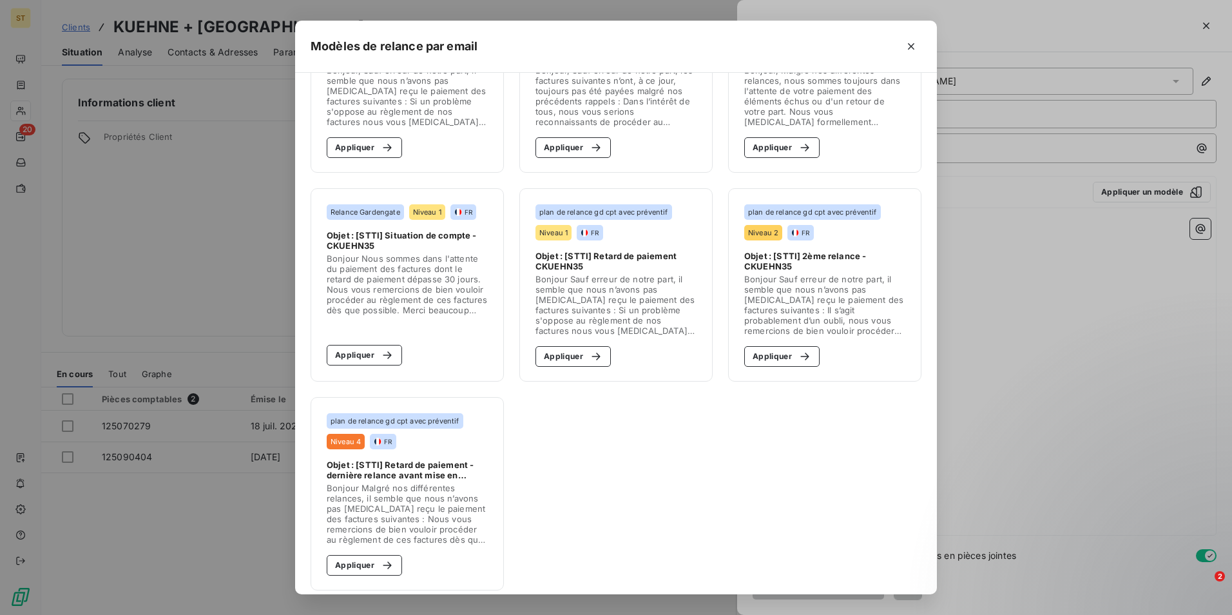
scroll to position [121, 0]
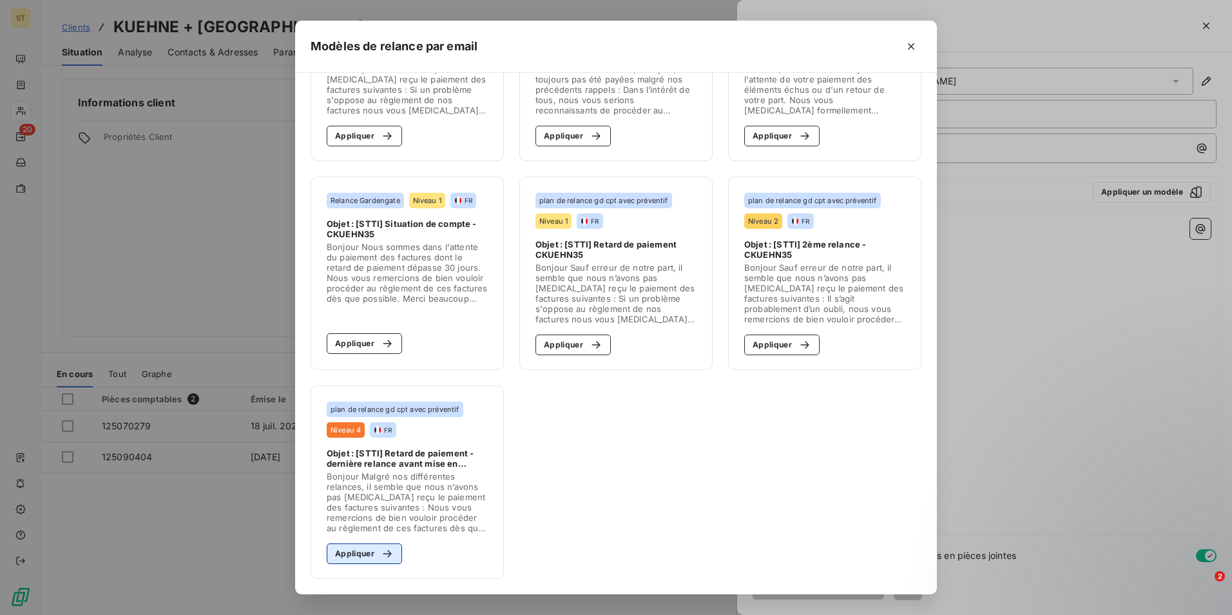
click at [356, 554] on button "Appliquer" at bounding box center [364, 553] width 75 height 21
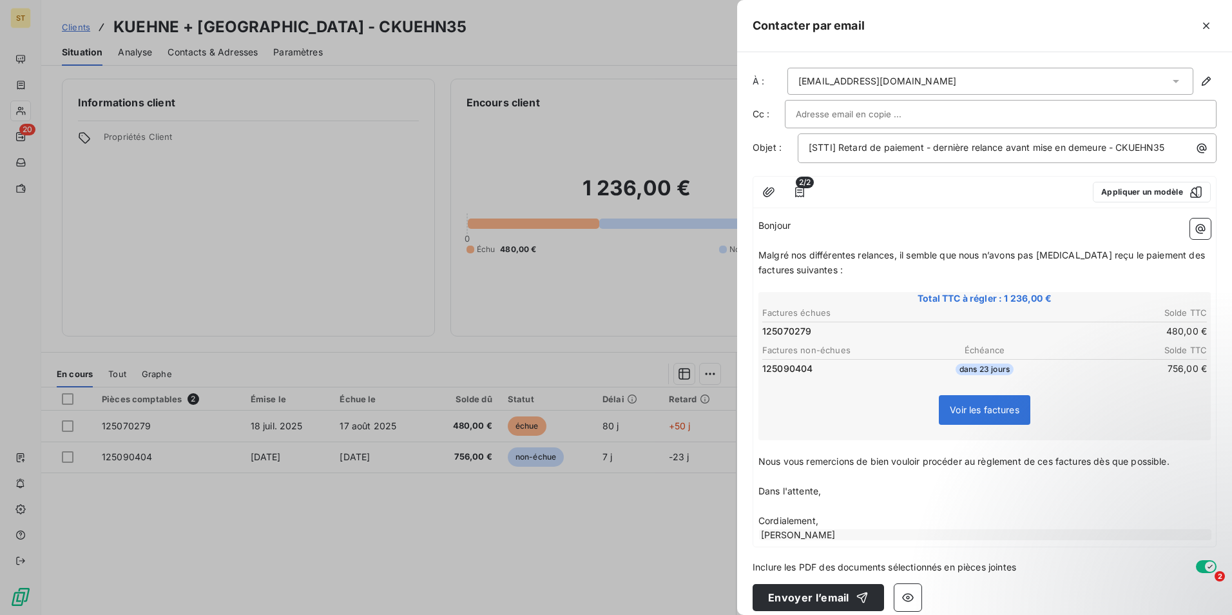
click at [840, 268] on span "Malgré nos différentes relances, il semble que nous n’avons pas [MEDICAL_DATA] …" at bounding box center [983, 262] width 449 height 26
click at [862, 268] on p "Malgré nos différentes relances, il semble que nous n’avons pas [MEDICAL_DATA] …" at bounding box center [985, 263] width 452 height 30
click at [1100, 266] on span "Malgré nos différentes relances, il semble que nous n’avons pas [MEDICAL_DATA] …" at bounding box center [986, 262] width 454 height 26
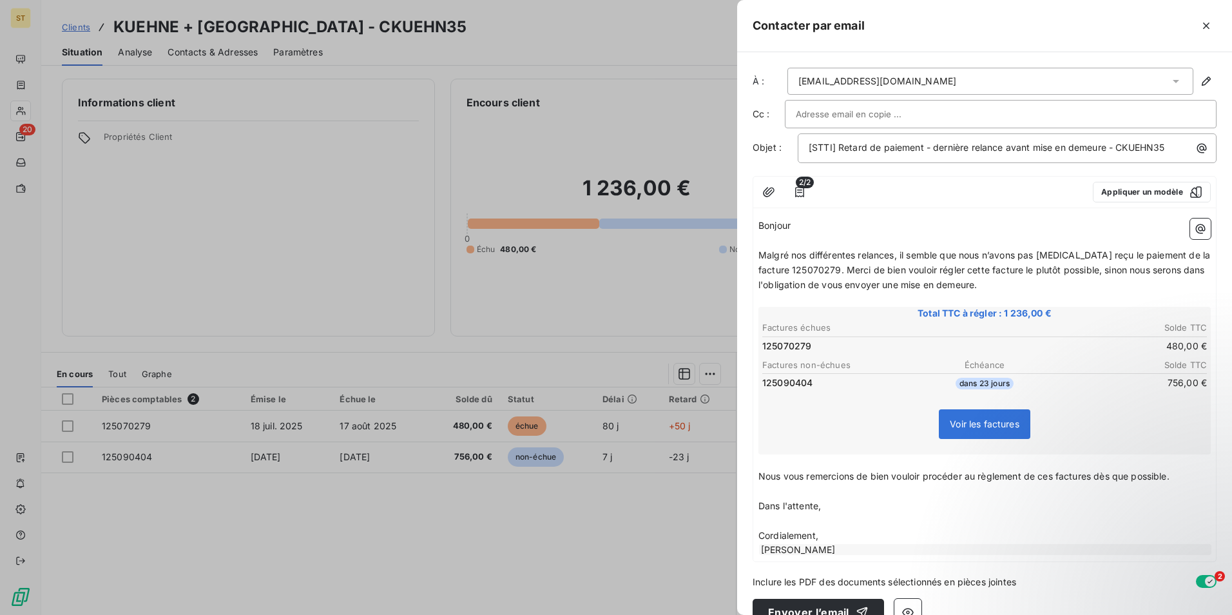
click at [935, 282] on span "Malgré nos différentes relances, il semble que nous n’avons pas [MEDICAL_DATA] …" at bounding box center [986, 269] width 454 height 41
click at [1056, 292] on p "﻿" at bounding box center [985, 299] width 452 height 15
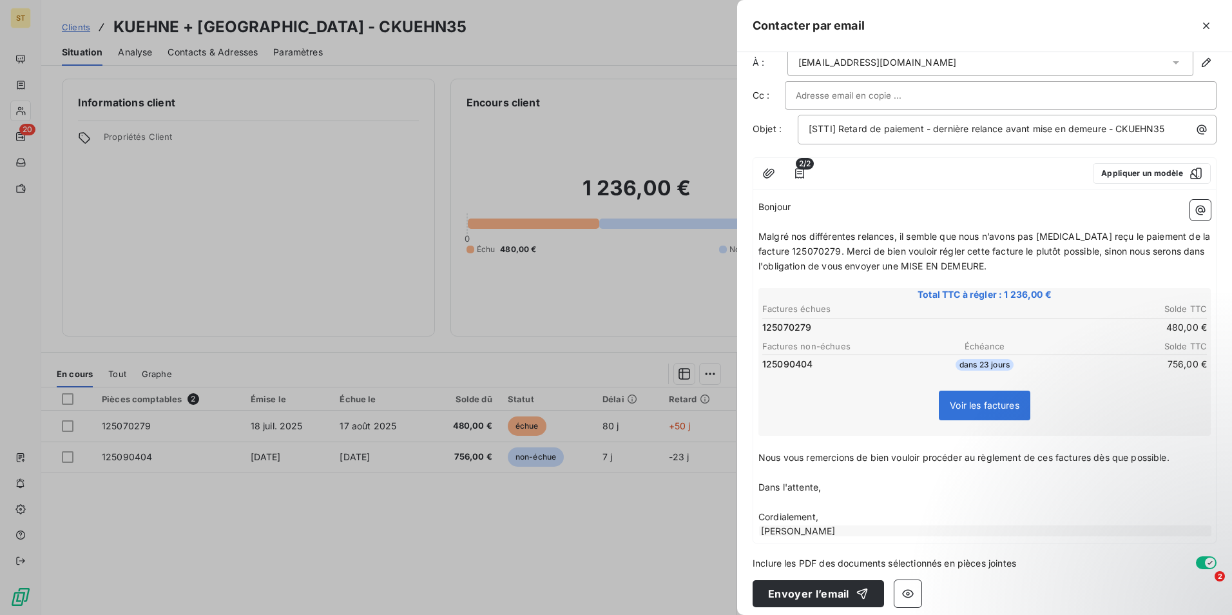
scroll to position [26, 0]
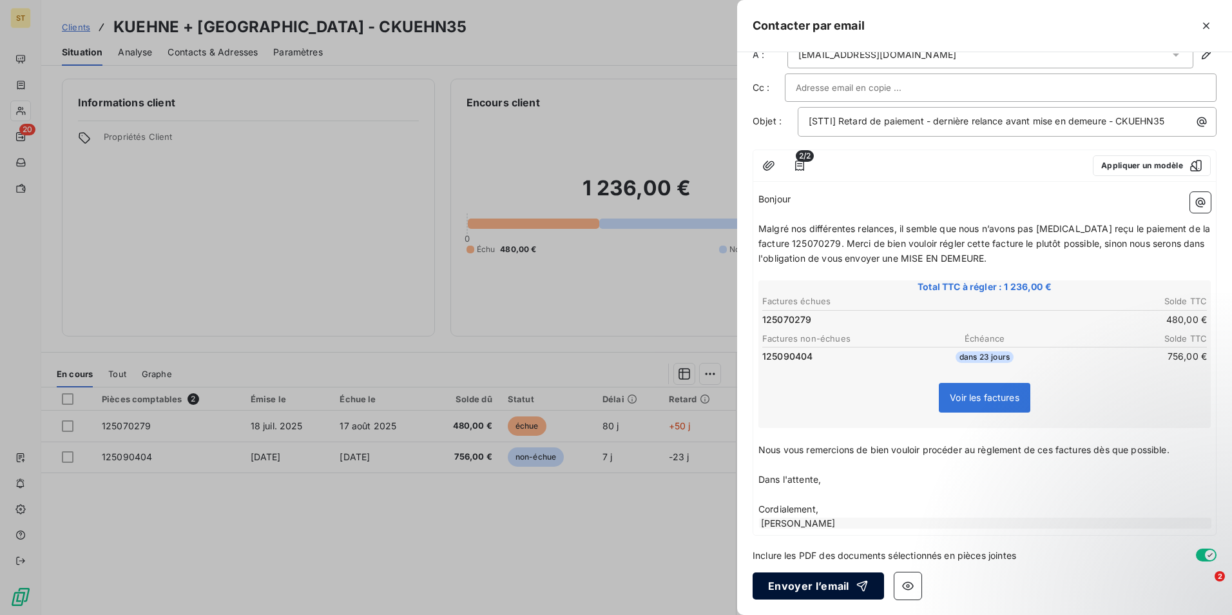
click at [826, 585] on button "Envoyer l’email" at bounding box center [818, 585] width 131 height 27
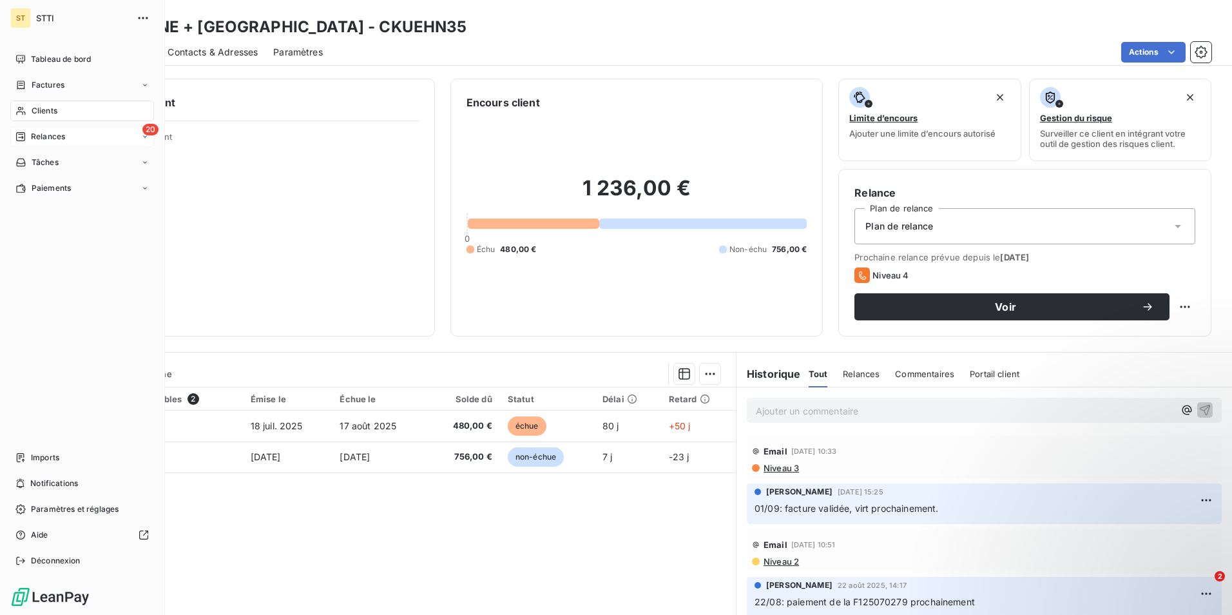
click at [49, 137] on span "Relances" at bounding box center [48, 137] width 34 height 12
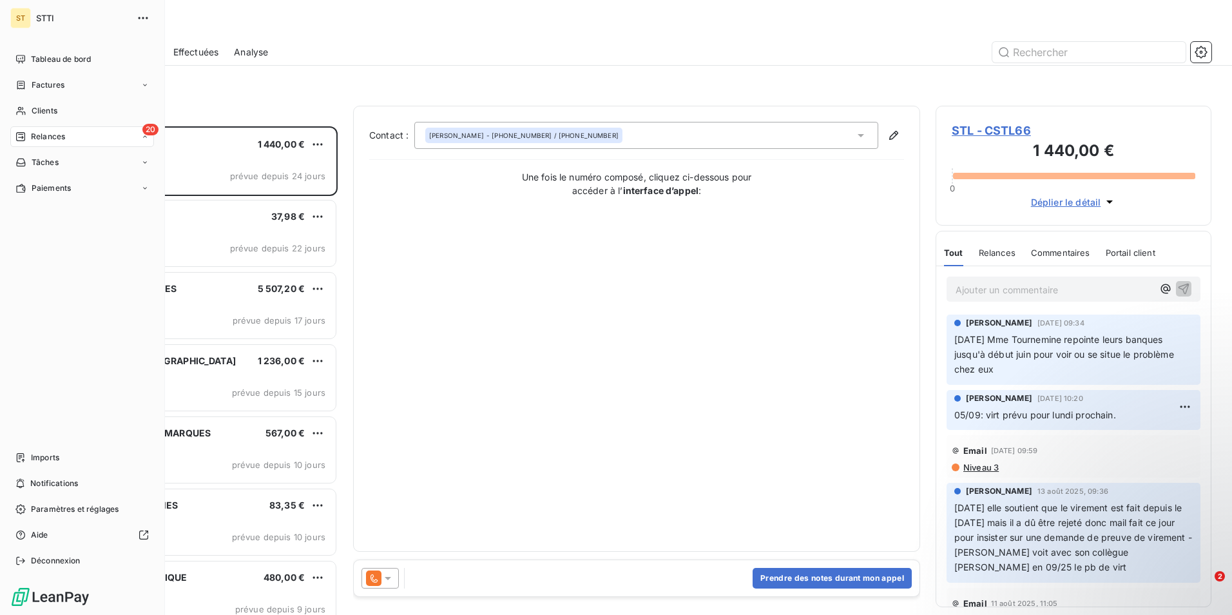
scroll to position [479, 266]
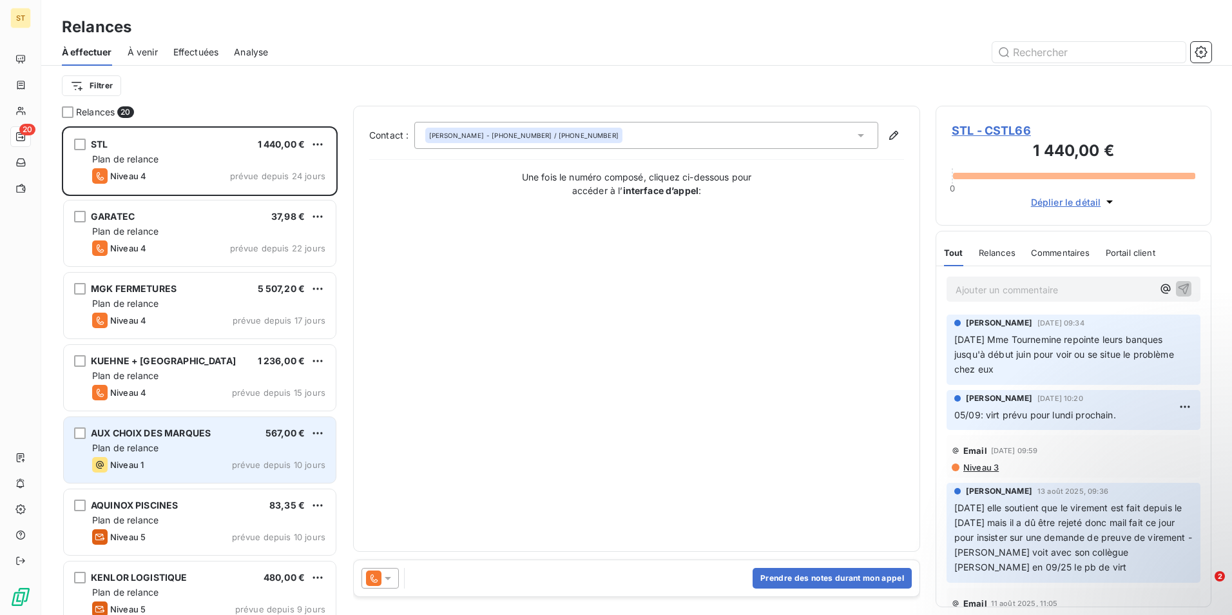
click at [168, 444] on div "Plan de relance" at bounding box center [208, 448] width 233 height 13
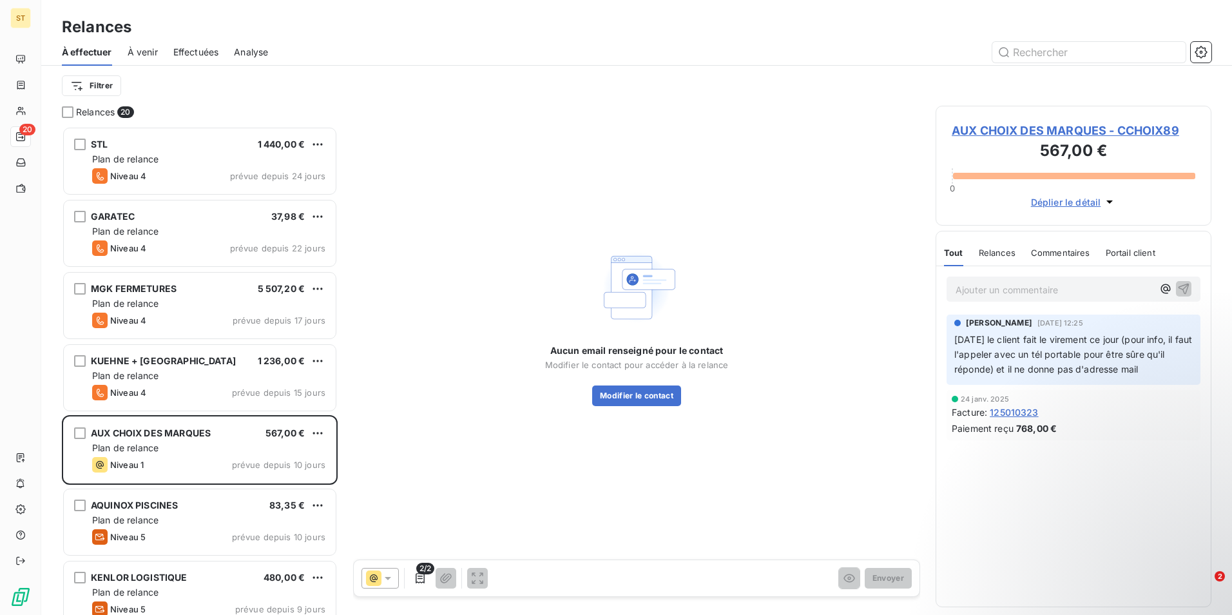
click at [1026, 131] on span "AUX CHOIX DES MARQUES - CCHOIX89" at bounding box center [1074, 130] width 244 height 17
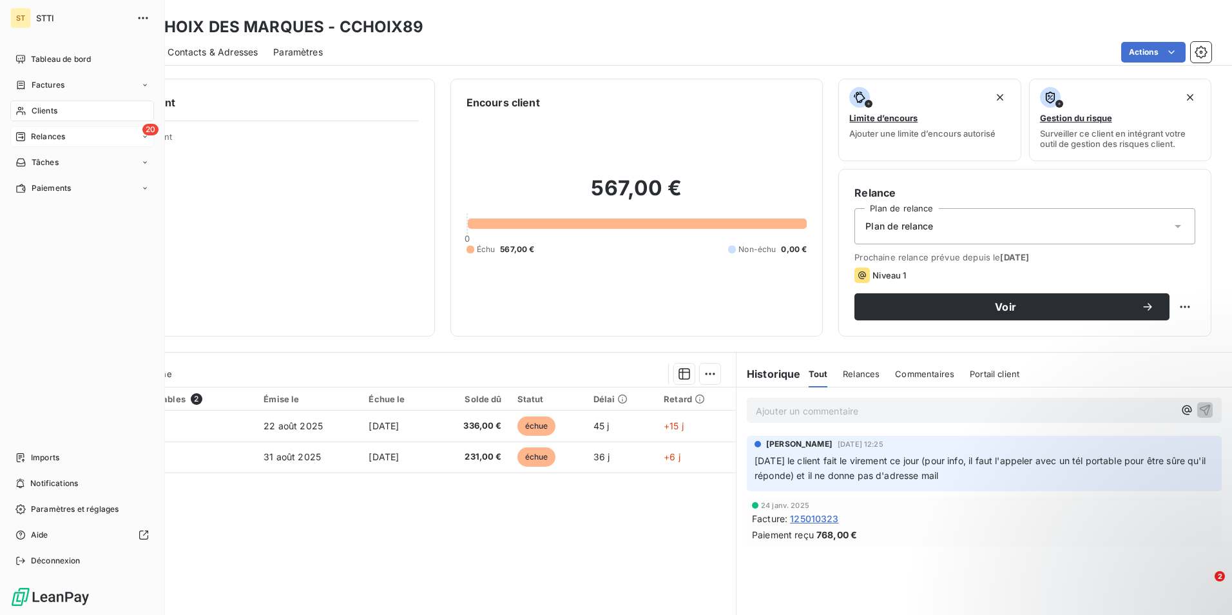
click at [38, 135] on span "Relances" at bounding box center [48, 137] width 34 height 12
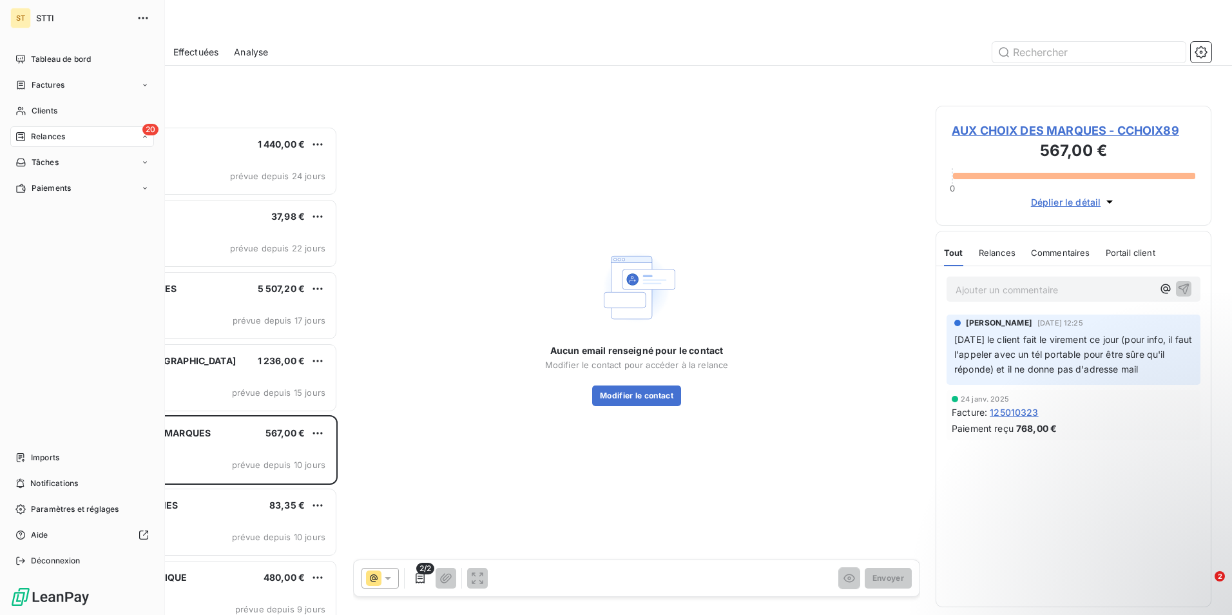
scroll to position [10, 10]
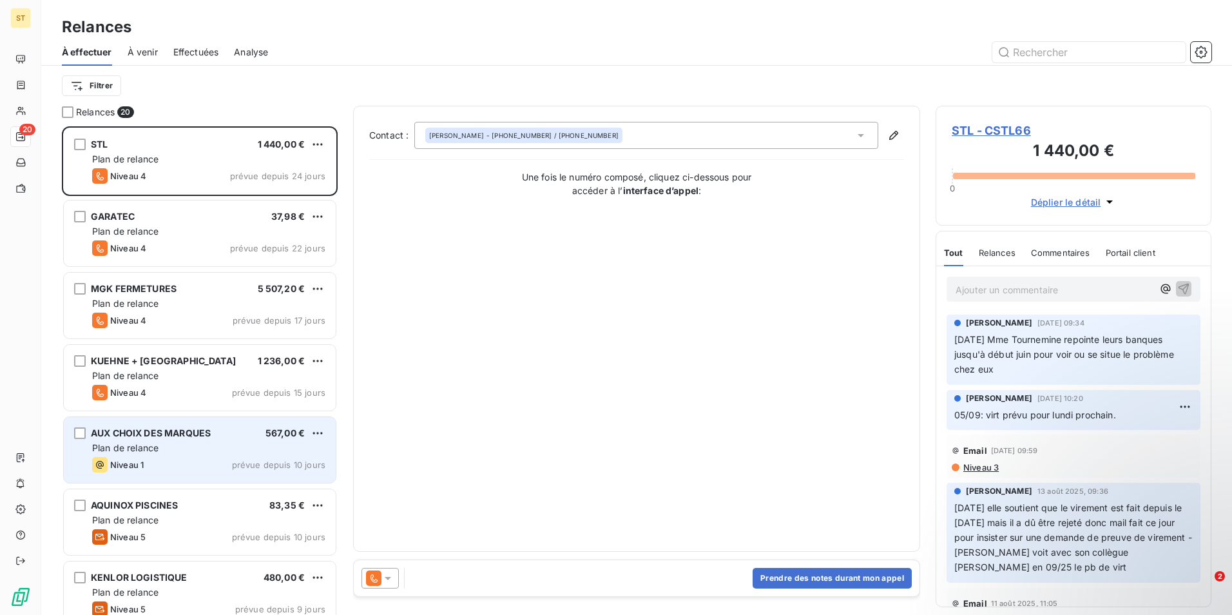
click at [174, 448] on div "Plan de relance" at bounding box center [208, 448] width 233 height 13
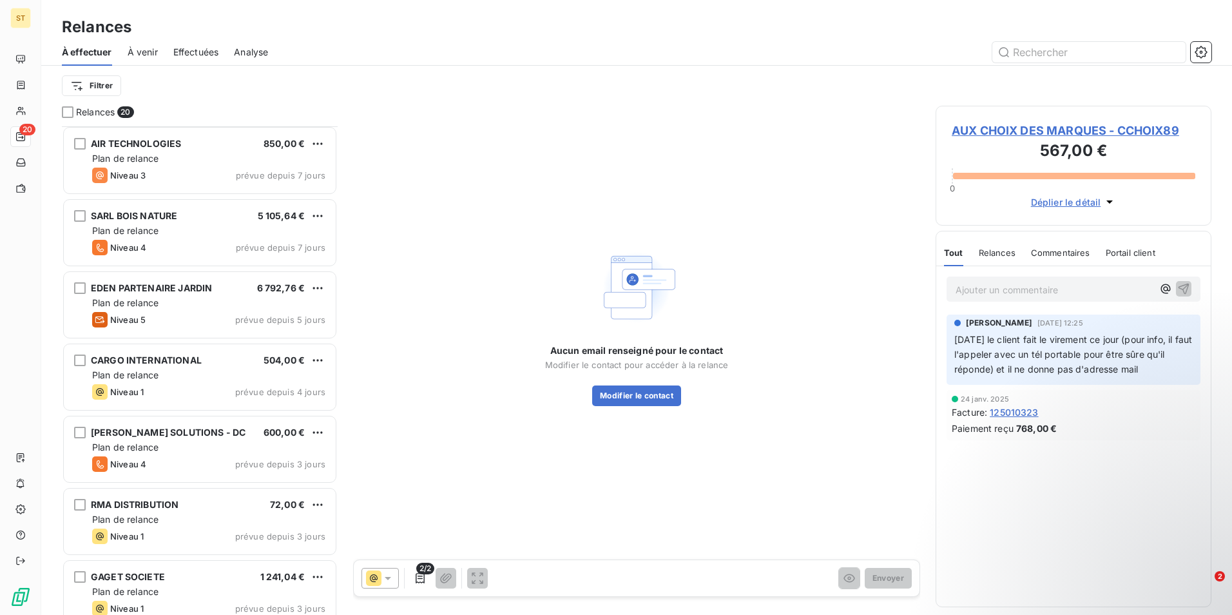
scroll to position [516, 0]
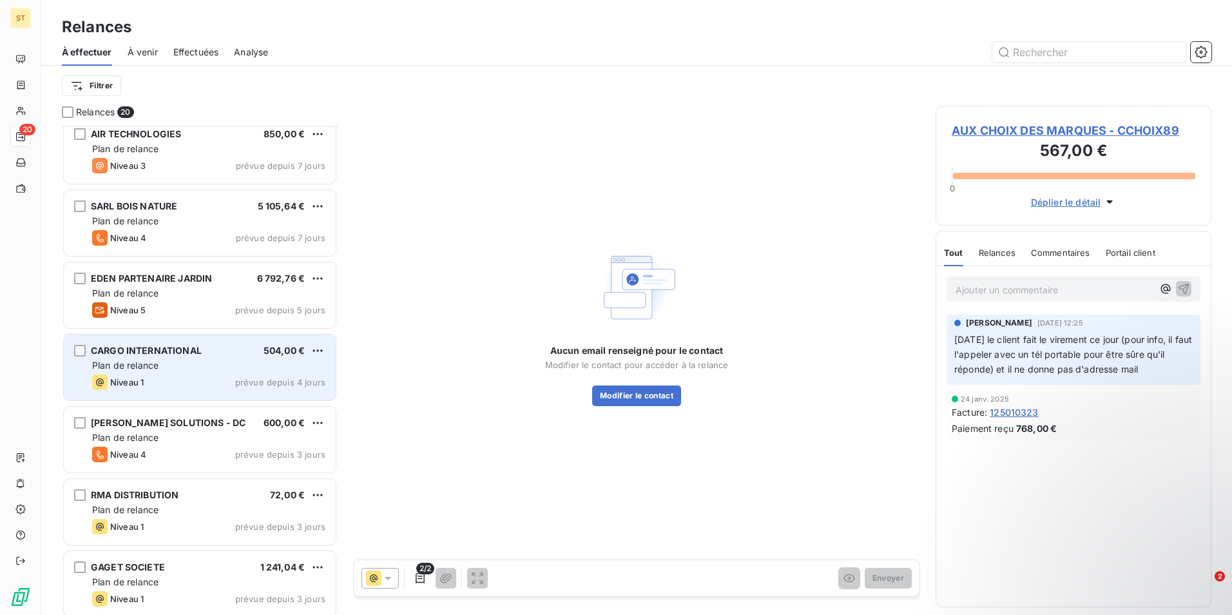
click at [178, 358] on div "CARGO INTERNATIONAL 504,00 € Plan de relance Niveau 1 prévue depuis 4 jours" at bounding box center [200, 368] width 272 height 66
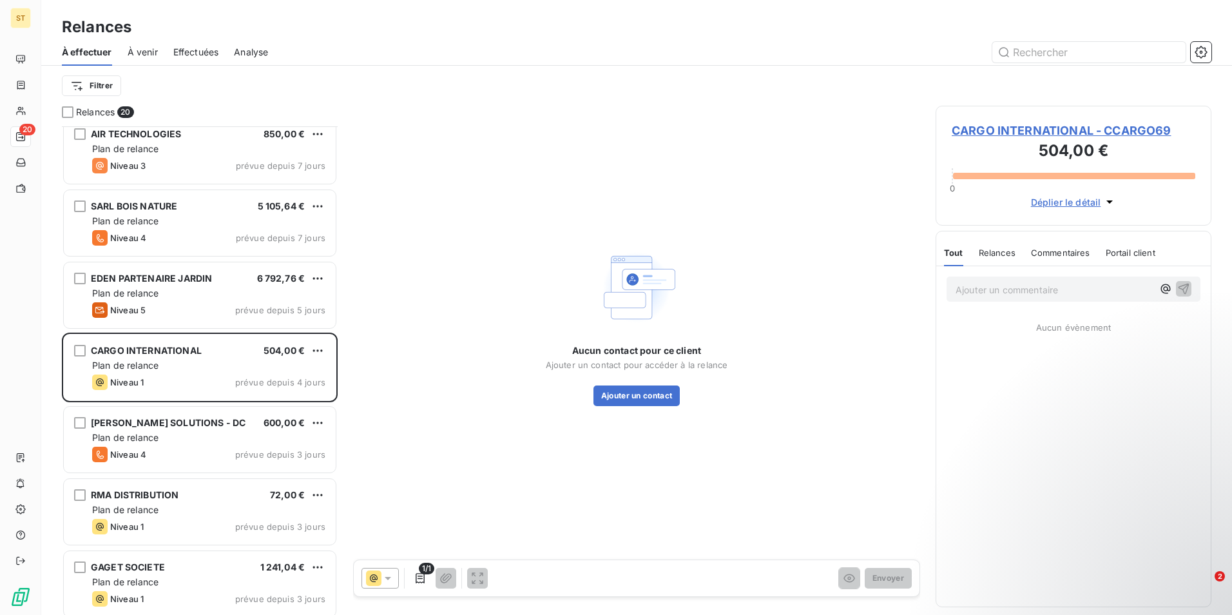
click at [984, 133] on span "CARGO INTERNATIONAL - CCARGO69" at bounding box center [1074, 130] width 244 height 17
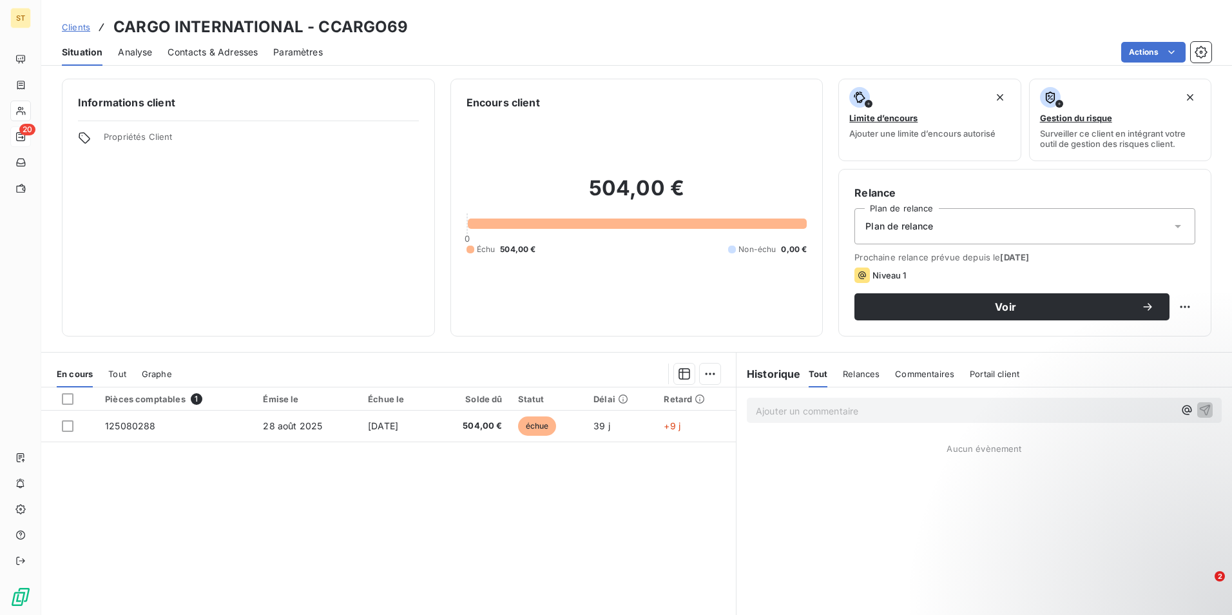
click at [206, 53] on span "Contacts & Adresses" at bounding box center [213, 52] width 90 height 13
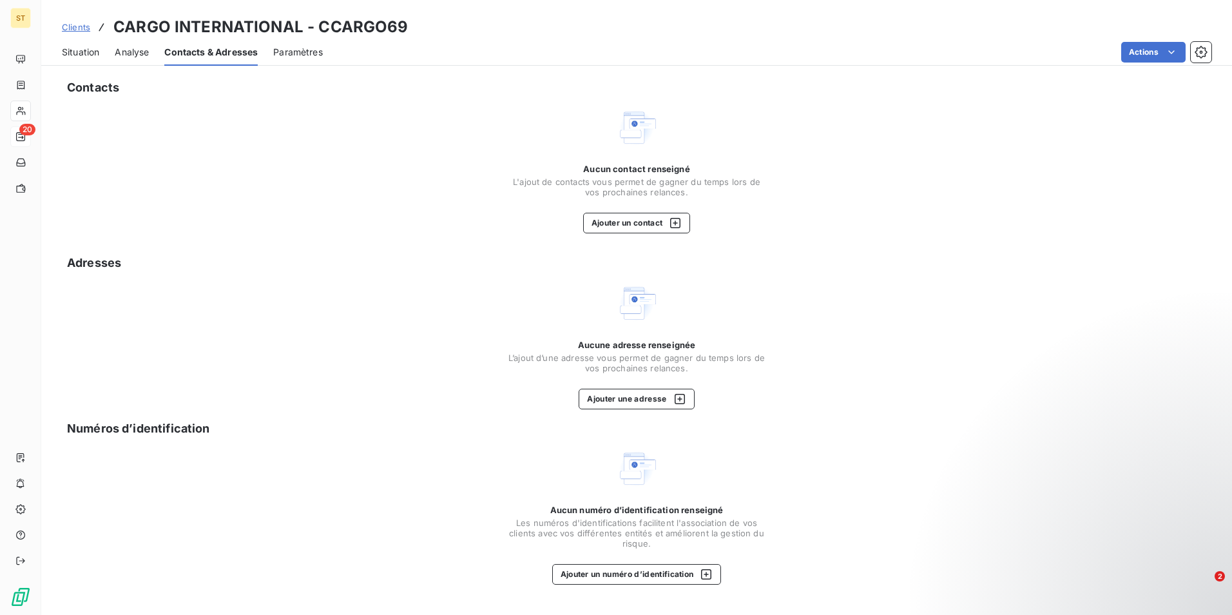
click at [83, 50] on span "Situation" at bounding box center [80, 52] width 37 height 13
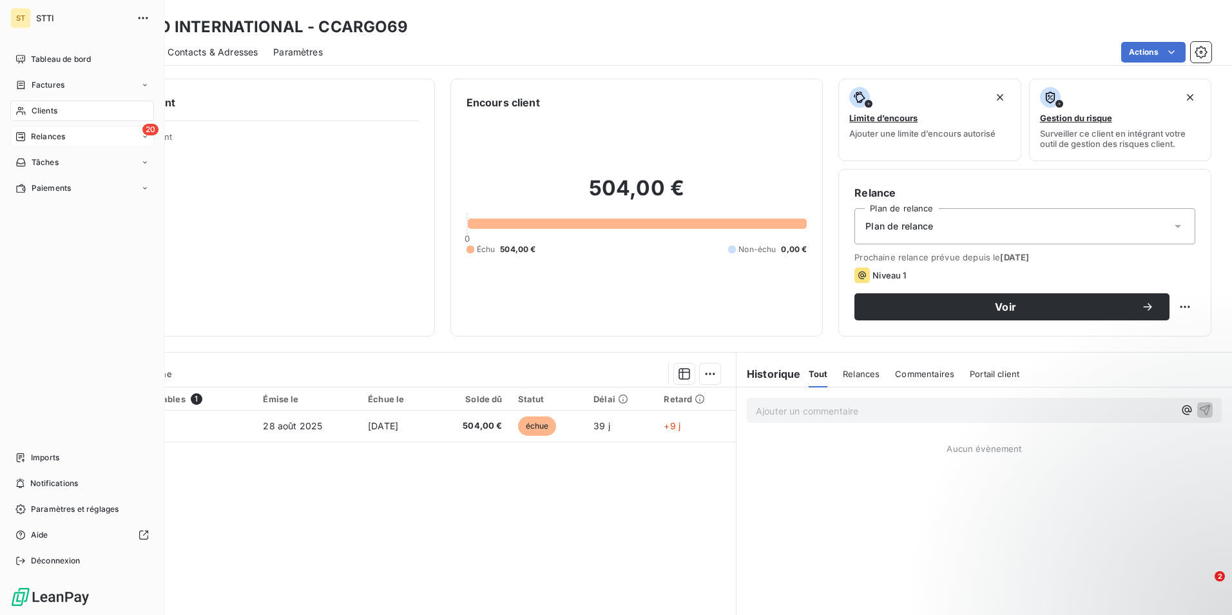
click at [35, 138] on span "Relances" at bounding box center [48, 137] width 34 height 12
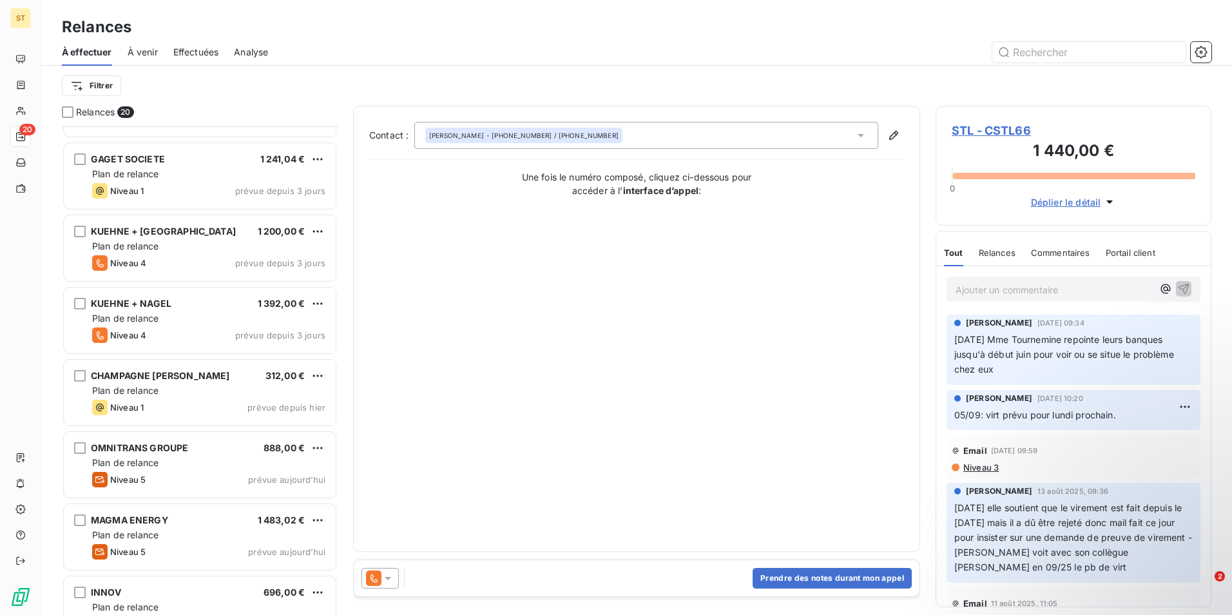
scroll to position [956, 0]
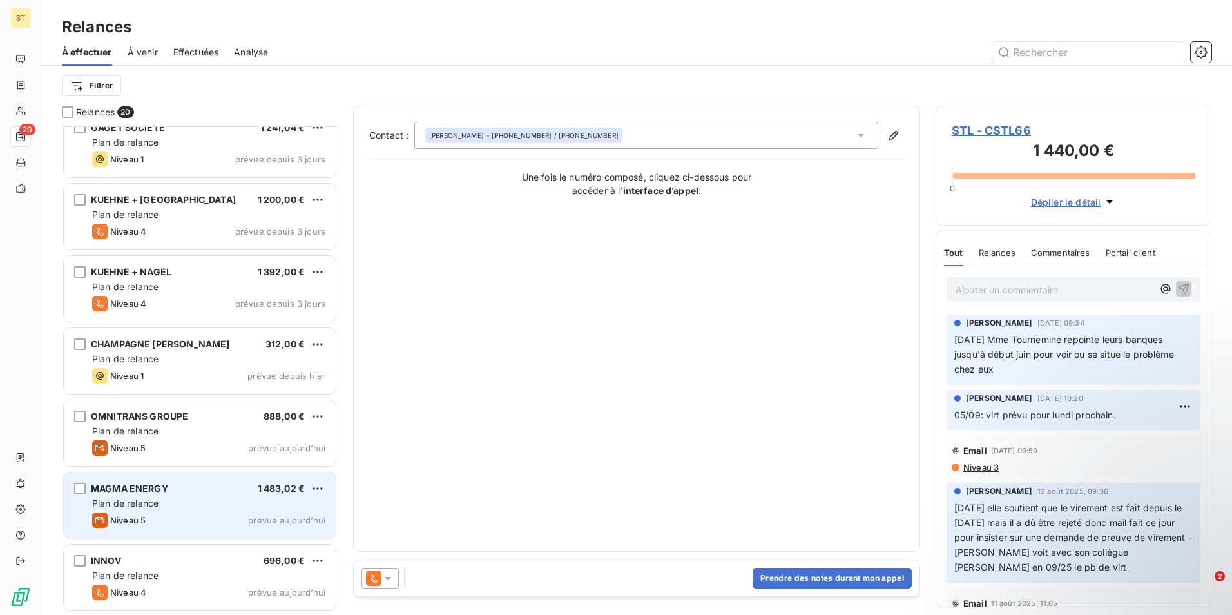
click at [131, 491] on span "MAGMA ENERGY" at bounding box center [129, 488] width 77 height 11
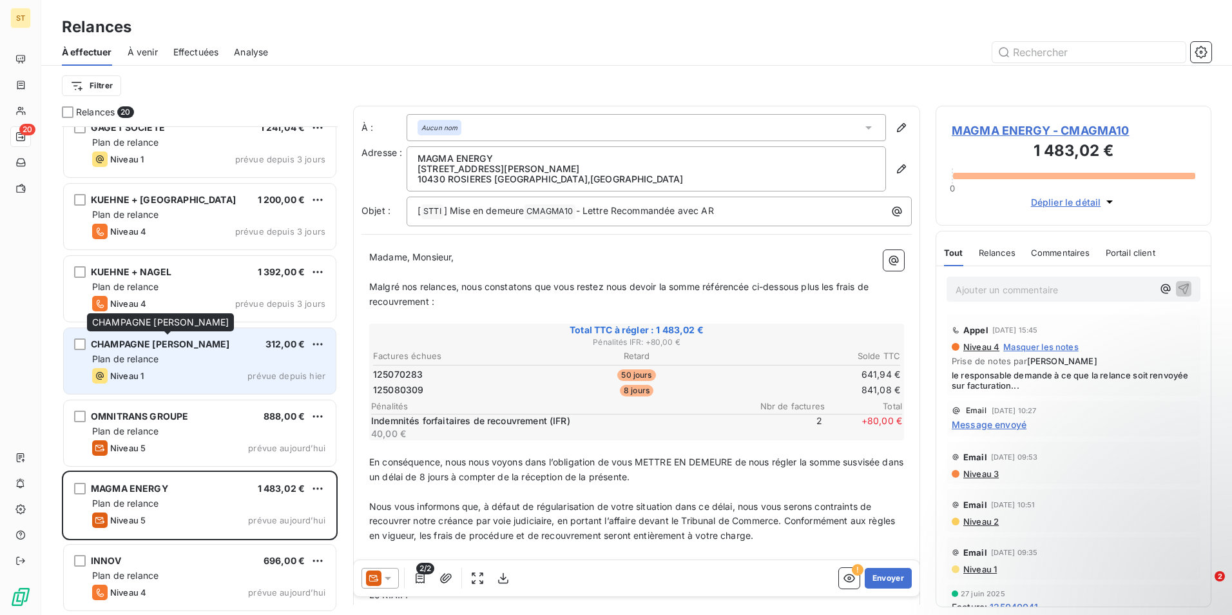
click at [131, 347] on span "CHAMPAGNE [PERSON_NAME]" at bounding box center [160, 343] width 139 height 11
